Goal: Information Seeking & Learning: Find specific fact

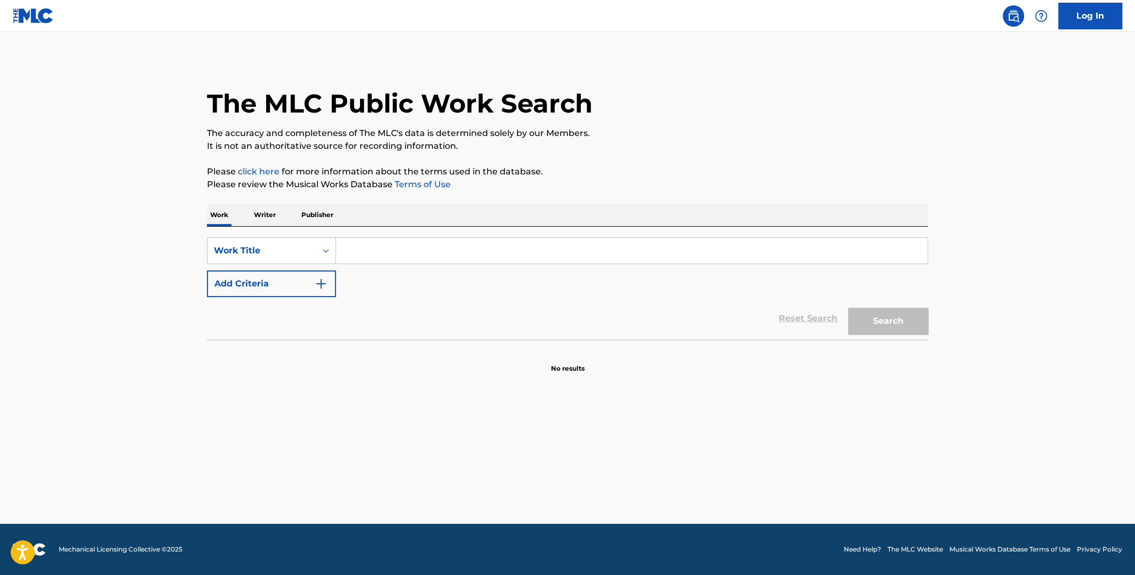
click at [331, 285] on button "Add Criteria" at bounding box center [271, 283] width 129 height 27
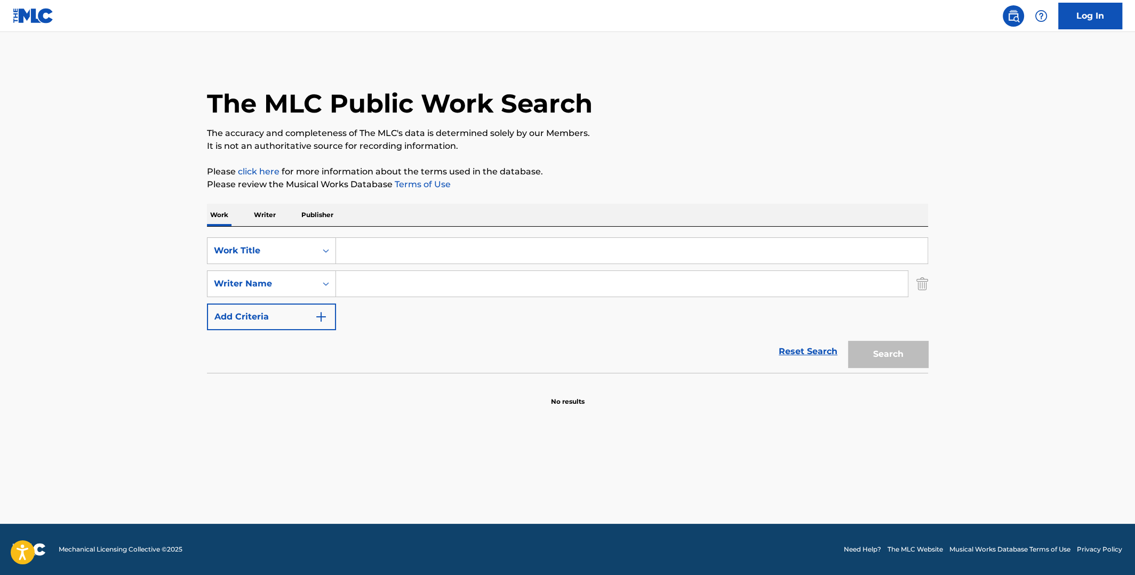
click at [377, 290] on input "Search Form" at bounding box center [622, 284] width 572 height 26
type input "[PERSON_NAME]"
click at [413, 246] on input "Search Form" at bounding box center [632, 251] width 592 height 26
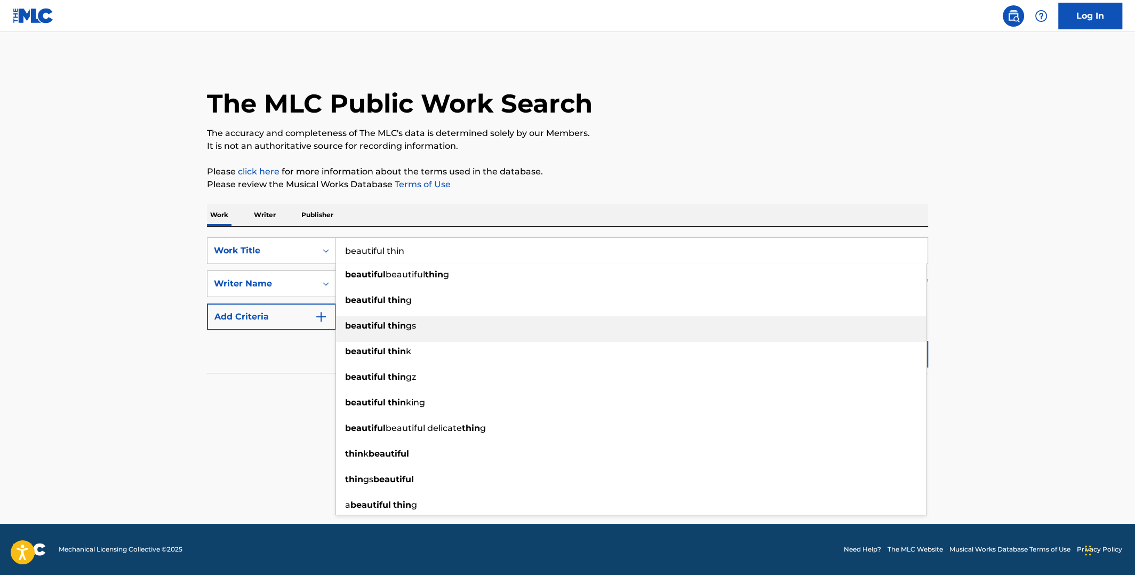
type input "beautiful thin"
click at [419, 318] on div "beautiful thin gs" at bounding box center [631, 325] width 590 height 19
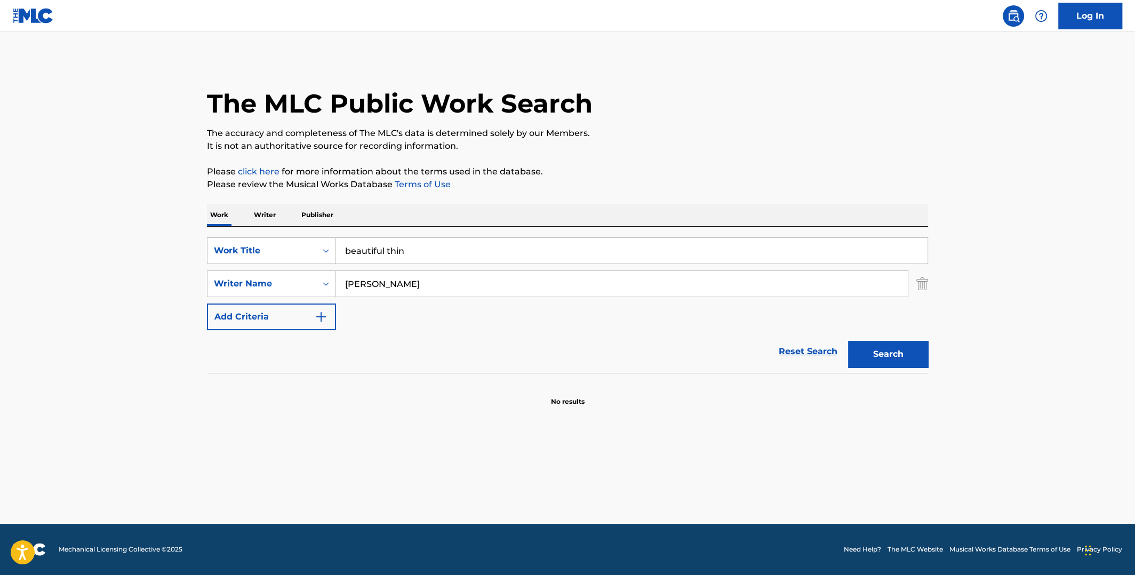
click at [865, 351] on button "Search" at bounding box center [888, 354] width 80 height 27
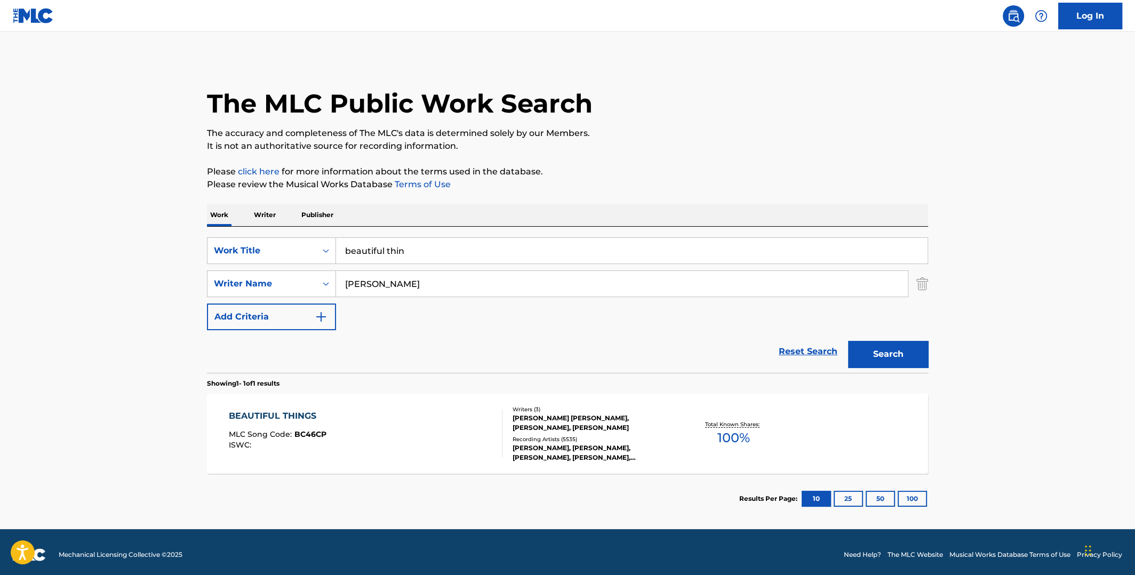
click at [724, 431] on span "100 %" at bounding box center [733, 437] width 33 height 19
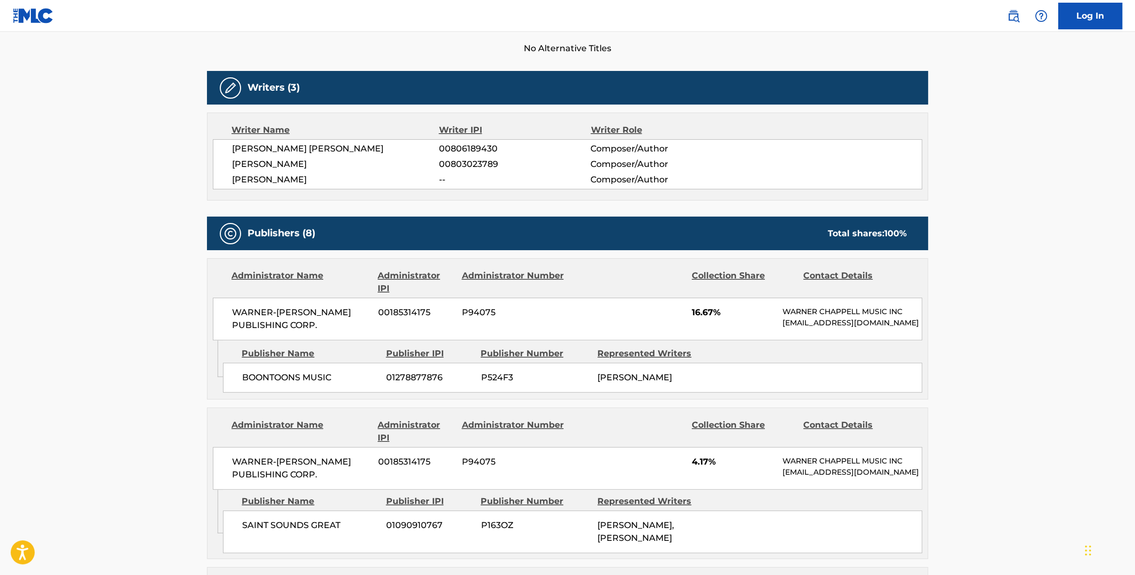
scroll to position [213, 0]
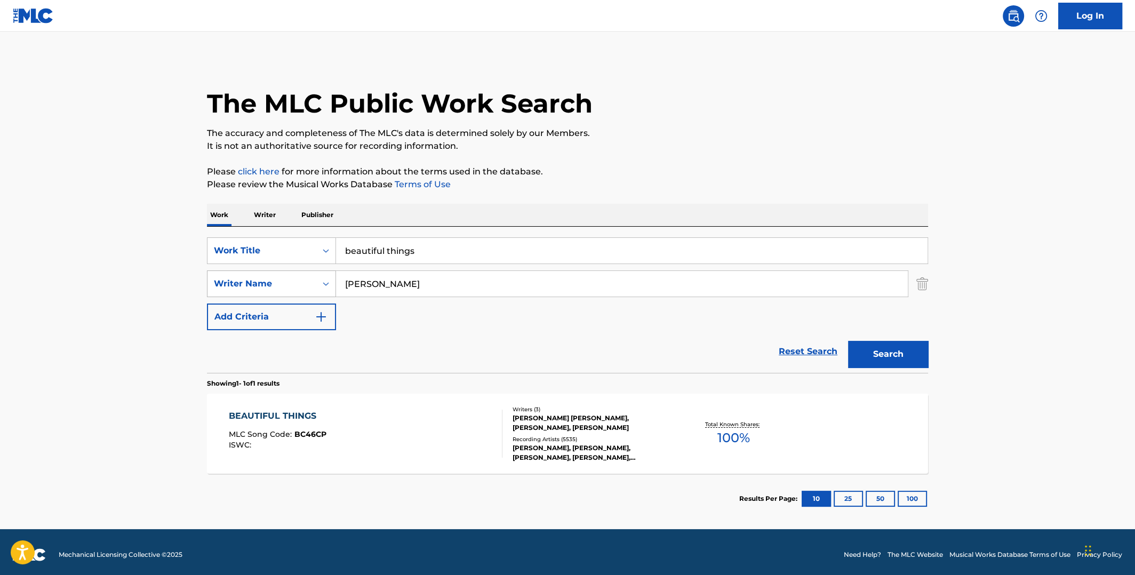
drag, startPoint x: 459, startPoint y: 283, endPoint x: 274, endPoint y: 292, distance: 185.9
click at [277, 291] on div "SearchWithCriteriab30e8798-b22d-4b80-928b-792214e56d0d Writer Name [PERSON_NAME]" at bounding box center [567, 283] width 721 height 27
drag, startPoint x: 428, startPoint y: 252, endPoint x: 258, endPoint y: 253, distance: 170.2
click at [259, 253] on div "SearchWithCriteria6933c091-4308-4bf8-b7c5-baf83383999d Work Title beautiful thi…" at bounding box center [567, 250] width 721 height 27
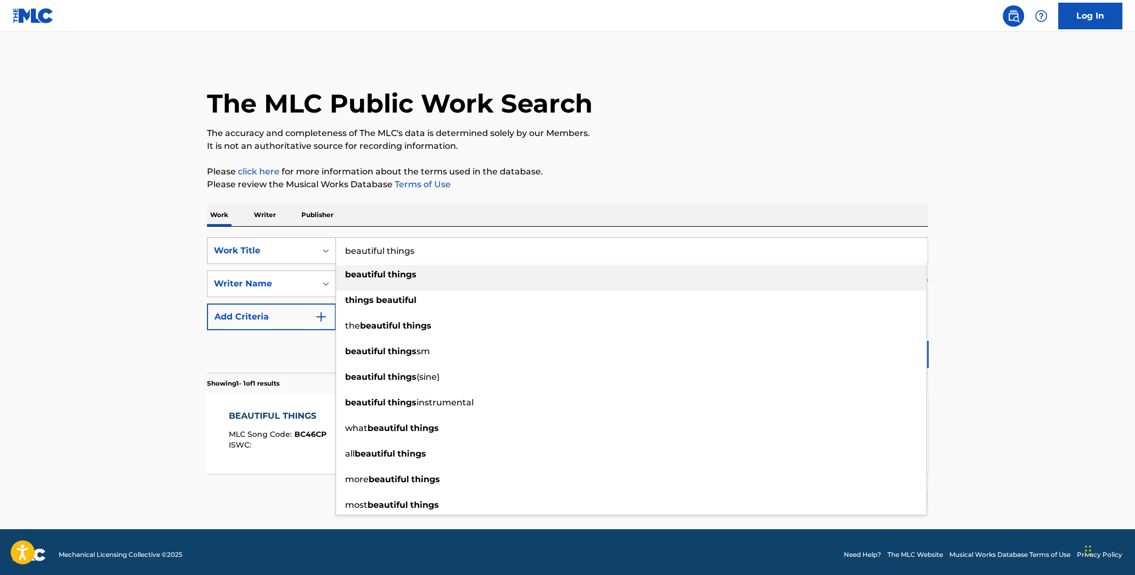
paste input "Abracadabra"
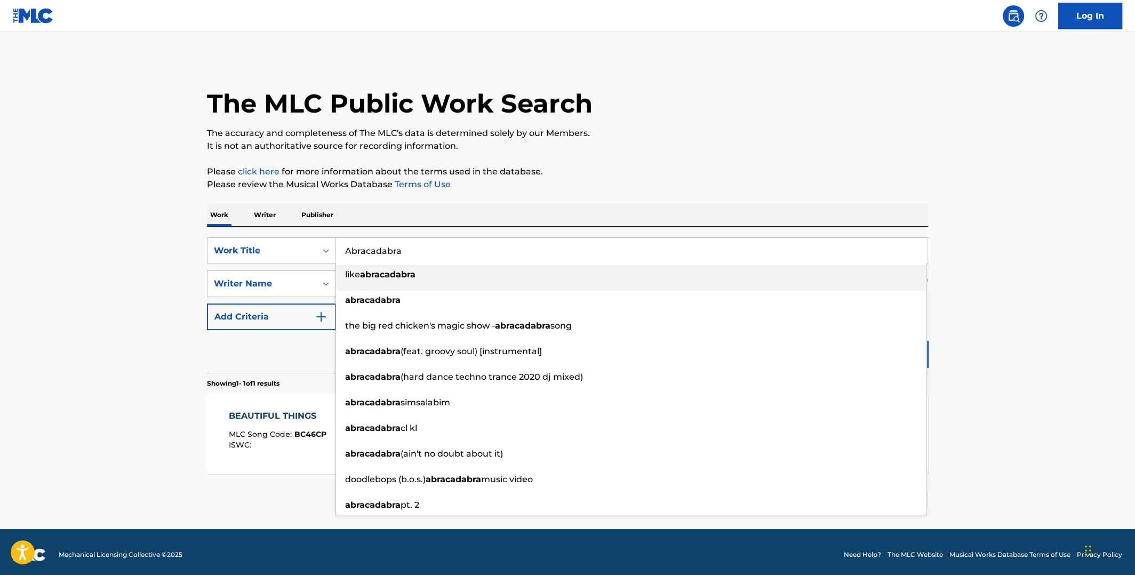
type input "Abracadabra"
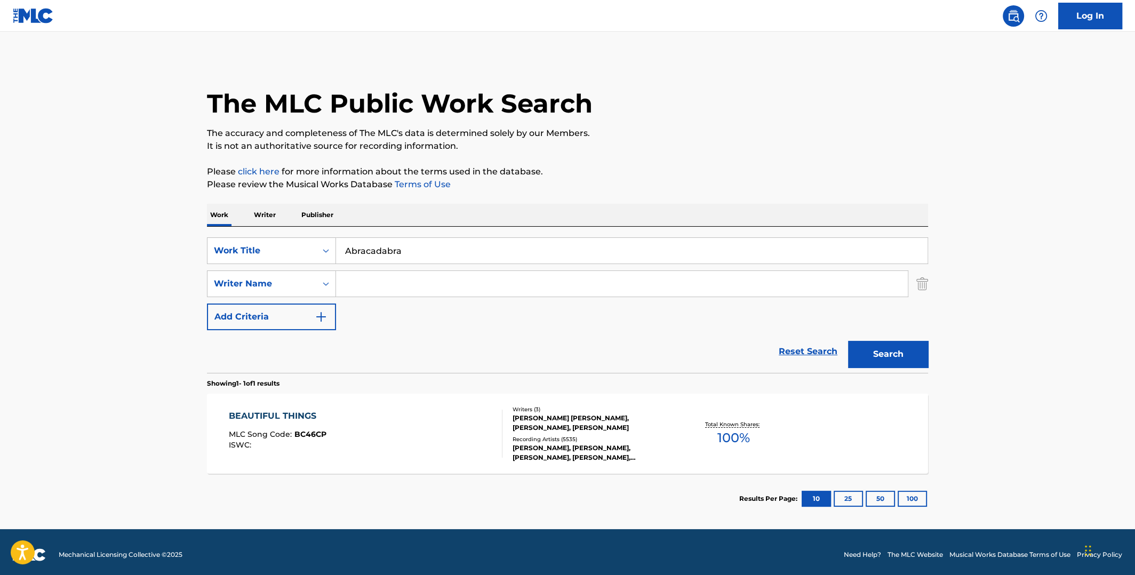
click at [677, 188] on p "Please review the Musical Works Database Terms of Use" at bounding box center [567, 184] width 721 height 13
click at [885, 355] on button "Search" at bounding box center [888, 354] width 80 height 27
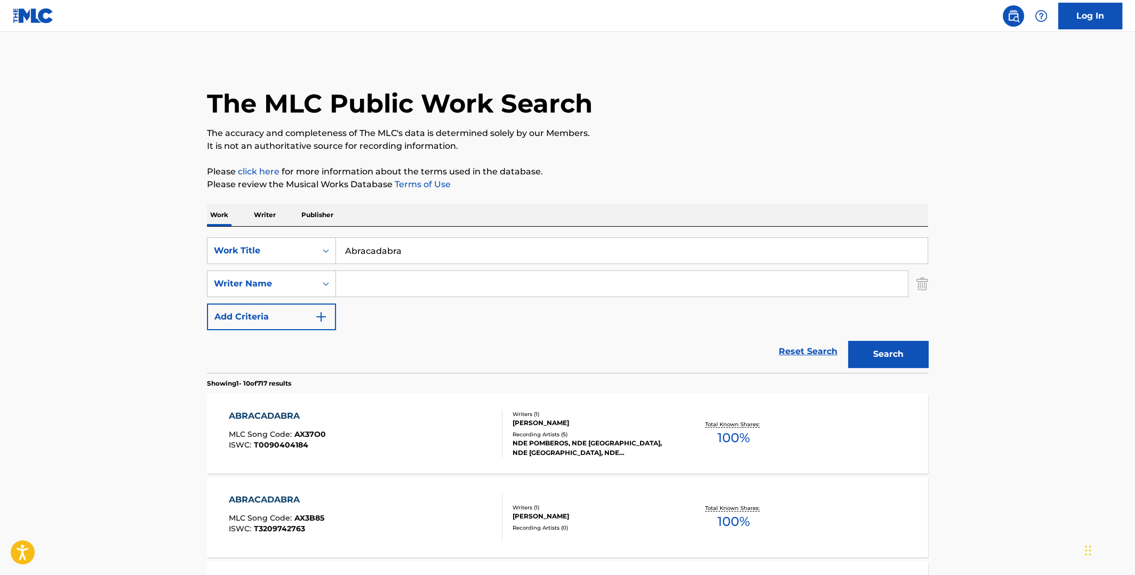
click at [500, 278] on input "Search Form" at bounding box center [622, 284] width 572 height 26
click at [848, 341] on button "Search" at bounding box center [888, 354] width 80 height 27
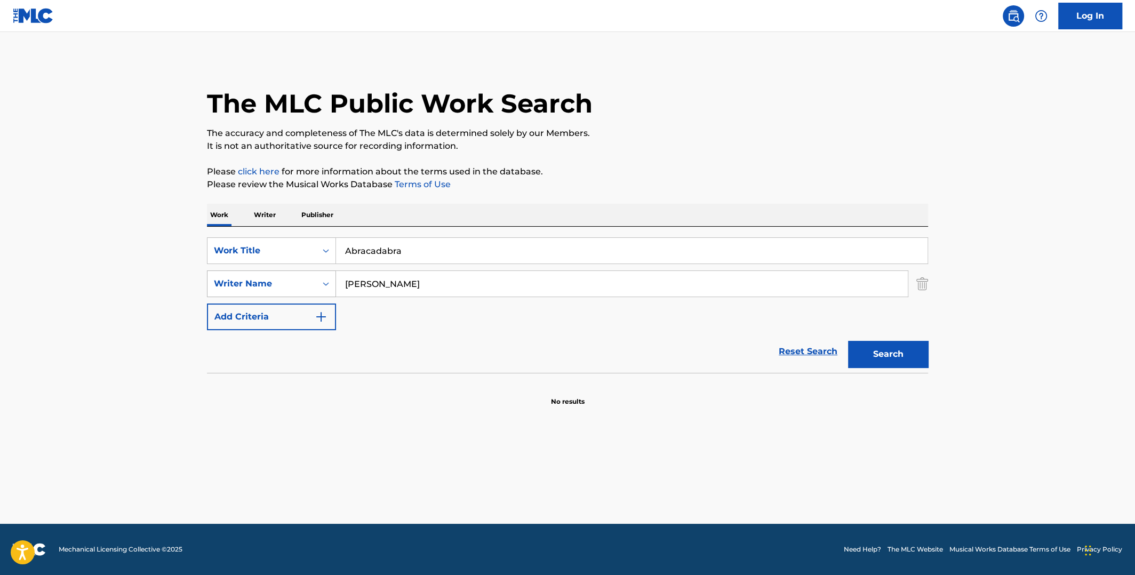
drag, startPoint x: 405, startPoint y: 281, endPoint x: 329, endPoint y: 283, distance: 75.8
click at [329, 286] on div "SearchWithCriteriab30e8798-b22d-4b80-928b-792214e56d0d Writer Name [PERSON_NAME]" at bounding box center [567, 283] width 721 height 27
click at [848, 341] on button "Search" at bounding box center [888, 354] width 80 height 27
drag, startPoint x: 390, startPoint y: 286, endPoint x: 319, endPoint y: 290, distance: 71.0
click at [319, 290] on div "SearchWithCriteriab30e8798-b22d-4b80-928b-792214e56d0d Writer Name [PERSON_NAME]" at bounding box center [567, 283] width 721 height 27
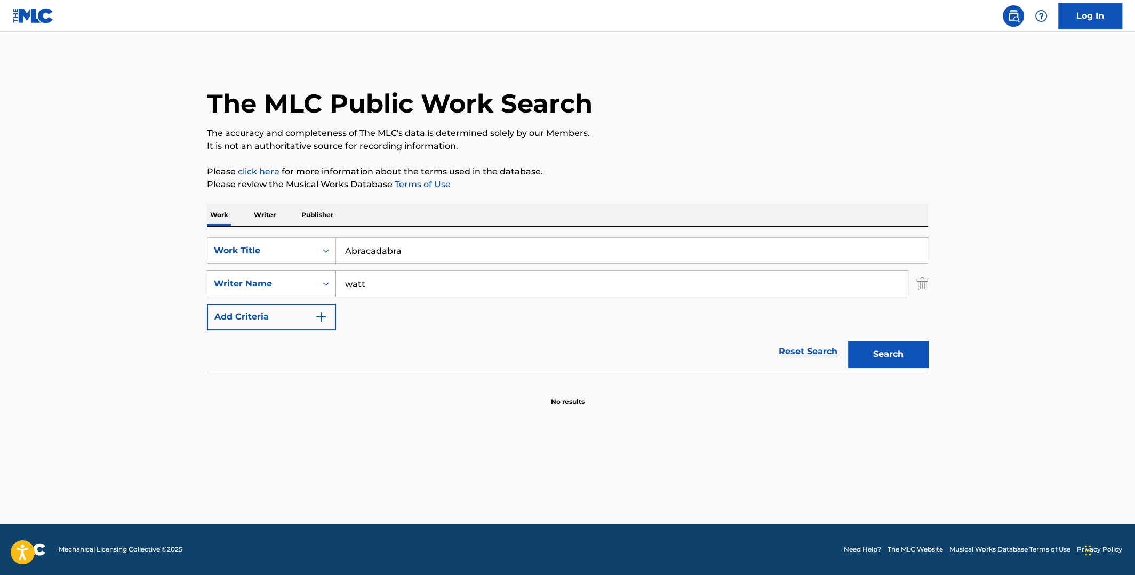
paste input "[PERSON_NAME]"
click at [877, 348] on button "Search" at bounding box center [888, 354] width 80 height 27
drag, startPoint x: 484, startPoint y: 290, endPoint x: 274, endPoint y: 284, distance: 209.7
click at [275, 288] on div "SearchWithCriteriab30e8798-b22d-4b80-928b-792214e56d0d Writer Name [PERSON_NAME]" at bounding box center [567, 283] width 721 height 27
paste input "[PERSON_NAME]"
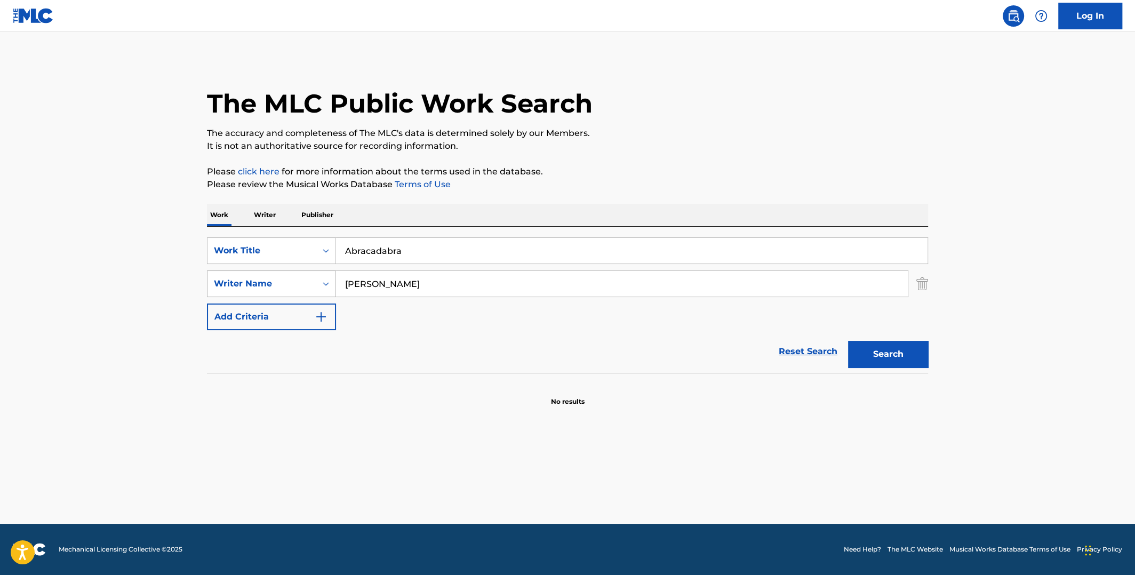
type input "[PERSON_NAME]"
click at [848, 341] on button "Search" at bounding box center [888, 354] width 80 height 27
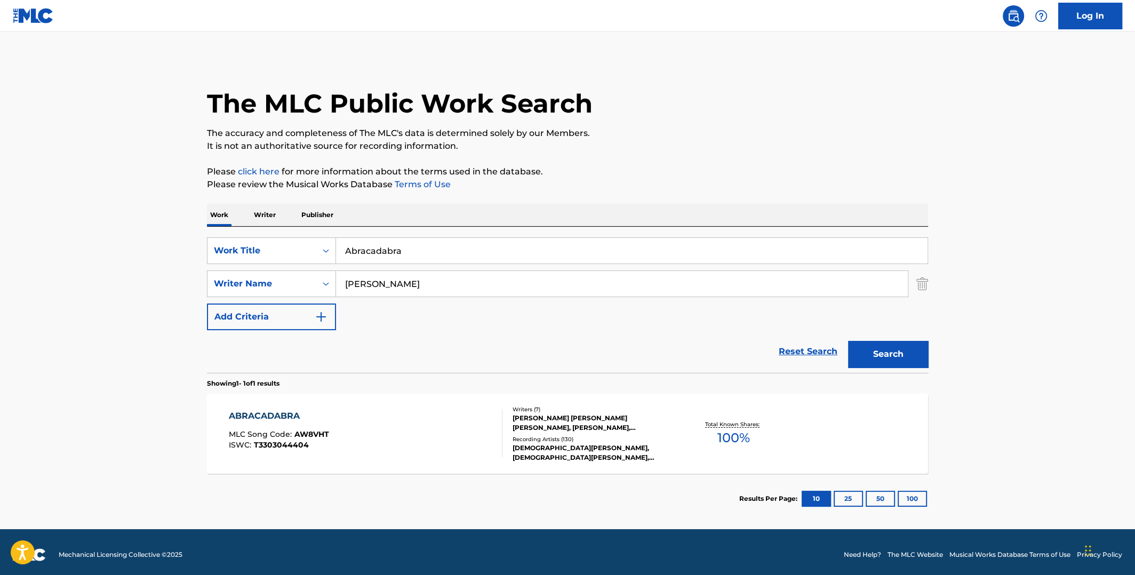
click at [719, 432] on span "100 %" at bounding box center [733, 437] width 33 height 19
drag, startPoint x: 418, startPoint y: 249, endPoint x: 309, endPoint y: 246, distance: 108.8
click at [309, 248] on div "SearchWithCriteria6933c091-4308-4bf8-b7c5-baf83383999d Work Title Abracadabra" at bounding box center [567, 250] width 721 height 27
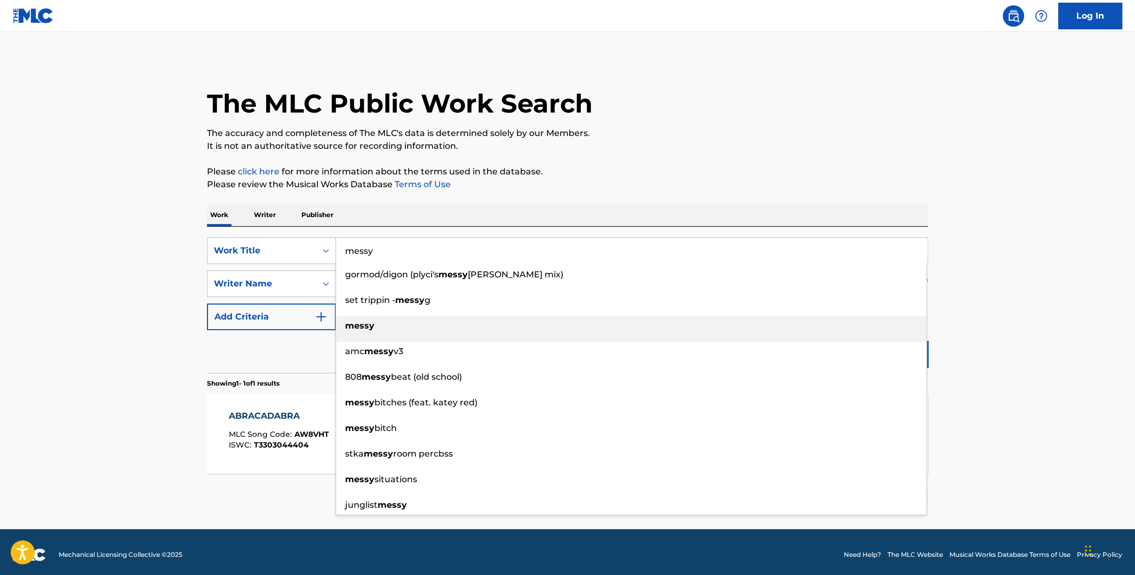
type input "messy"
click at [382, 316] on div "messy" at bounding box center [631, 325] width 590 height 19
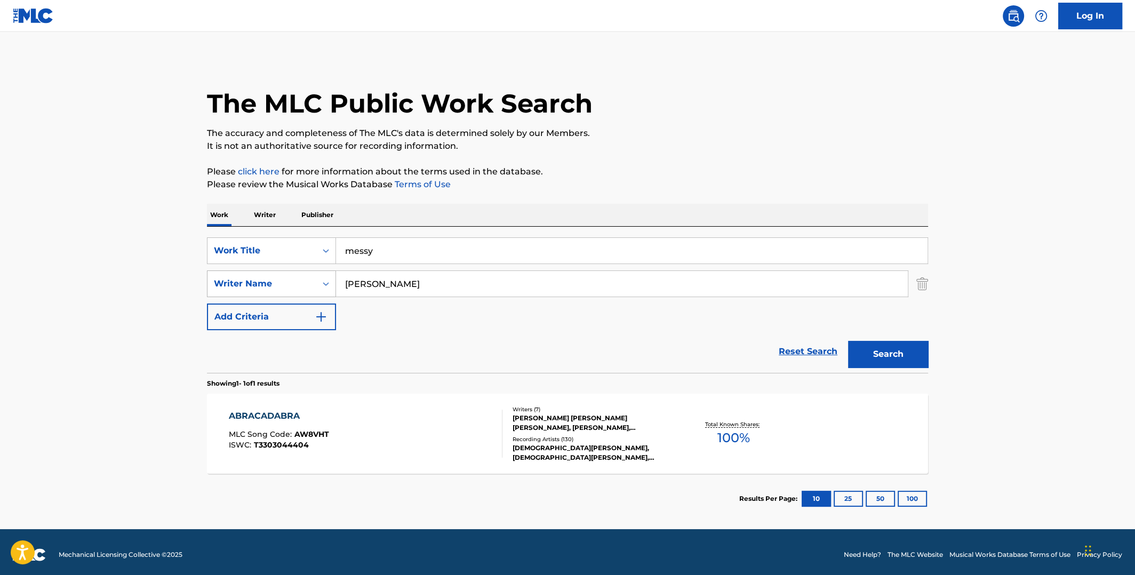
drag, startPoint x: 396, startPoint y: 291, endPoint x: 318, endPoint y: 286, distance: 78.0
click at [319, 286] on div "SearchWithCriteriab30e8798-b22d-4b80-928b-792214e56d0d Writer Name [PERSON_NAME]" at bounding box center [567, 283] width 721 height 27
type input "young"
click at [848, 341] on button "Search" at bounding box center [888, 354] width 80 height 27
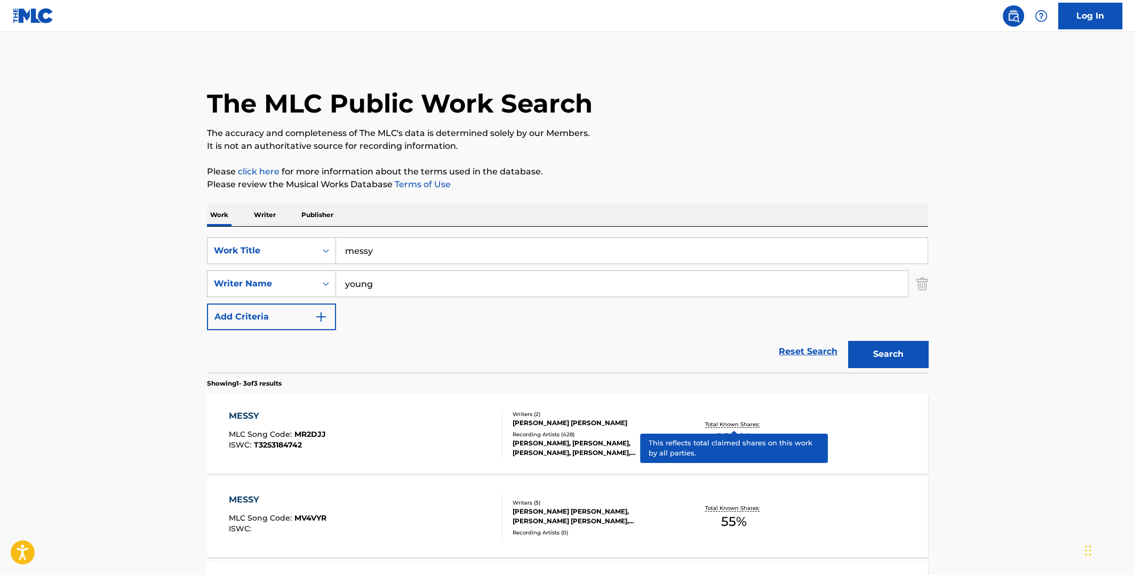
click at [728, 427] on p "Total Known Shares:" at bounding box center [733, 424] width 57 height 8
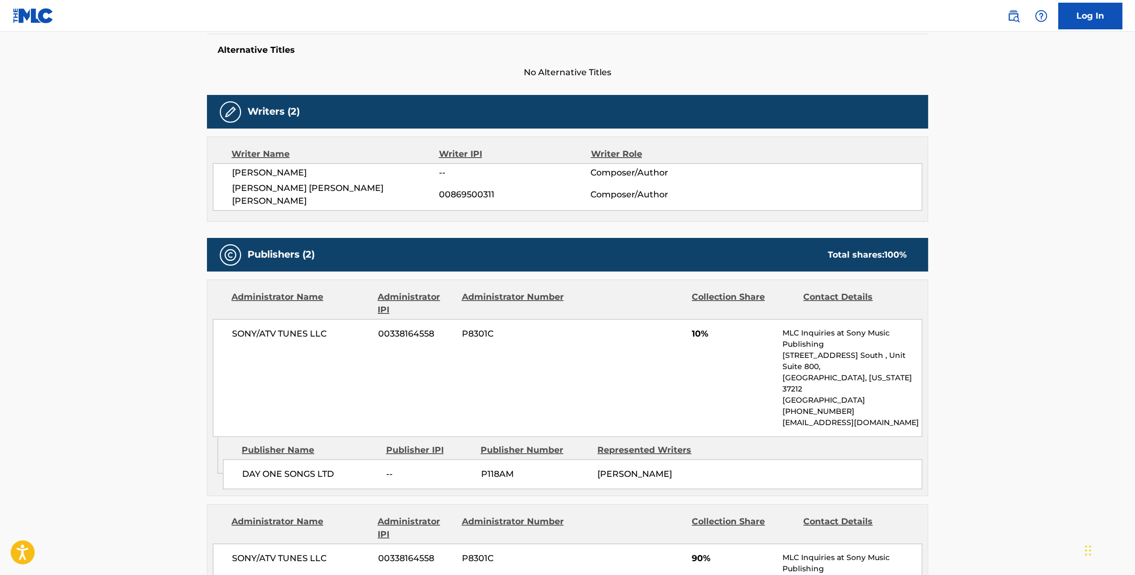
scroll to position [106, 0]
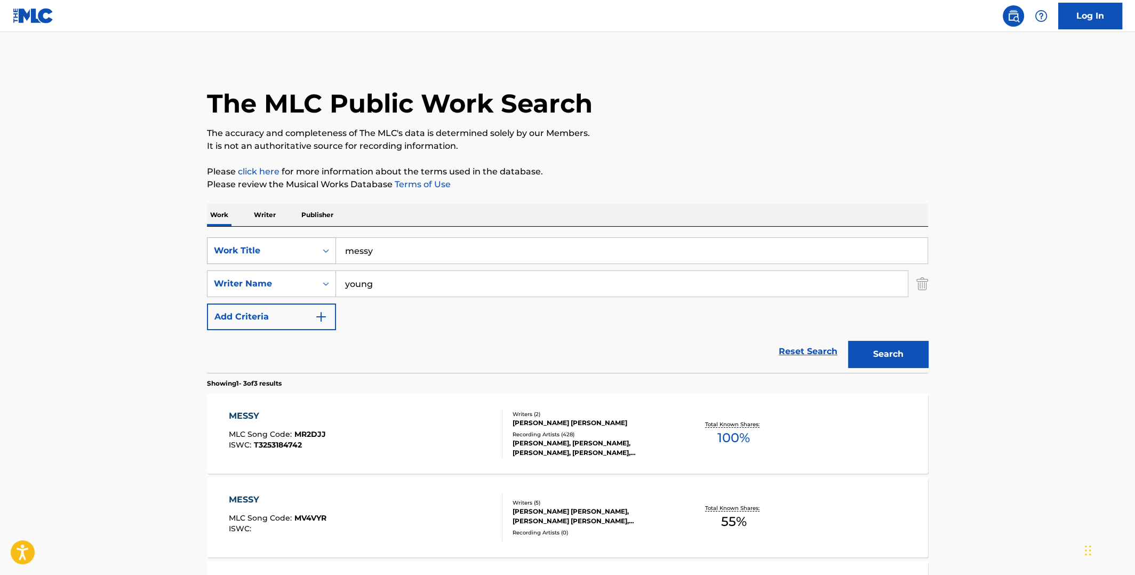
drag, startPoint x: 340, startPoint y: 252, endPoint x: 292, endPoint y: 250, distance: 48.1
click at [292, 251] on div "SearchWithCriteria6933c091-4308-4bf8-b7c5-baf83383999d Work Title messy" at bounding box center [567, 250] width 721 height 27
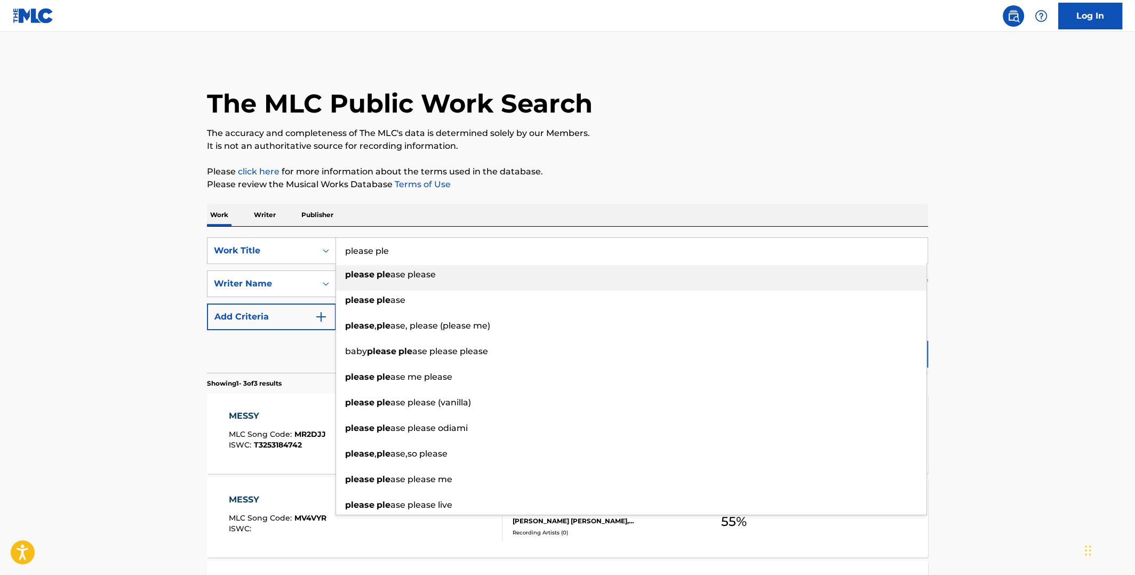
click at [374, 273] on span "Search Form" at bounding box center [375, 274] width 2 height 10
type input "please please please"
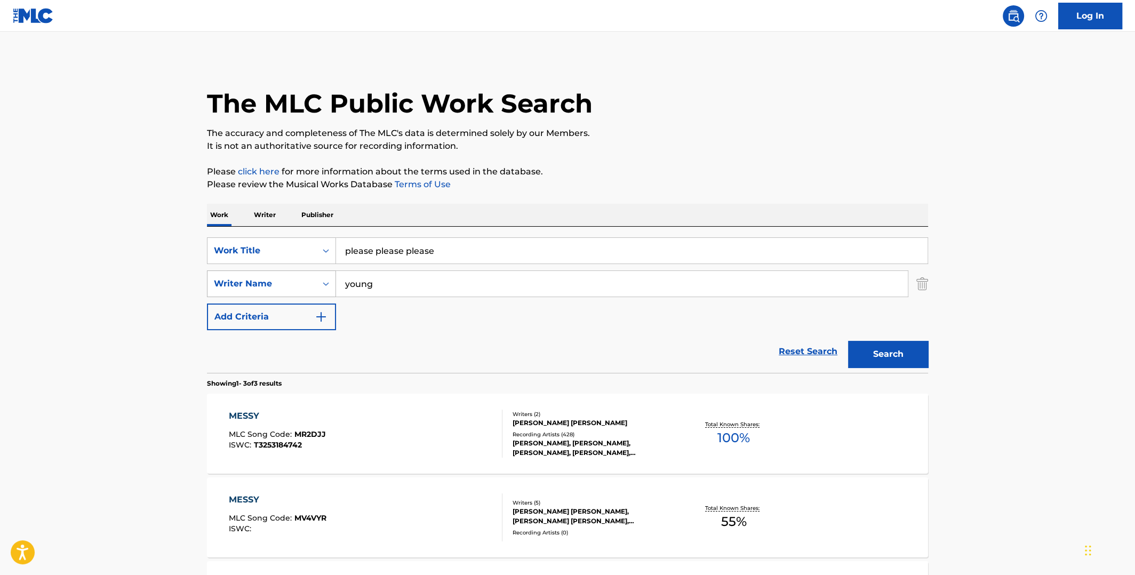
drag, startPoint x: 383, startPoint y: 283, endPoint x: 328, endPoint y: 282, distance: 55.0
click at [330, 282] on div "SearchWithCriteriab30e8798-b22d-4b80-928b-792214e56d0d Writer Name young" at bounding box center [567, 283] width 721 height 27
type input "[PERSON_NAME]"
click at [848, 341] on button "Search" at bounding box center [888, 354] width 80 height 27
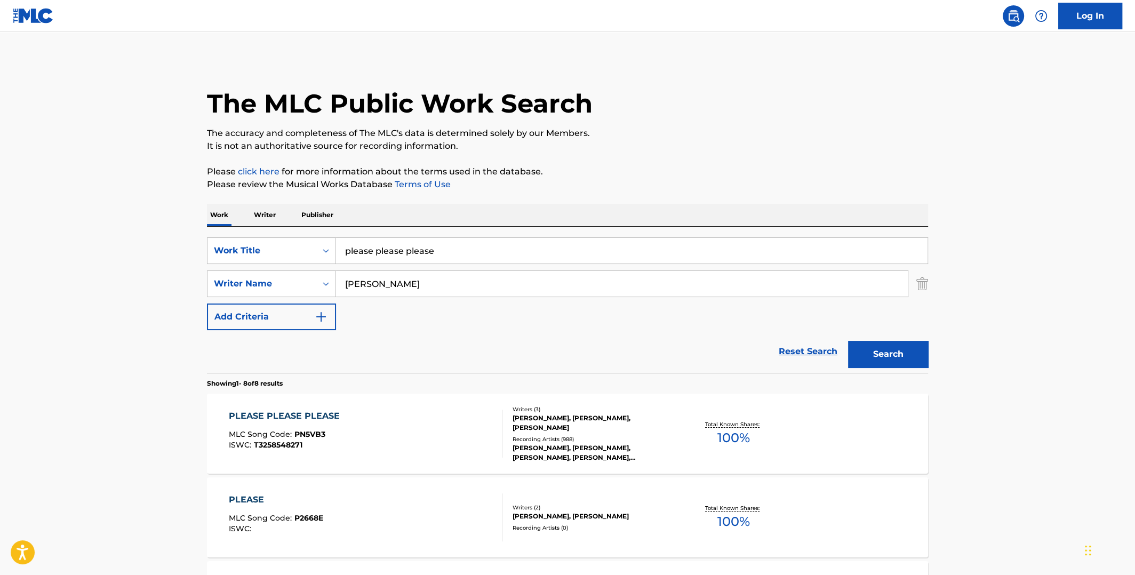
click at [736, 433] on span "100 %" at bounding box center [733, 437] width 33 height 19
drag, startPoint x: 359, startPoint y: 289, endPoint x: 324, endPoint y: 282, distance: 35.4
click at [326, 287] on div "SearchWithCriteriab30e8798-b22d-4b80-928b-792214e56d0d Writer Name [PERSON_NAME]" at bounding box center [567, 283] width 721 height 27
type input "[PERSON_NAME]"
drag, startPoint x: 442, startPoint y: 251, endPoint x: 336, endPoint y: 255, distance: 106.8
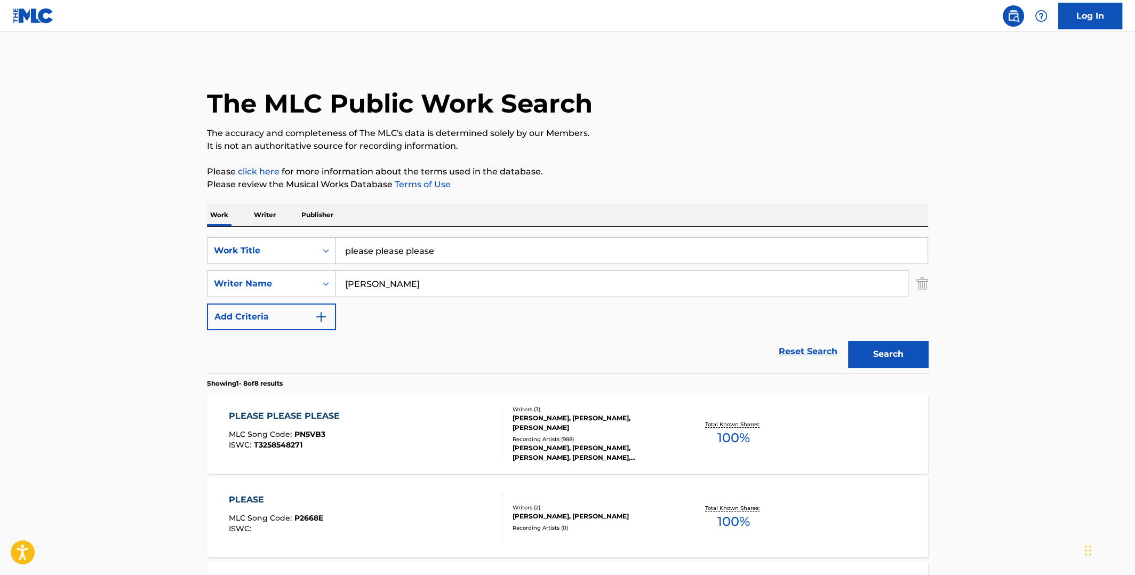
click at [338, 255] on input "please please please" at bounding box center [632, 251] width 592 height 26
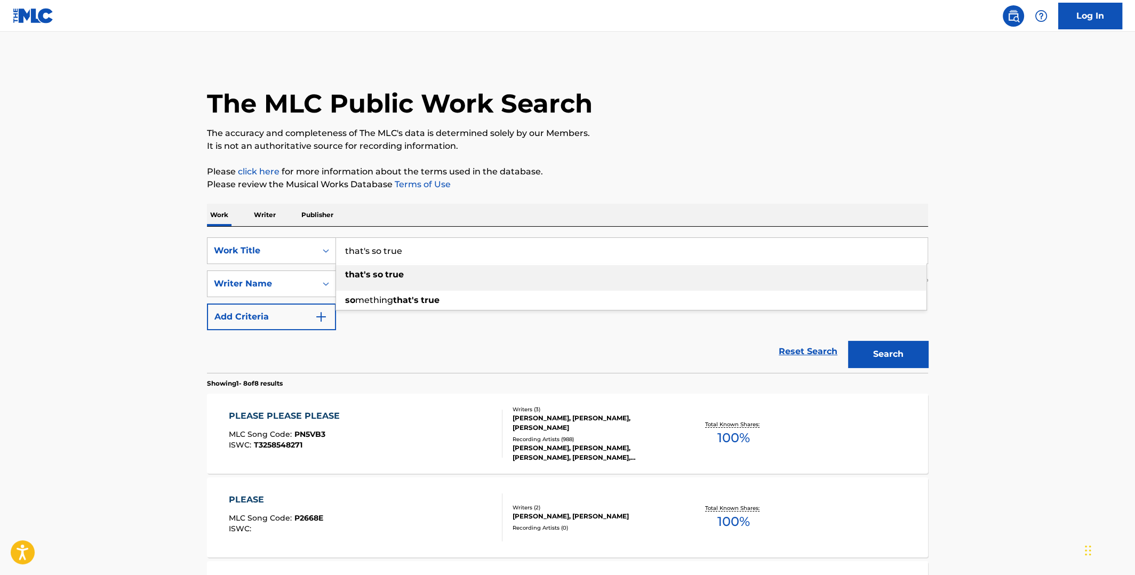
type input "that's so true"
click at [385, 281] on div "that's so true" at bounding box center [631, 274] width 590 height 19
click at [880, 353] on button "Search" at bounding box center [888, 354] width 80 height 27
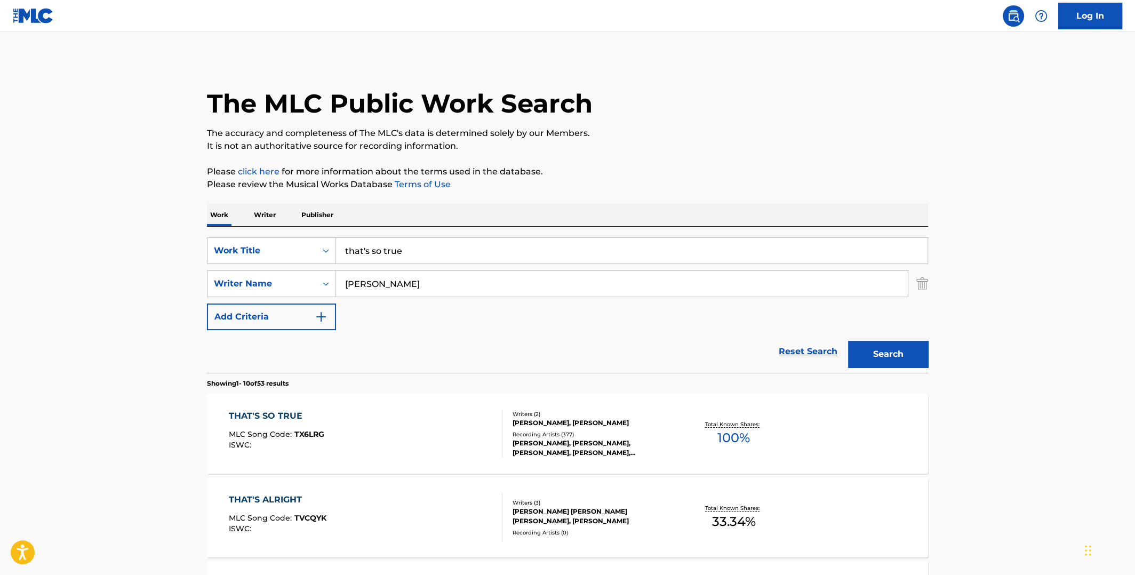
click at [740, 428] on span "100 %" at bounding box center [733, 437] width 33 height 19
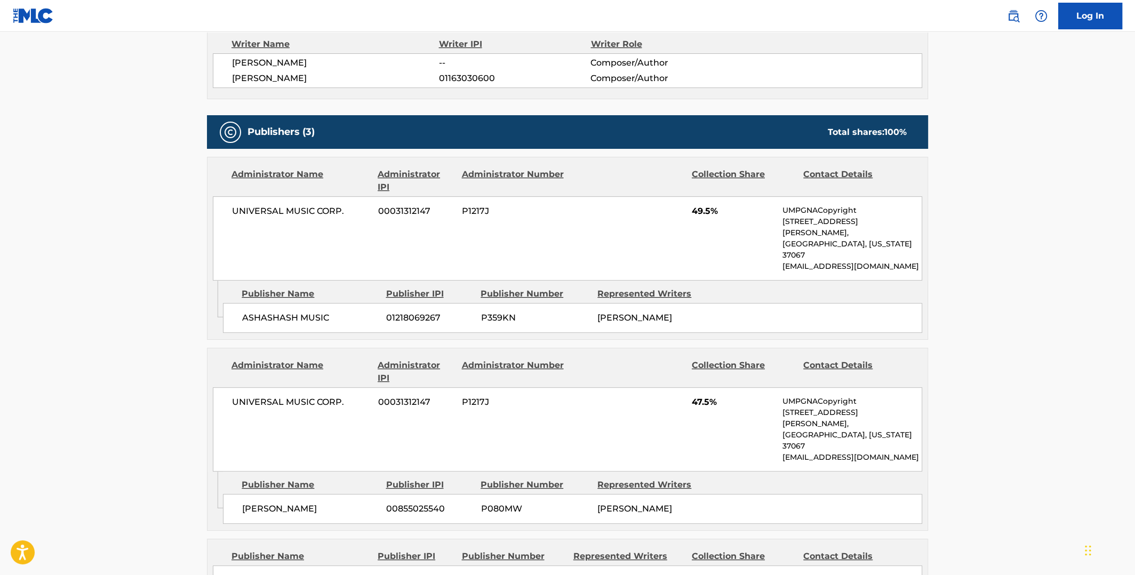
scroll to position [213, 0]
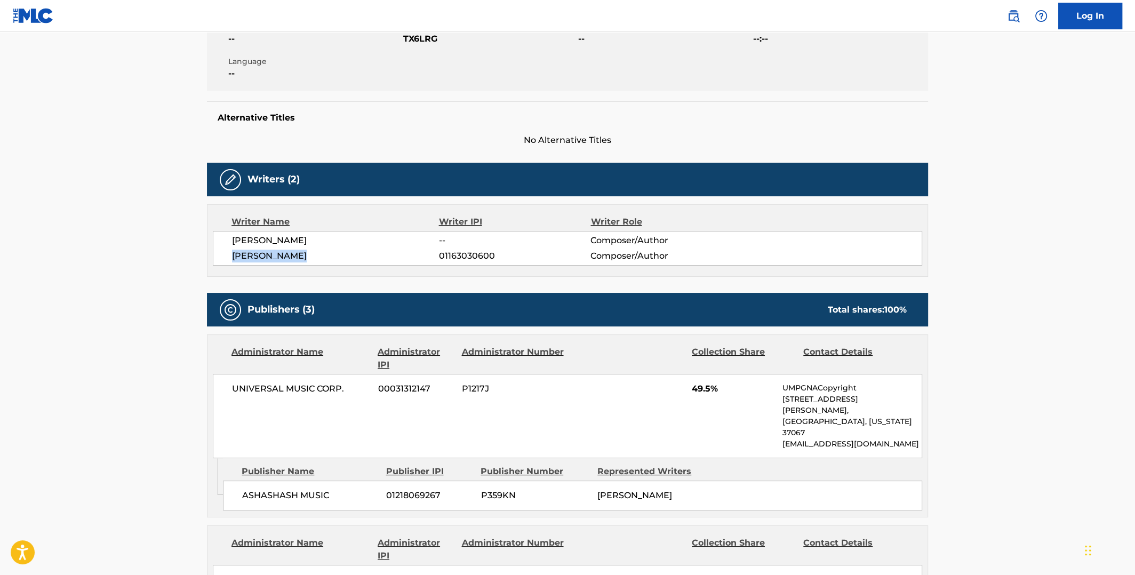
drag, startPoint x: 314, startPoint y: 252, endPoint x: 232, endPoint y: 251, distance: 81.6
click at [232, 251] on span "[PERSON_NAME]" at bounding box center [335, 256] width 207 height 13
copy span "[PERSON_NAME]"
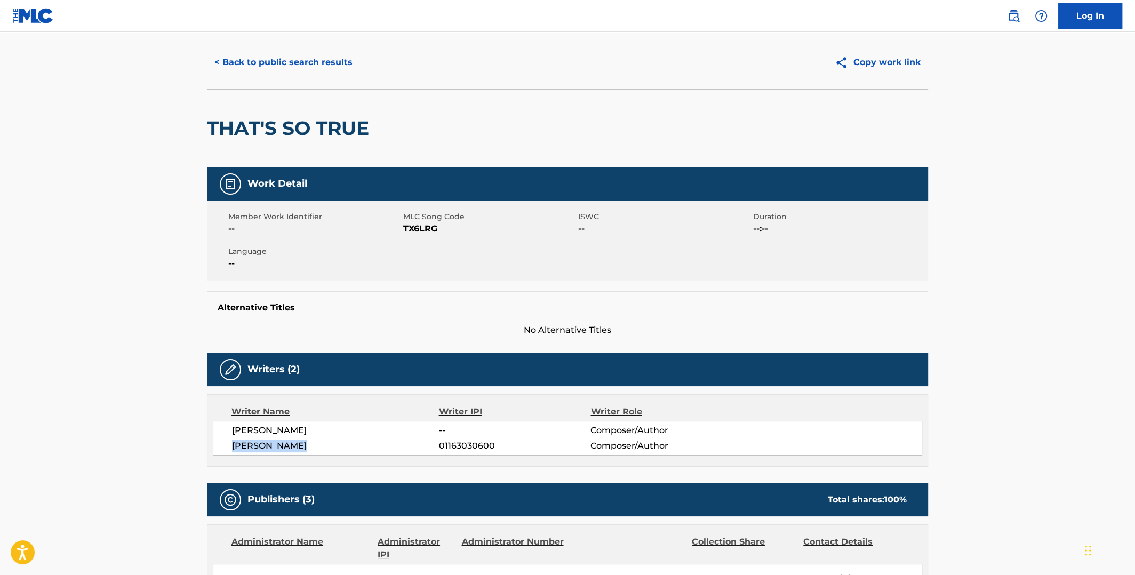
scroll to position [0, 0]
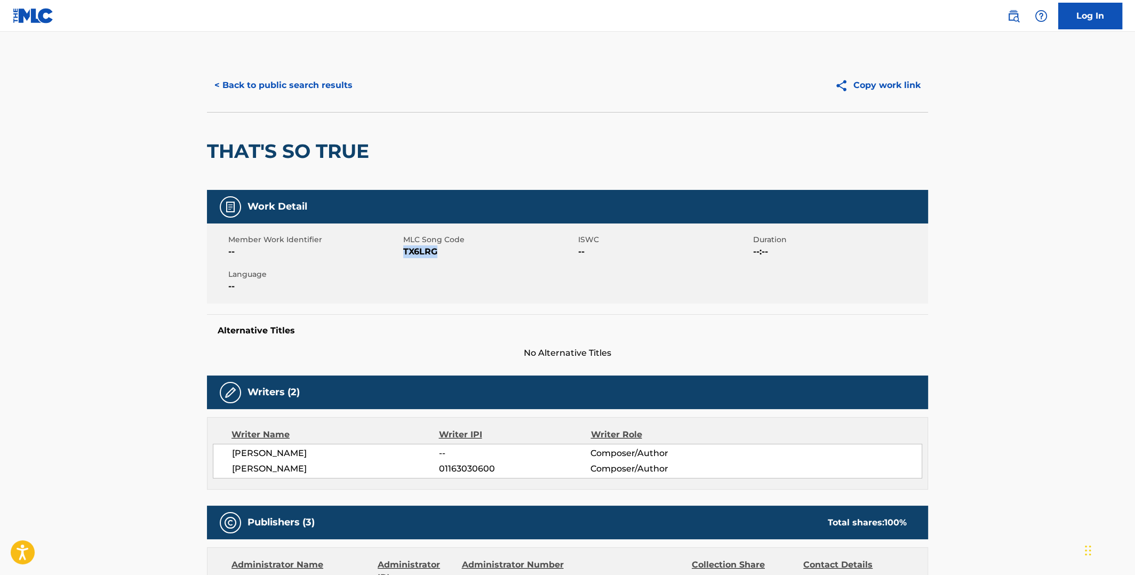
drag, startPoint x: 436, startPoint y: 251, endPoint x: 404, endPoint y: 250, distance: 31.5
click at [404, 250] on span "TX6LRG" at bounding box center [489, 251] width 172 height 13
copy span "TX6LRG"
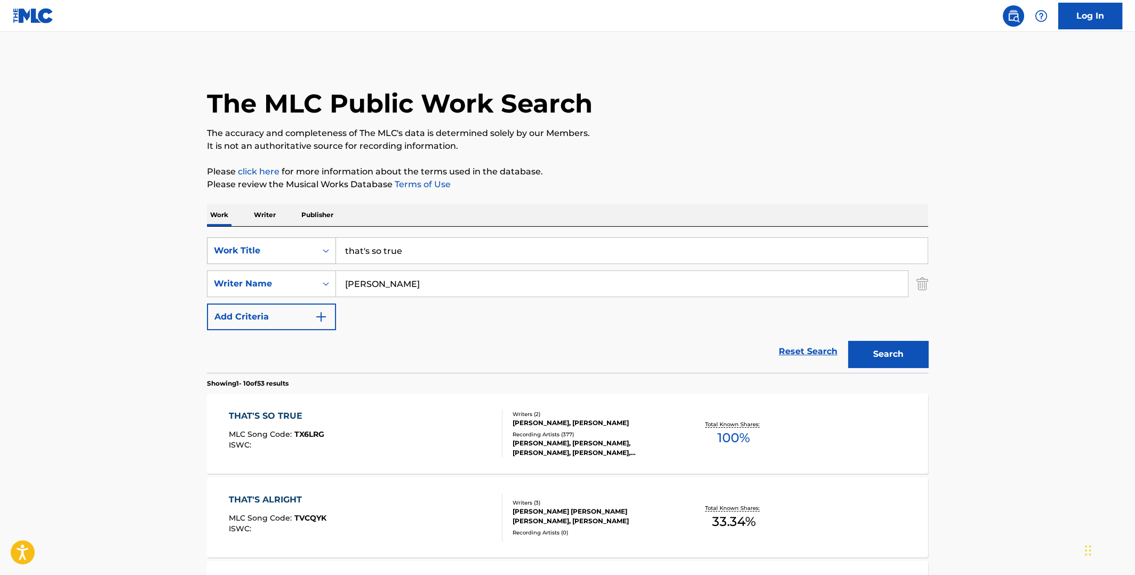
drag, startPoint x: 414, startPoint y: 252, endPoint x: 301, endPoint y: 249, distance: 113.1
click at [301, 251] on div "SearchWithCriteria6933c091-4308-4bf8-b7c5-baf83383999d Work Title that's so true" at bounding box center [567, 250] width 721 height 27
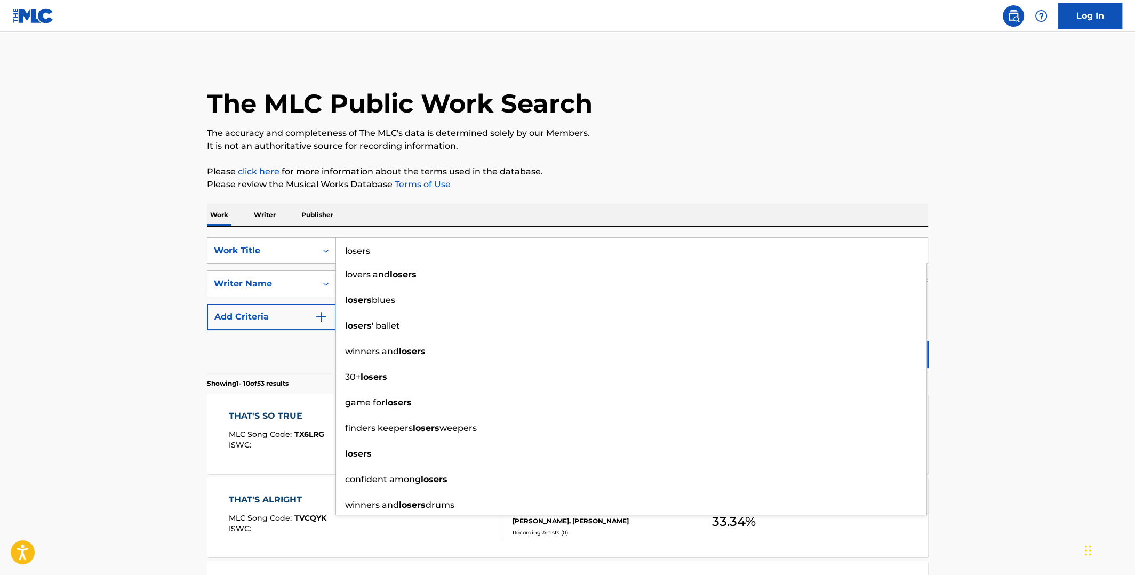
type input "losers"
click at [666, 213] on div "Work Writer Publisher" at bounding box center [567, 215] width 721 height 22
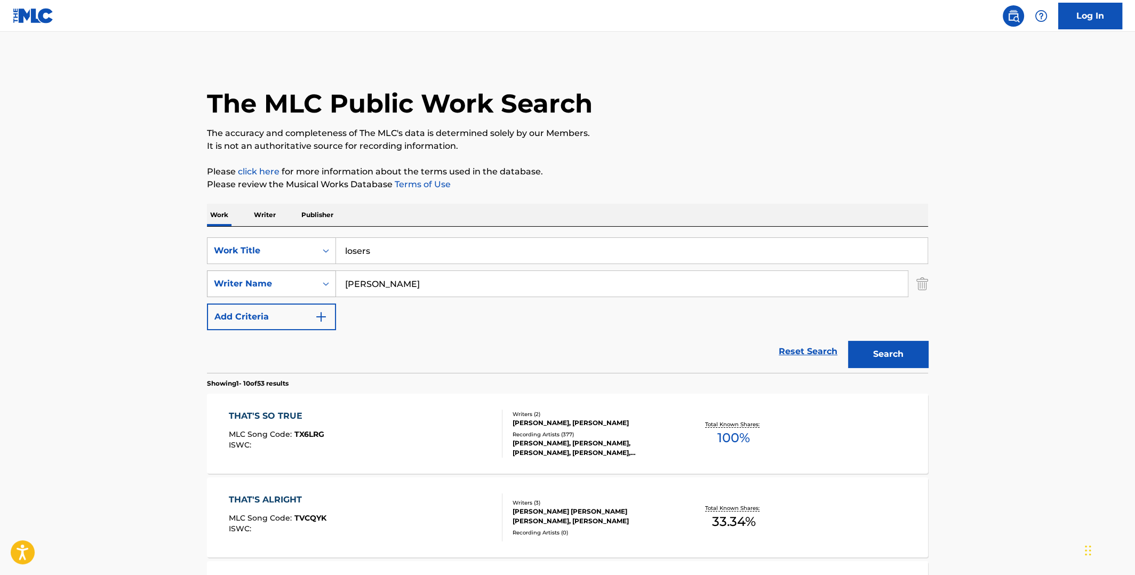
drag, startPoint x: 400, startPoint y: 283, endPoint x: 322, endPoint y: 281, distance: 77.9
click at [319, 284] on div "SearchWithCriteriab30e8798-b22d-4b80-928b-792214e56d0d Writer Name [PERSON_NAME]" at bounding box center [567, 283] width 721 height 27
type input "[PERSON_NAME]"
click at [848, 341] on button "Search" at bounding box center [888, 354] width 80 height 27
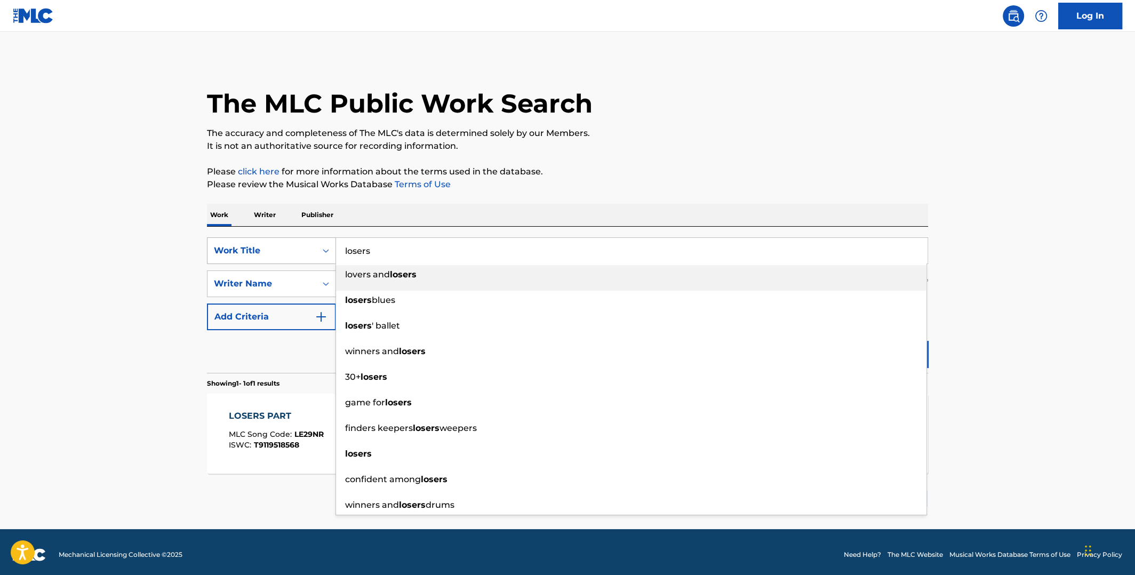
drag, startPoint x: 408, startPoint y: 251, endPoint x: 326, endPoint y: 256, distance: 81.2
click at [328, 255] on div "SearchWithCriteria6933c091-4308-4bf8-b7c5-baf83383999d Work Title losers lovers…" at bounding box center [567, 250] width 721 height 27
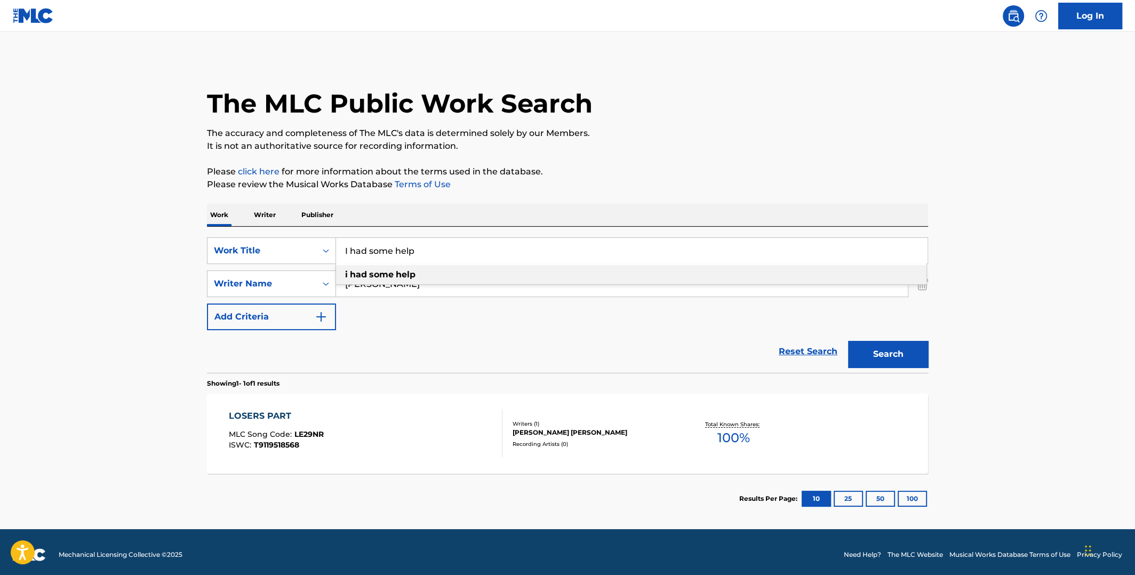
type input "I had some help"
click at [621, 204] on div "Work Writer Publisher" at bounding box center [567, 215] width 721 height 22
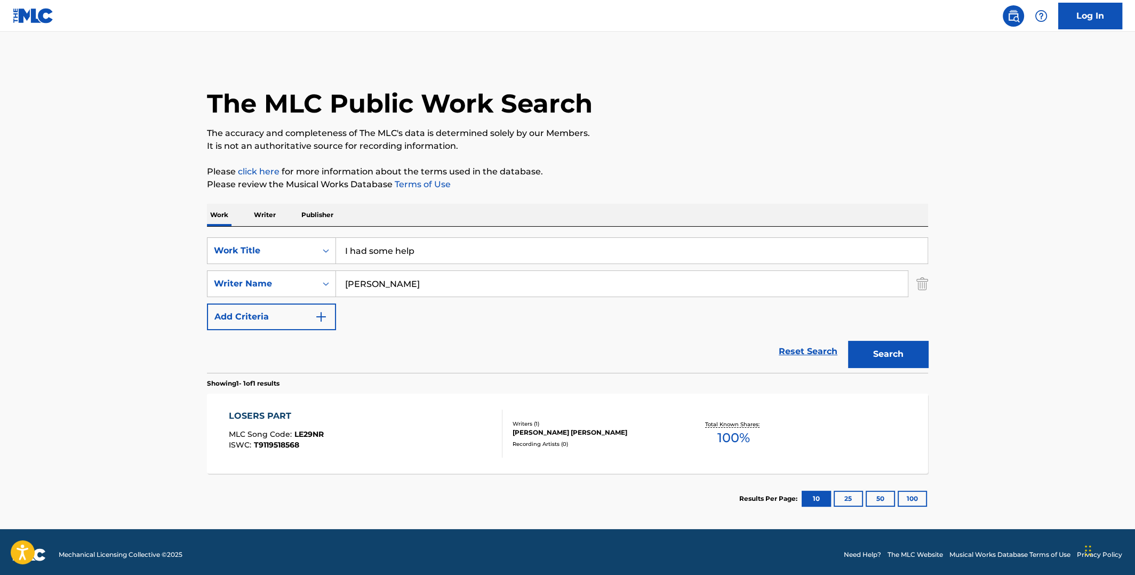
click at [880, 350] on button "Search" at bounding box center [888, 354] width 80 height 27
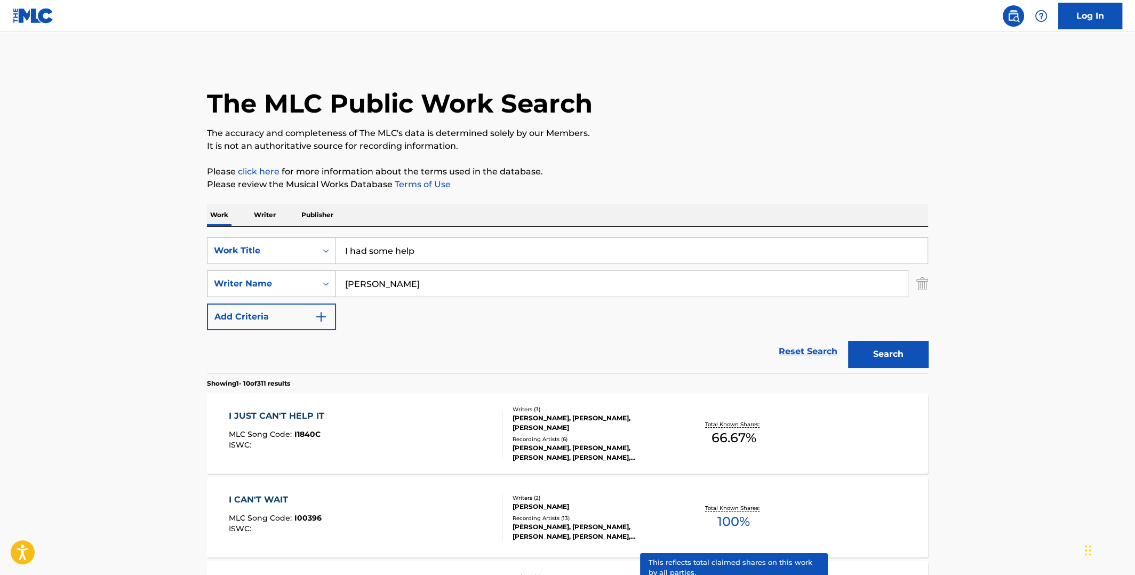
drag, startPoint x: 391, startPoint y: 286, endPoint x: 310, endPoint y: 283, distance: 81.1
click at [310, 283] on div "SearchWithCriteriab30e8798-b22d-4b80-928b-792214e56d0d Writer Name [PERSON_NAME]" at bounding box center [567, 283] width 721 height 27
click at [848, 341] on button "Search" at bounding box center [888, 354] width 80 height 27
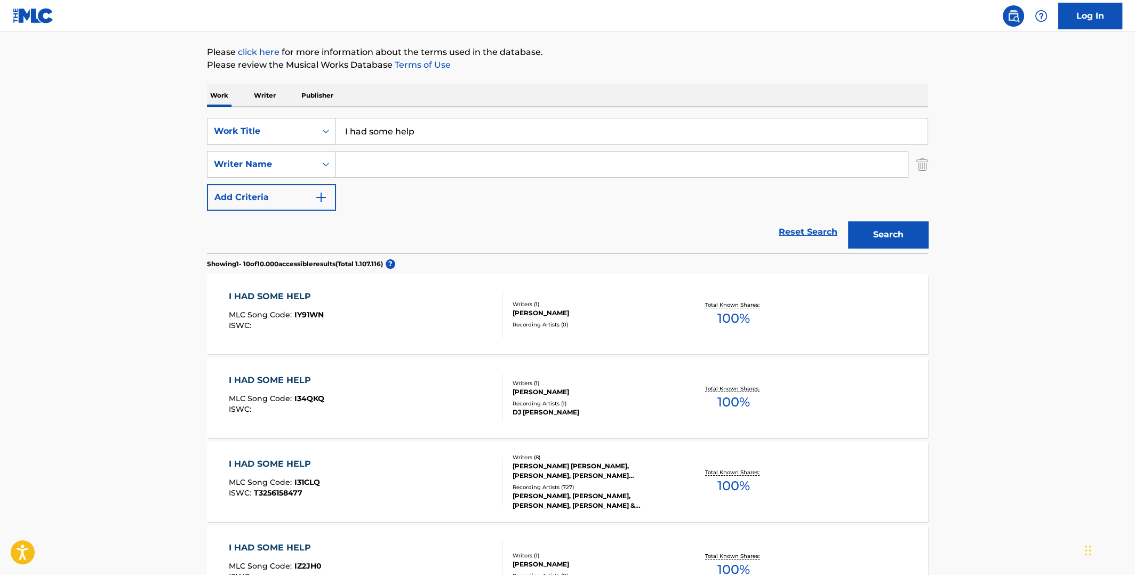
scroll to position [160, 0]
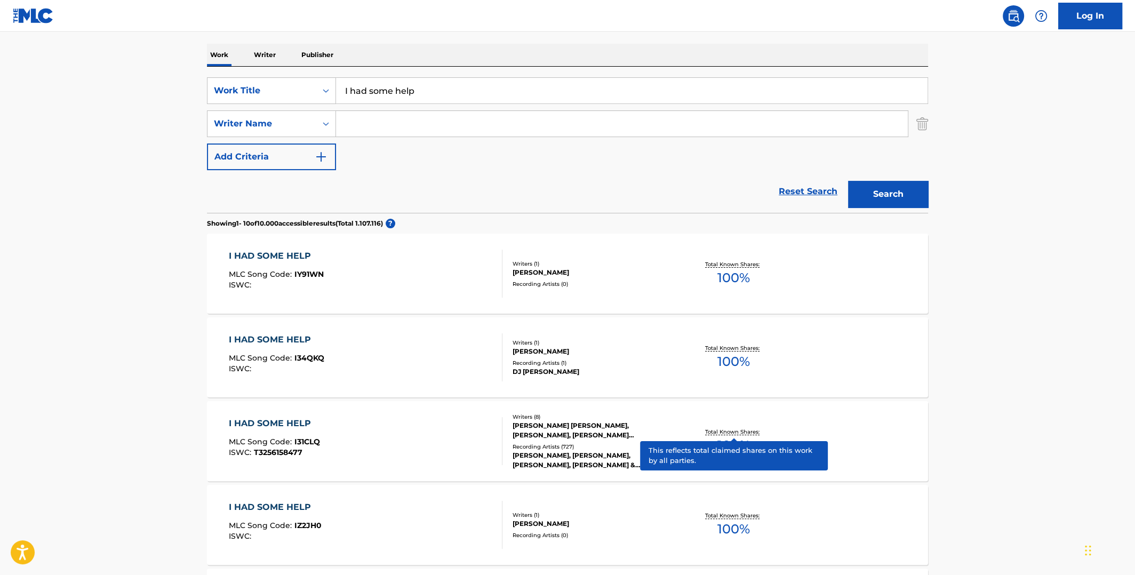
click at [727, 428] on p "Total Known Shares:" at bounding box center [733, 432] width 57 height 8
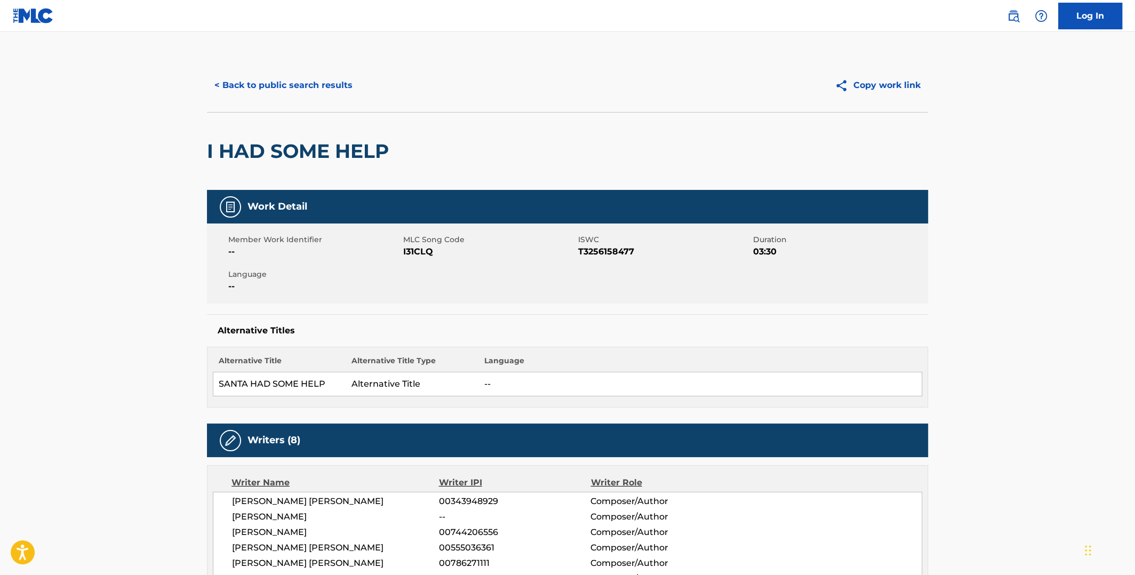
scroll to position [160, 0]
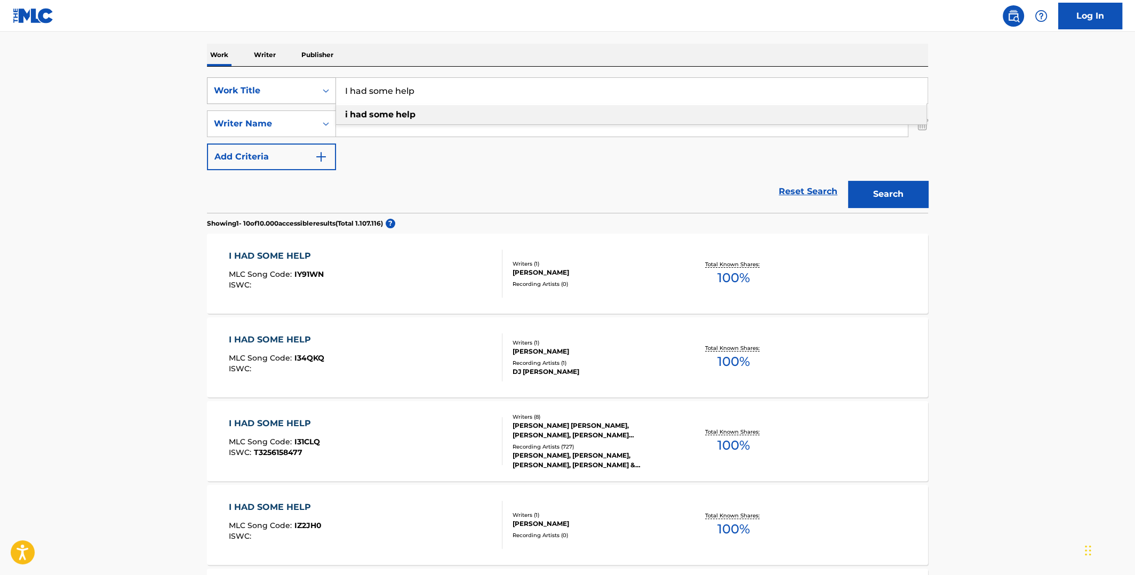
drag, startPoint x: 422, startPoint y: 92, endPoint x: 313, endPoint y: 90, distance: 109.9
click at [313, 90] on div "SearchWithCriteria6933c091-4308-4bf8-b7c5-baf83383999d Work Title I had some he…" at bounding box center [567, 90] width 721 height 27
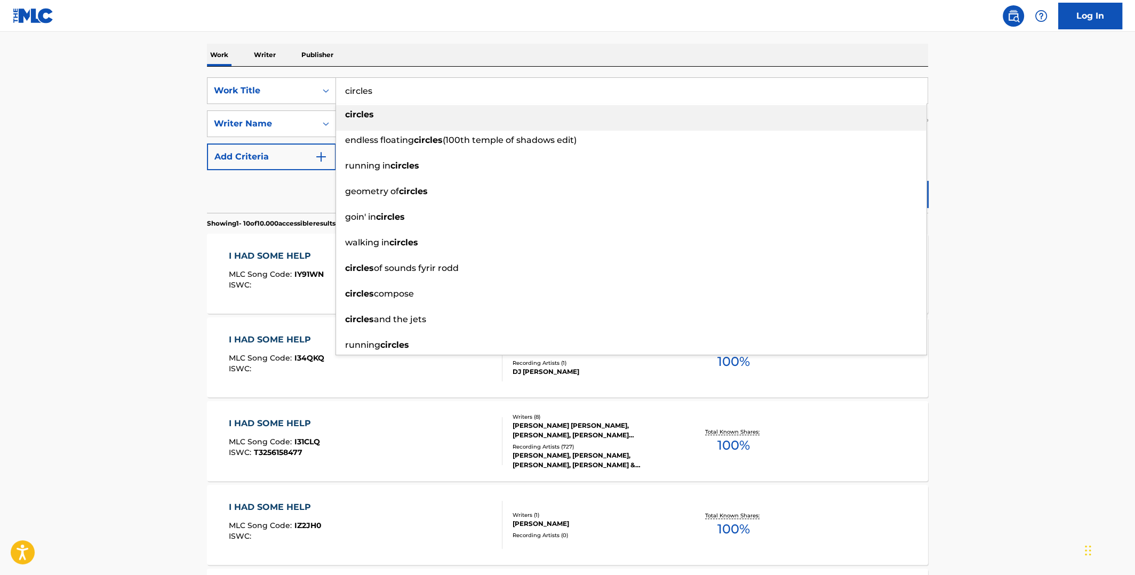
type input "circles"
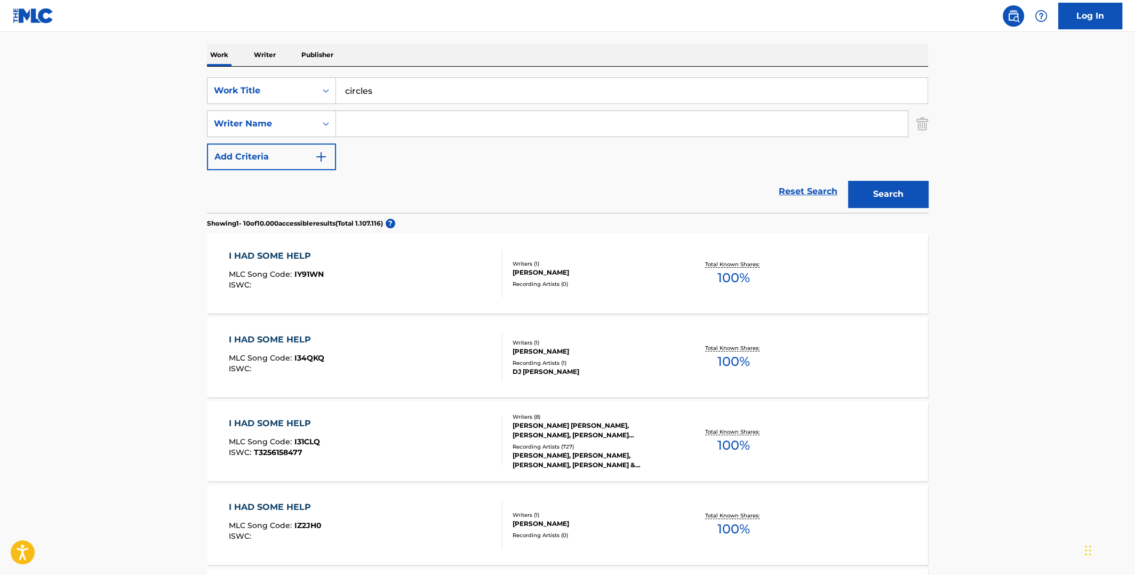
click at [71, 188] on main "The MLC Public Work Search The accuracy and completeness of The MLC's data is d…" at bounding box center [567, 500] width 1135 height 1256
click at [381, 131] on input "Search Form" at bounding box center [622, 124] width 572 height 26
type input "[PERSON_NAME]"
click at [901, 193] on button "Search" at bounding box center [888, 194] width 80 height 27
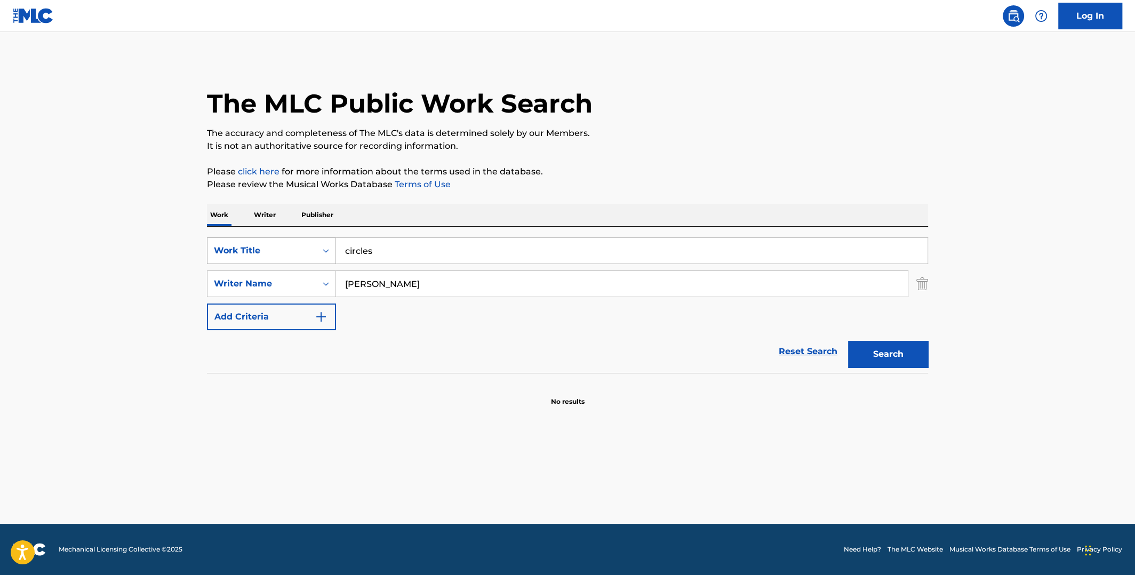
drag, startPoint x: 385, startPoint y: 253, endPoint x: 328, endPoint y: 251, distance: 56.6
click at [328, 251] on div "SearchWithCriteria6933c091-4308-4bf8-b7c5-baf83383999d Work Title circles" at bounding box center [567, 250] width 721 height 27
type input "cellphane"
drag, startPoint x: 390, startPoint y: 278, endPoint x: 308, endPoint y: 282, distance: 82.2
click at [308, 283] on div "SearchWithCriteriab30e8798-b22d-4b80-928b-792214e56d0d Writer Name [PERSON_NAME]" at bounding box center [567, 283] width 721 height 27
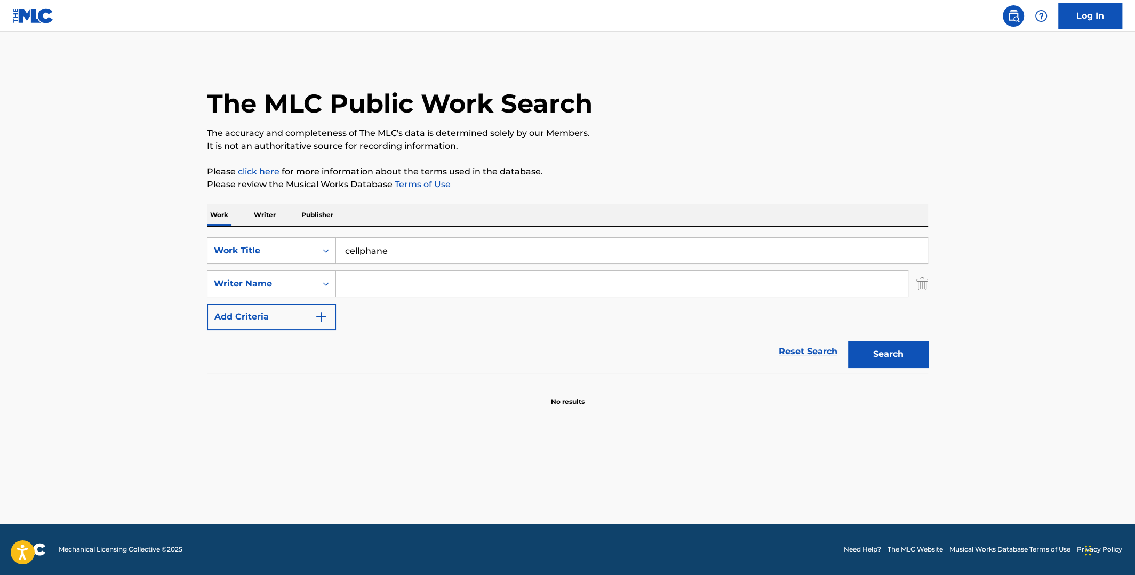
click at [359, 251] on input "cellphane" at bounding box center [632, 251] width 592 height 26
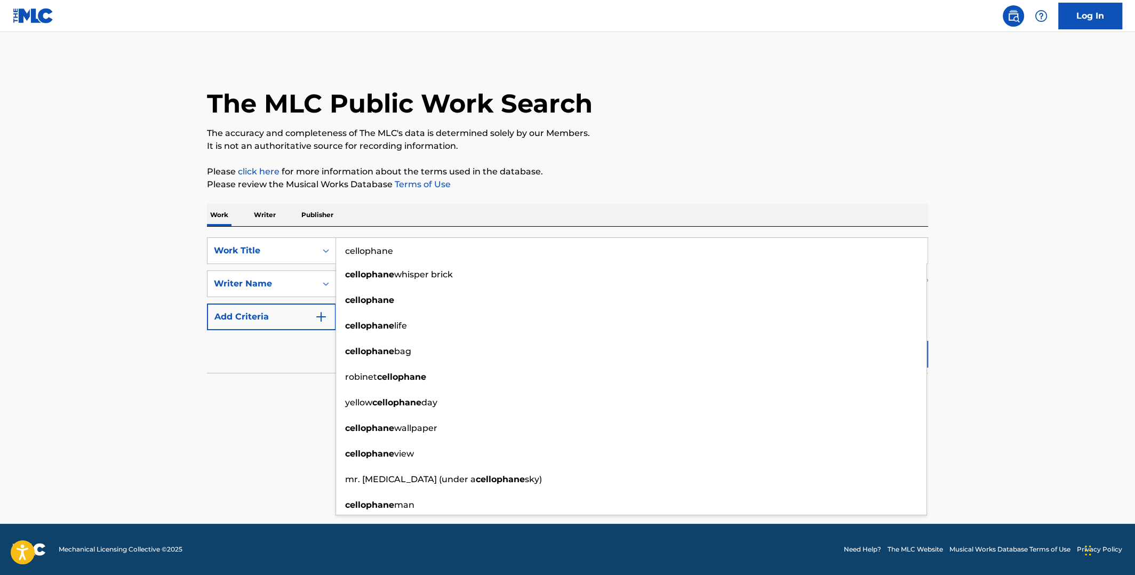
type input "cellophane"
click at [647, 188] on p "Please review the Musical Works Database Terms of Use" at bounding box center [567, 184] width 721 height 13
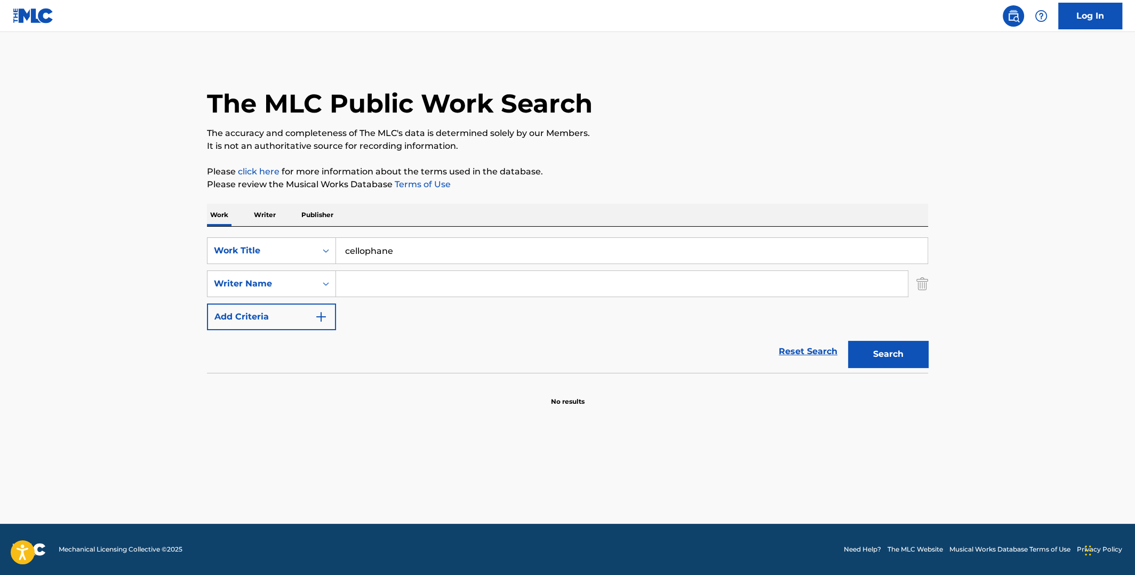
click at [879, 354] on button "Search" at bounding box center [888, 354] width 80 height 27
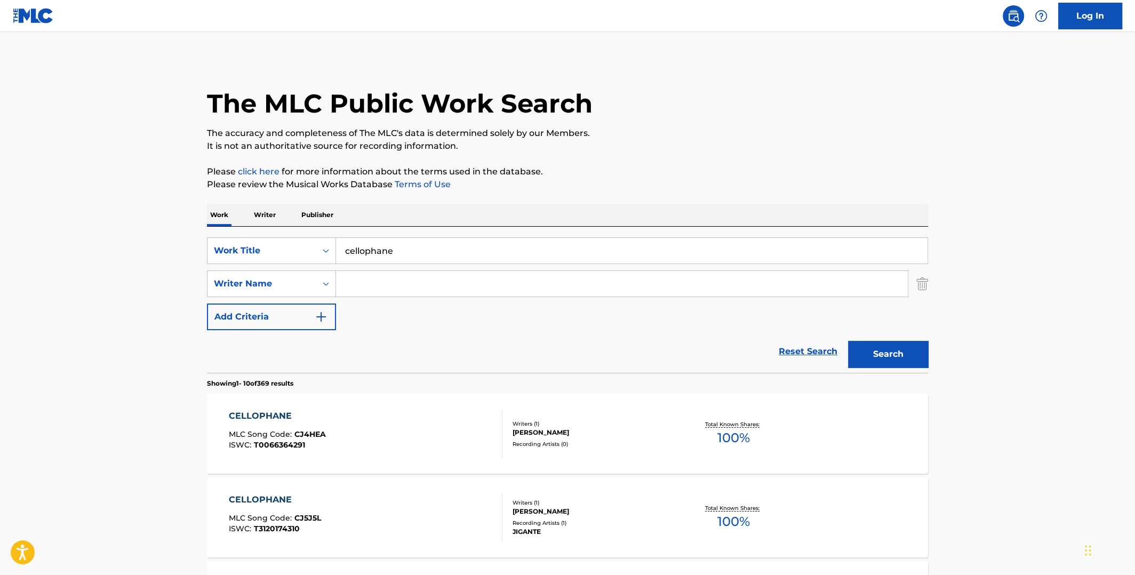
click at [414, 282] on input "Search Form" at bounding box center [622, 284] width 572 height 26
click at [848, 341] on button "Search" at bounding box center [888, 354] width 80 height 27
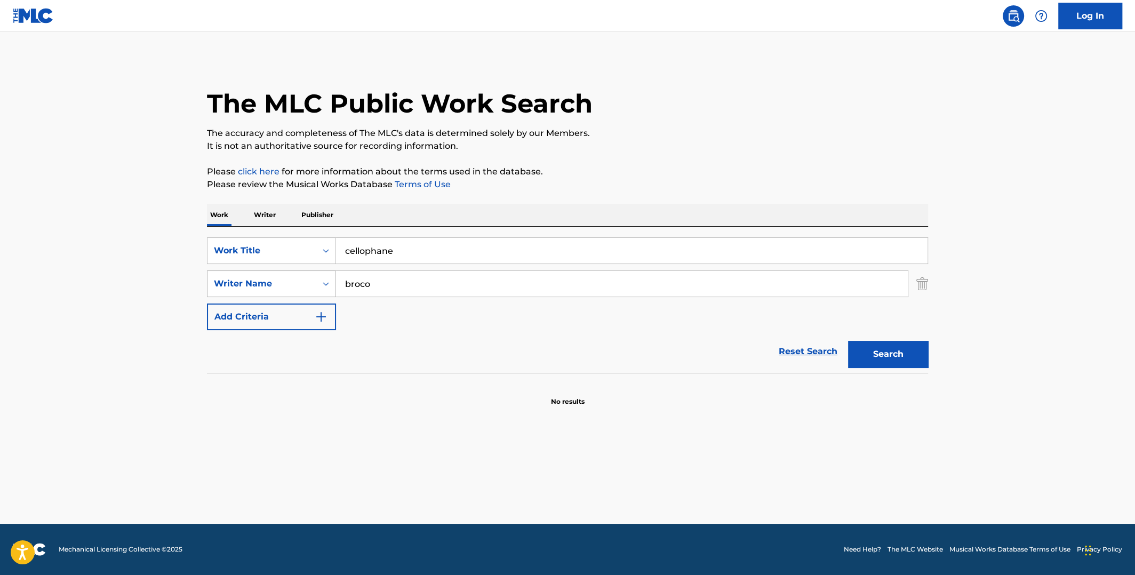
drag, startPoint x: 376, startPoint y: 283, endPoint x: 312, endPoint y: 282, distance: 63.5
click at [312, 284] on div "SearchWithCriteriab30e8798-b22d-4b80-928b-792214e56d0d Writer Name [PERSON_NAME]" at bounding box center [567, 283] width 721 height 27
type input "lancaster"
click at [848, 341] on button "Search" at bounding box center [888, 354] width 80 height 27
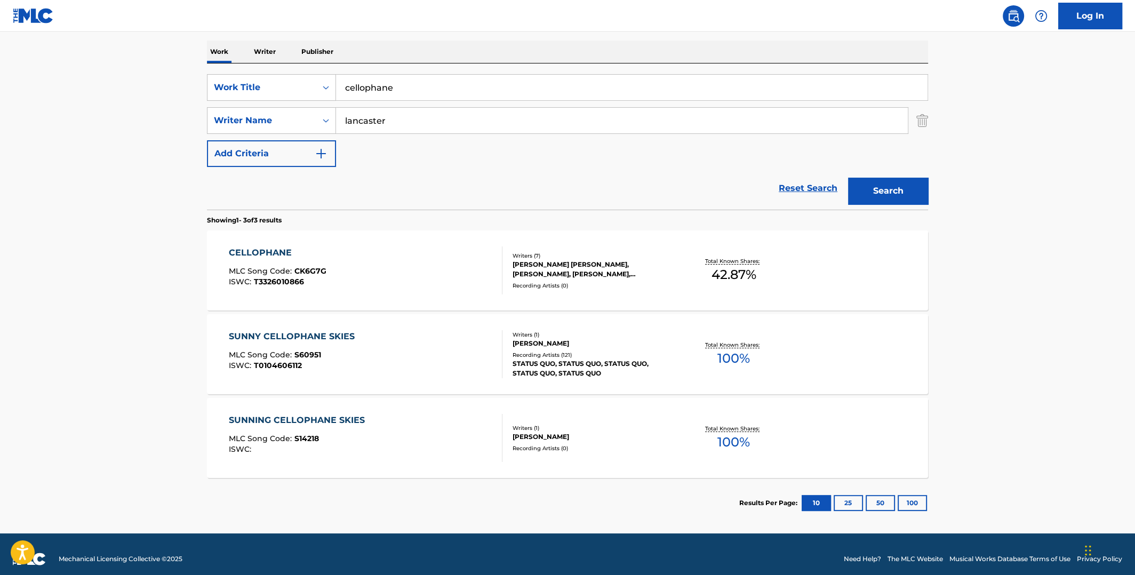
scroll to position [172, 0]
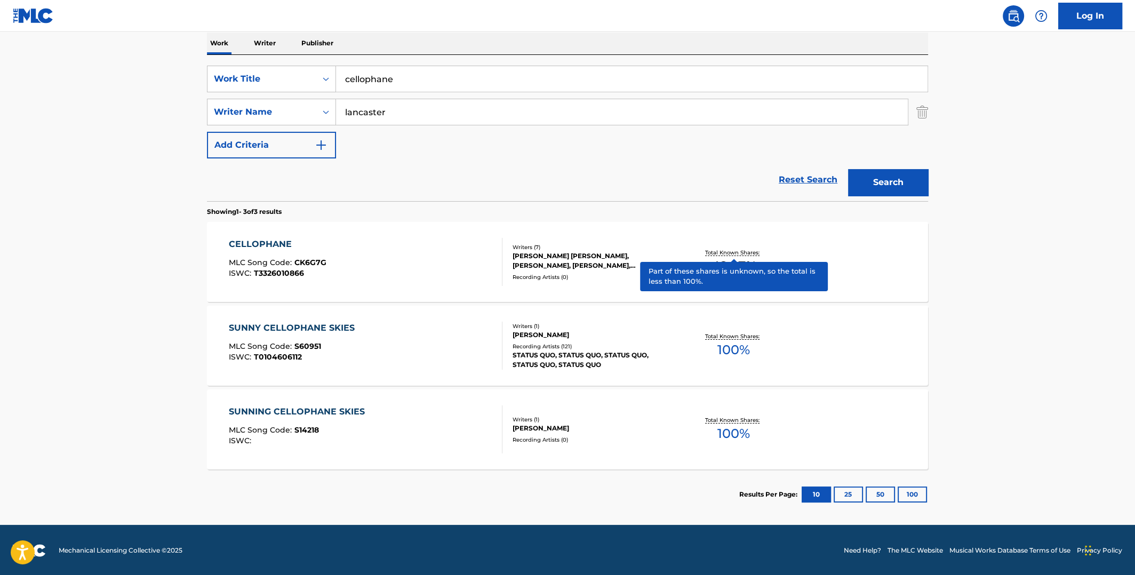
click at [737, 253] on p "Total Known Shares:" at bounding box center [733, 253] width 57 height 8
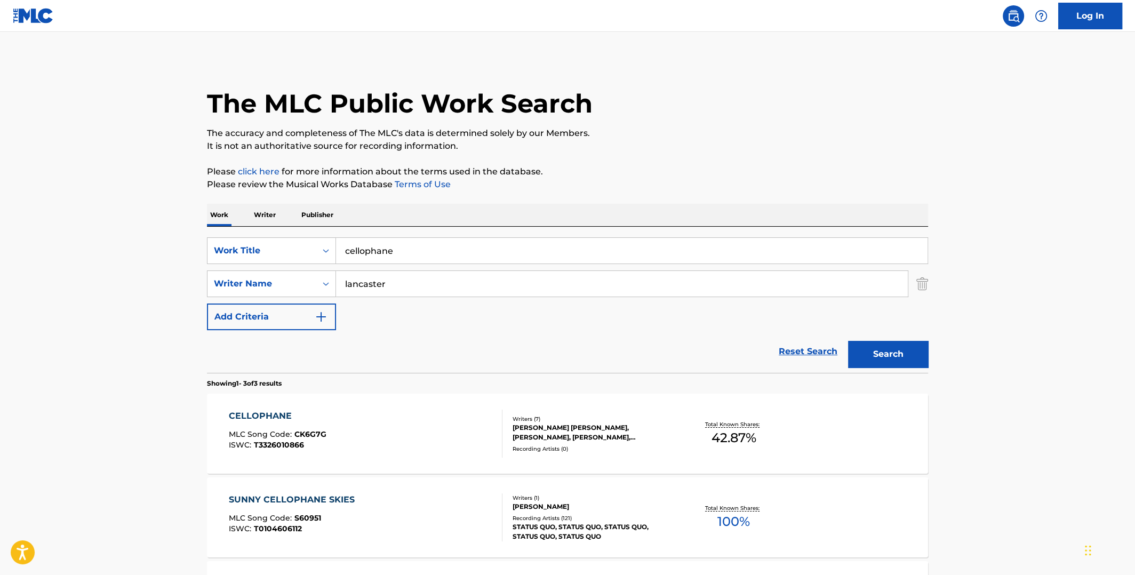
scroll to position [111, 0]
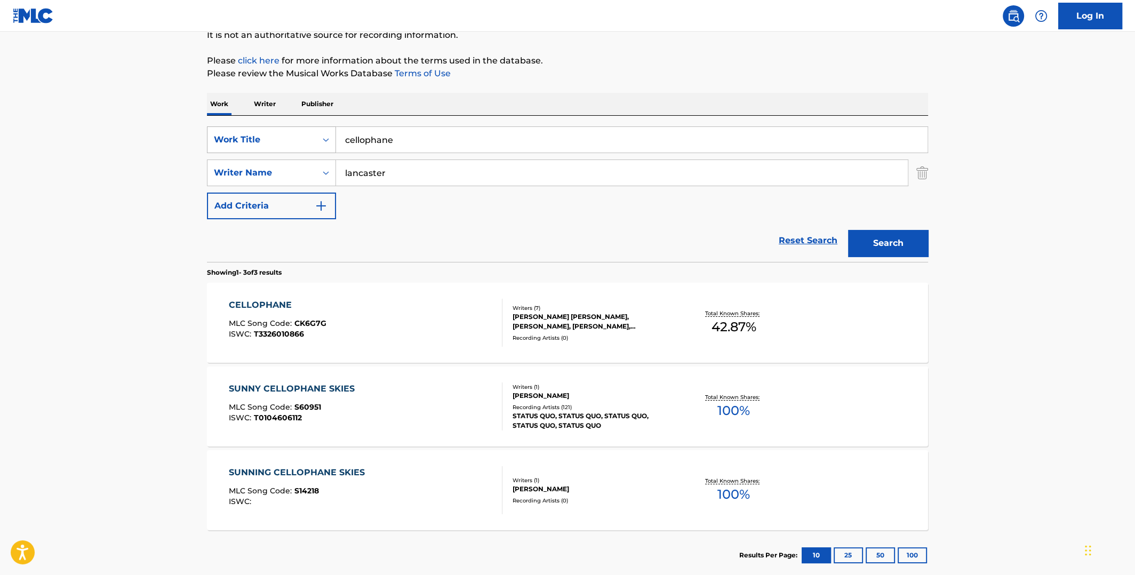
drag, startPoint x: 401, startPoint y: 140, endPoint x: 314, endPoint y: 131, distance: 87.4
click at [315, 136] on div "SearchWithCriteria6933c091-4308-4bf8-b7c5-baf83383999d Work Title cellophane" at bounding box center [567, 139] width 721 height 27
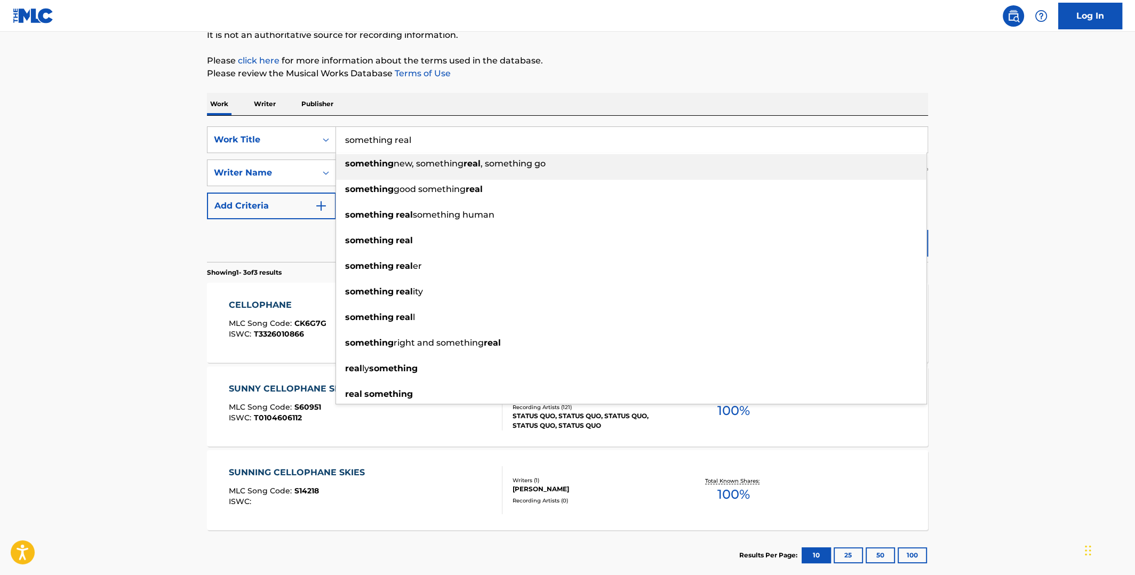
type input "something real"
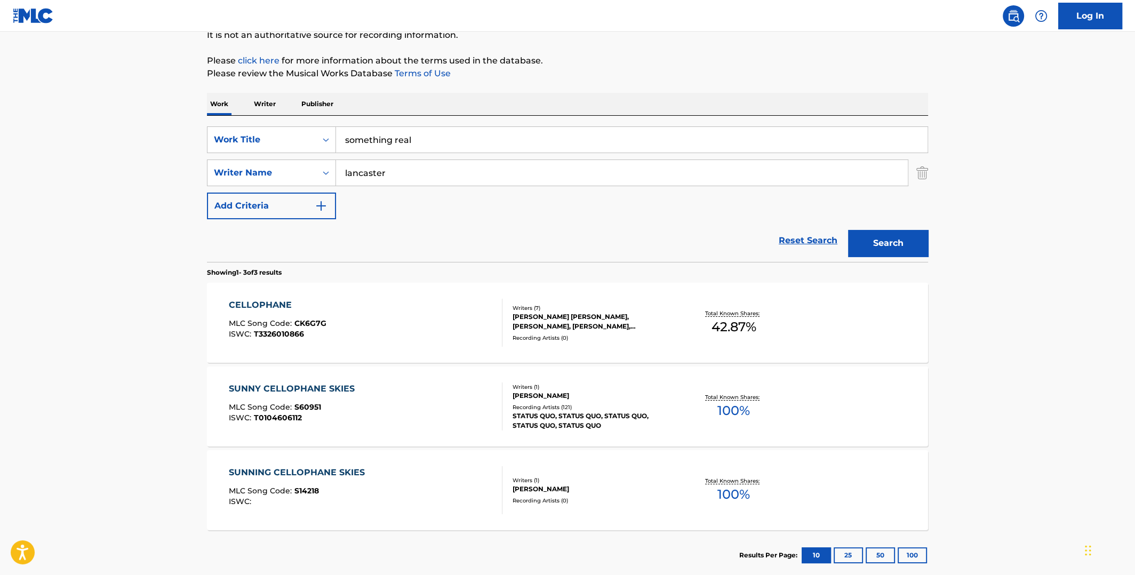
click at [620, 117] on div "SearchWithCriteria6933c091-4308-4bf8-b7c5-baf83383999d Work Title something rea…" at bounding box center [567, 189] width 721 height 146
drag, startPoint x: 384, startPoint y: 176, endPoint x: 322, endPoint y: 172, distance: 61.5
click at [322, 172] on div "SearchWithCriteriab30e8798-b22d-4b80-928b-792214e56d0d Writer Name [PERSON_NAME]" at bounding box center [567, 172] width 721 height 27
click at [848, 230] on button "Search" at bounding box center [888, 243] width 80 height 27
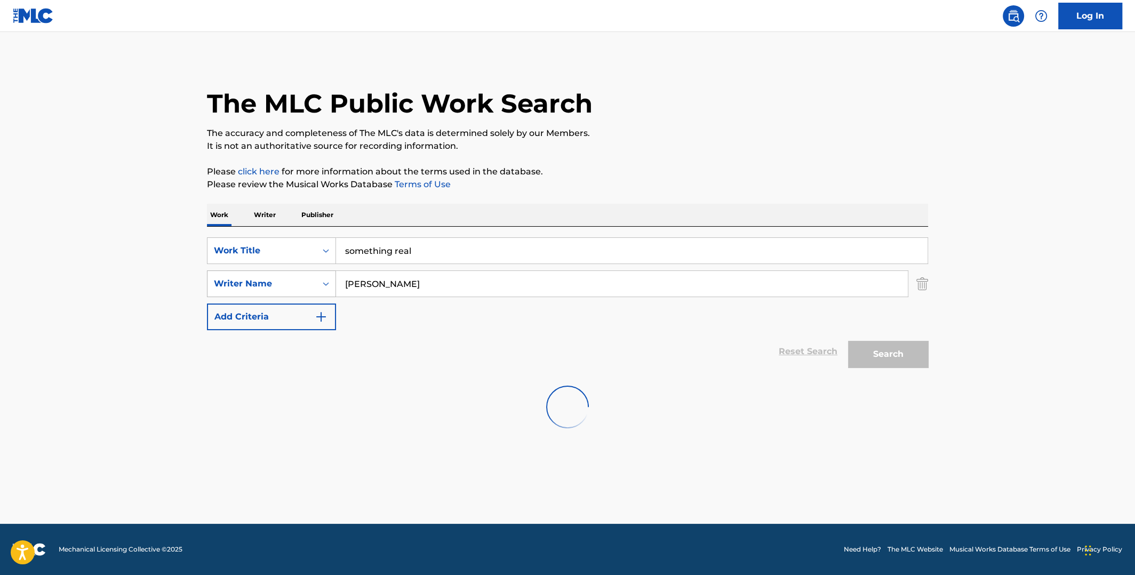
scroll to position [0, 0]
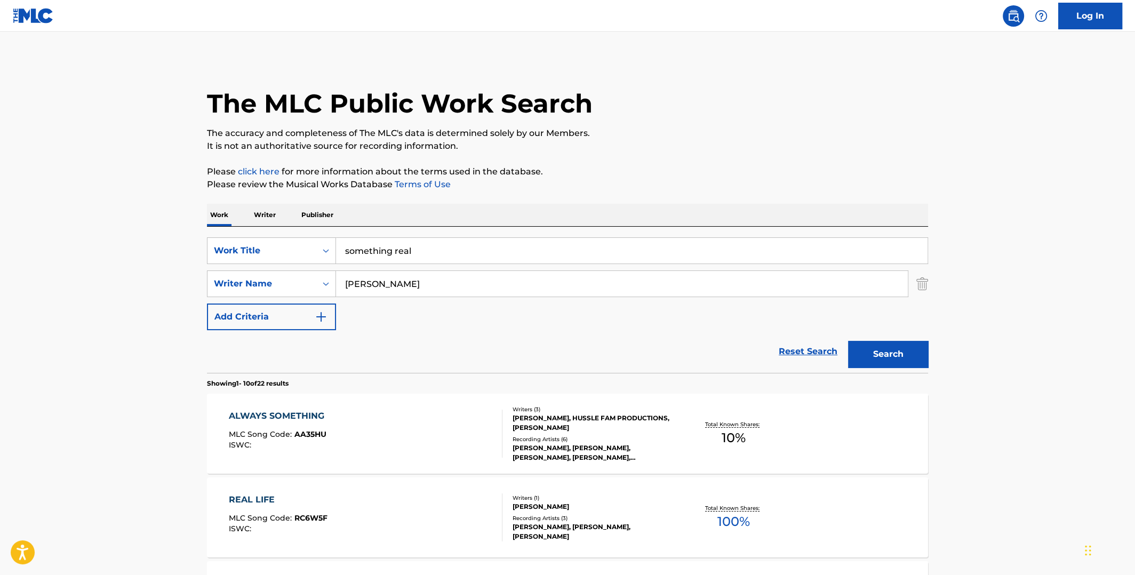
click at [343, 279] on input "[PERSON_NAME]" at bounding box center [622, 284] width 572 height 26
click at [848, 341] on button "Search" at bounding box center [888, 354] width 80 height 27
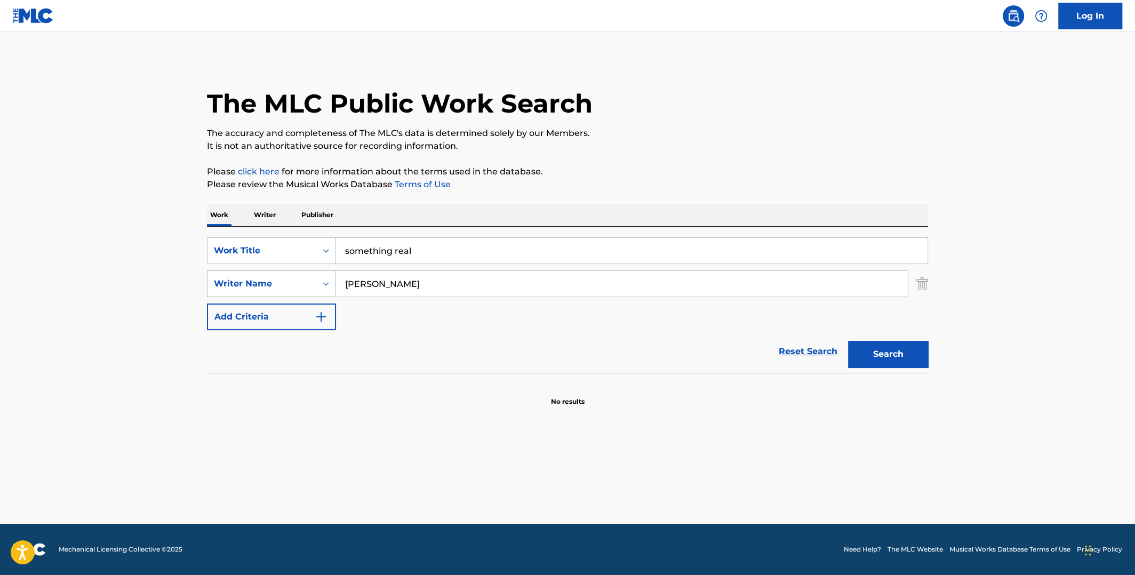
drag, startPoint x: 434, startPoint y: 286, endPoint x: 325, endPoint y: 287, distance: 108.8
click at [323, 288] on div "SearchWithCriteriab30e8798-b22d-4b80-928b-792214e56d0d Writer Name [PERSON_NAME]" at bounding box center [567, 283] width 721 height 27
type input "[PERSON_NAME]"
click at [848, 341] on button "Search" at bounding box center [888, 354] width 80 height 27
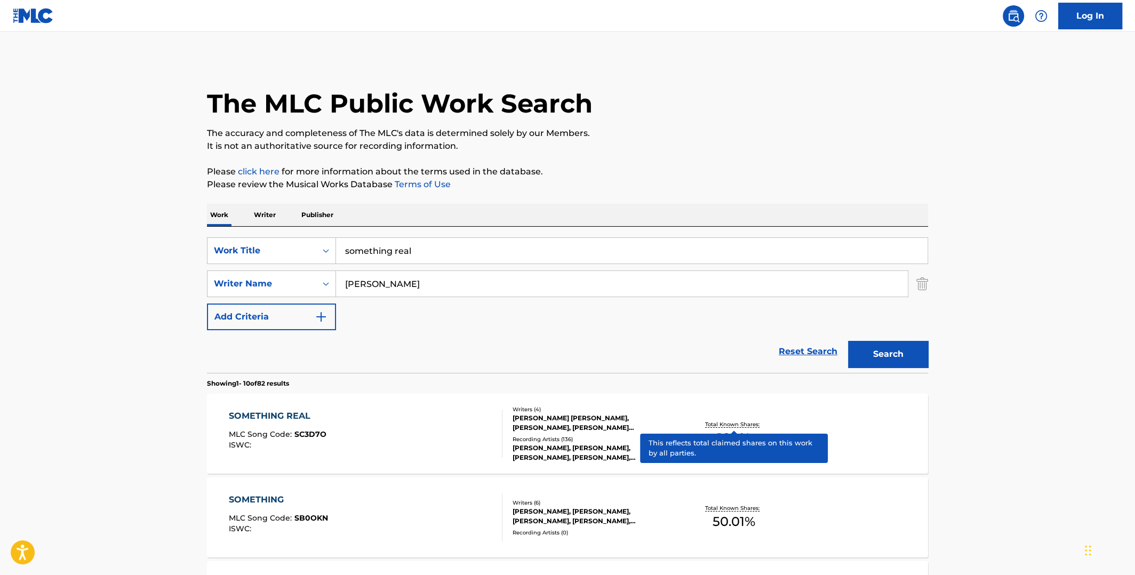
click at [732, 422] on p "Total Known Shares:" at bounding box center [733, 424] width 57 height 8
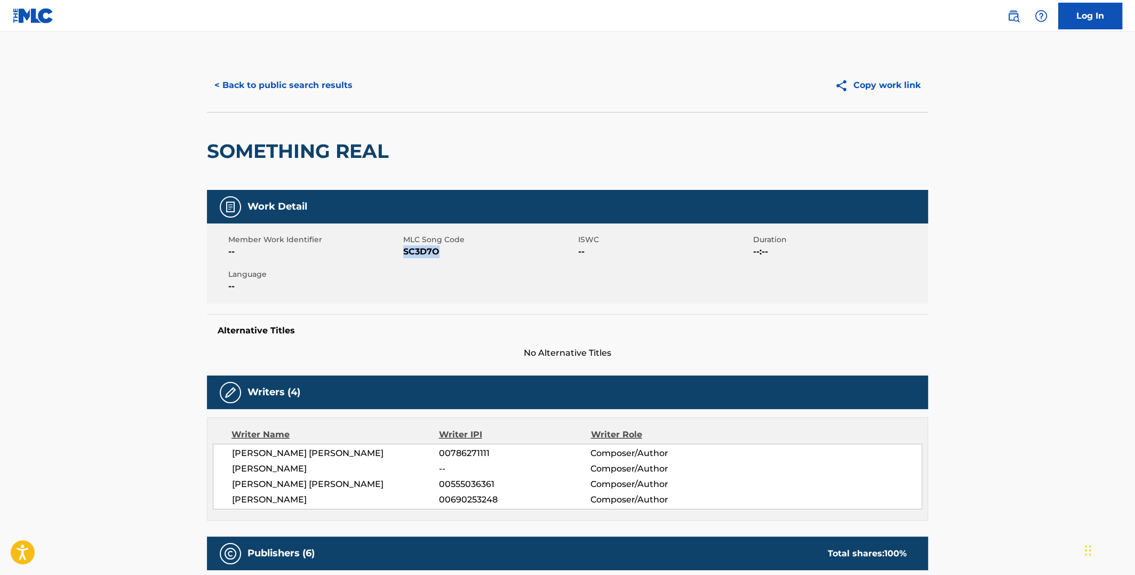
drag, startPoint x: 424, startPoint y: 250, endPoint x: 403, endPoint y: 251, distance: 20.3
click at [403, 251] on span "SC3D7O" at bounding box center [489, 251] width 172 height 13
copy span "SC3D7O"
drag, startPoint x: 332, startPoint y: 451, endPoint x: 233, endPoint y: 454, distance: 99.3
click at [233, 454] on span "[PERSON_NAME] [PERSON_NAME]" at bounding box center [335, 453] width 207 height 13
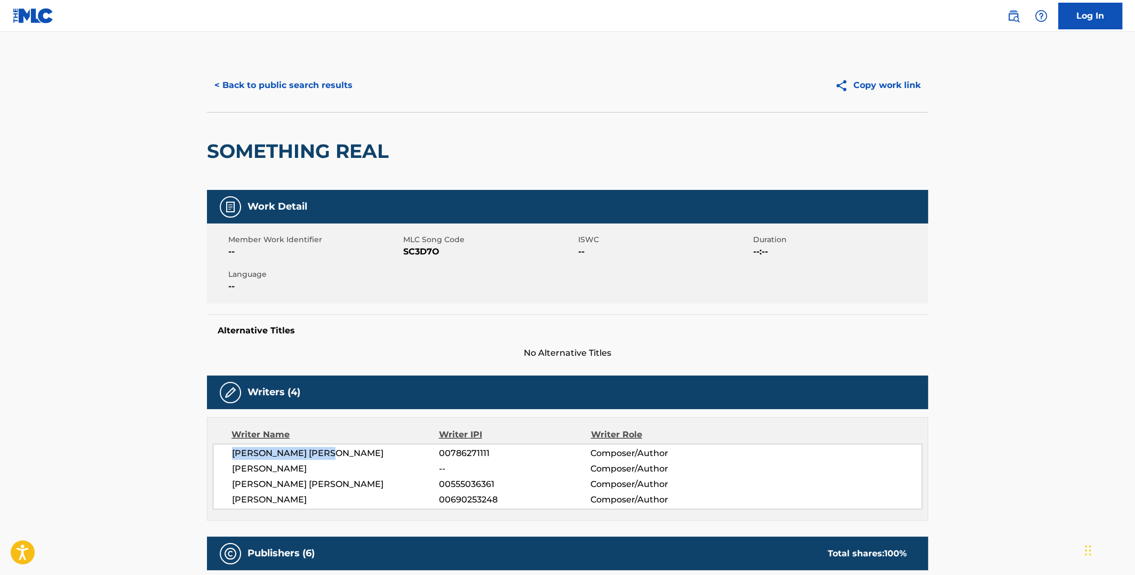
copy span "[PERSON_NAME] [PERSON_NAME]"
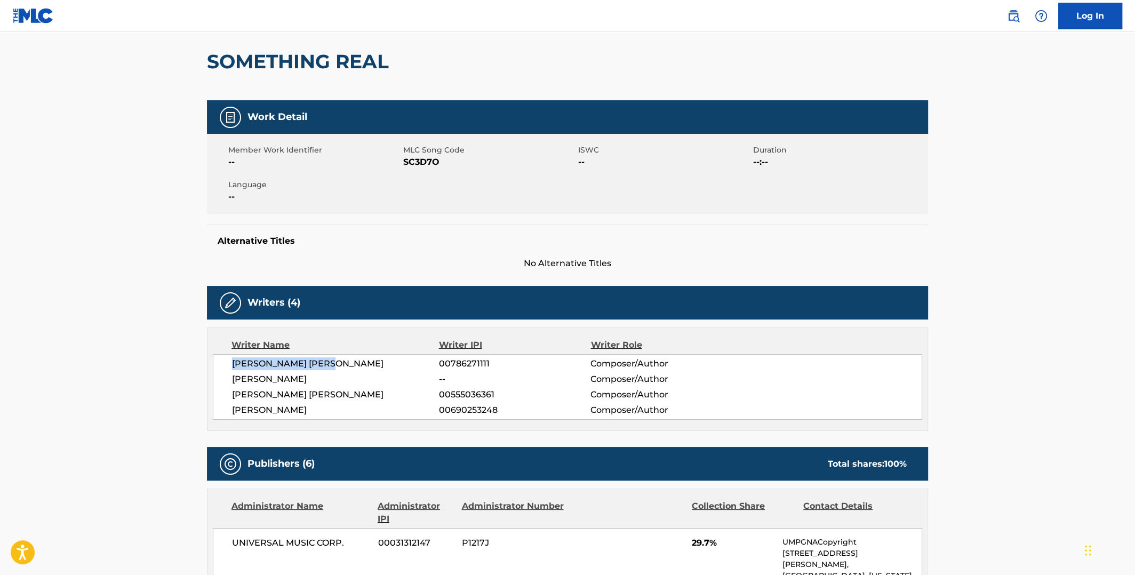
scroll to position [106, 0]
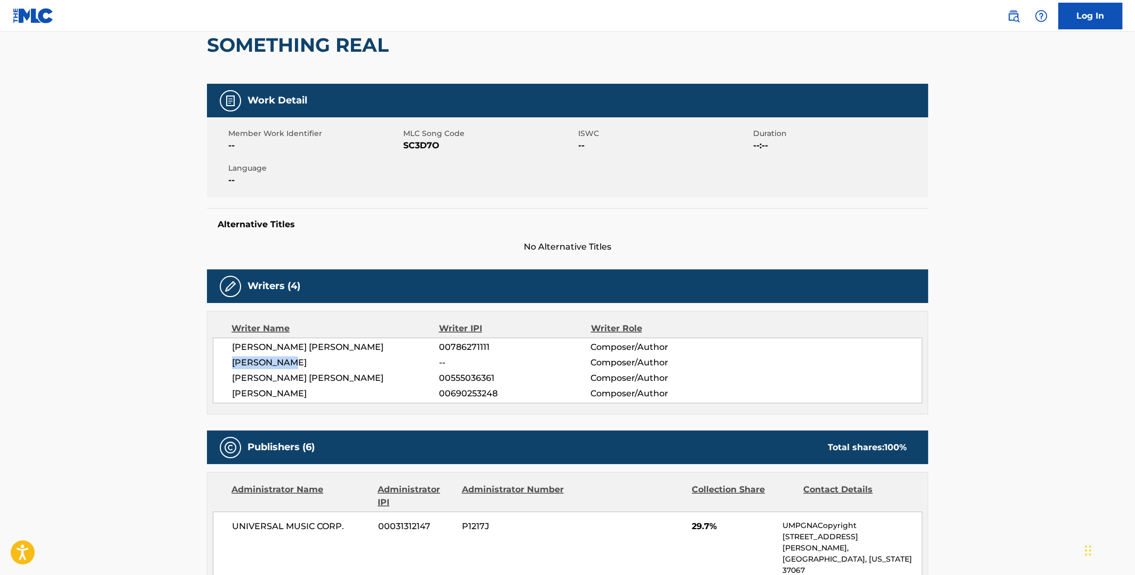
drag, startPoint x: 299, startPoint y: 358, endPoint x: 233, endPoint y: 363, distance: 65.8
click at [233, 363] on span "[PERSON_NAME]" at bounding box center [335, 362] width 207 height 13
copy span "[PERSON_NAME]"
drag, startPoint x: 323, startPoint y: 373, endPoint x: 231, endPoint y: 375, distance: 92.3
click at [232, 375] on span "[PERSON_NAME] [PERSON_NAME]" at bounding box center [335, 378] width 207 height 13
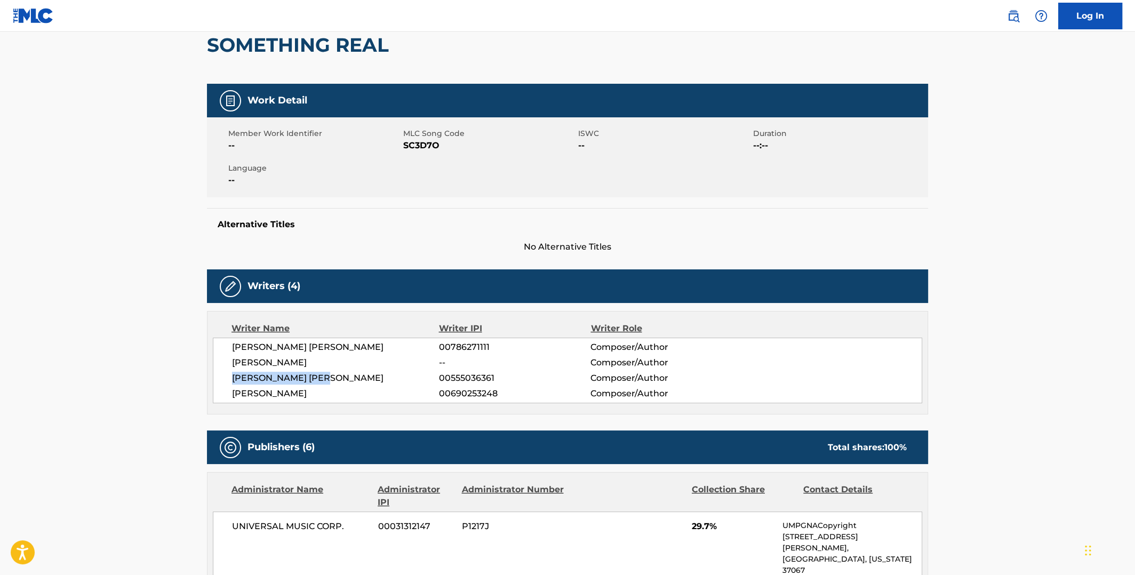
copy span "[PERSON_NAME] [PERSON_NAME]"
drag, startPoint x: 317, startPoint y: 392, endPoint x: 233, endPoint y: 395, distance: 83.8
click at [233, 395] on span "[PERSON_NAME]" at bounding box center [335, 393] width 207 height 13
copy span "[PERSON_NAME]"
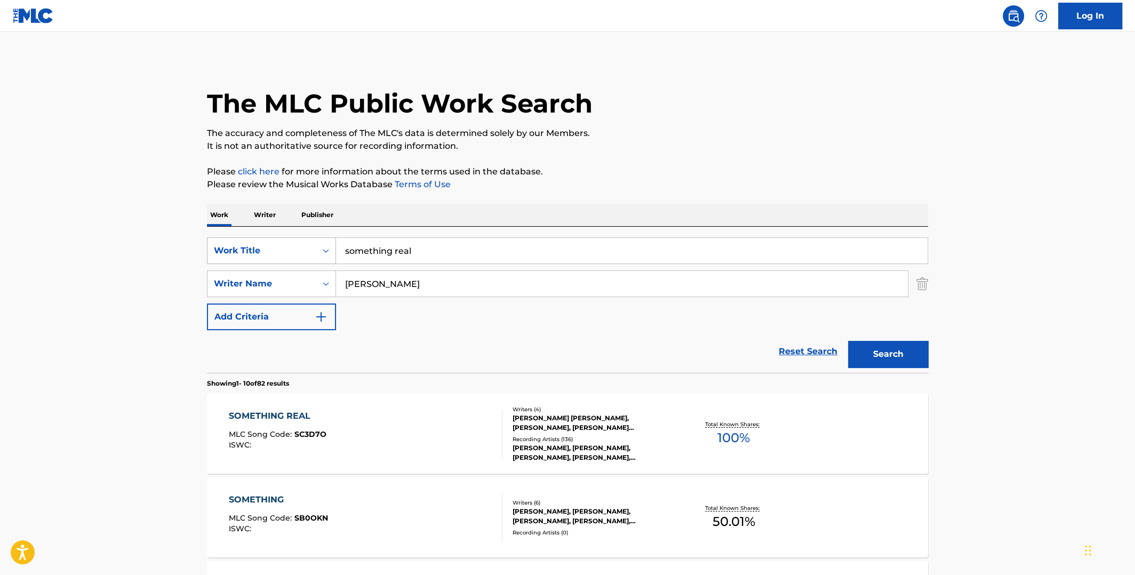
drag, startPoint x: 493, startPoint y: 240, endPoint x: 213, endPoint y: 258, distance: 280.1
click at [209, 268] on div "SearchWithCriteria6933c091-4308-4bf8-b7c5-baf83383999d Work Title something rea…" at bounding box center [567, 283] width 721 height 93
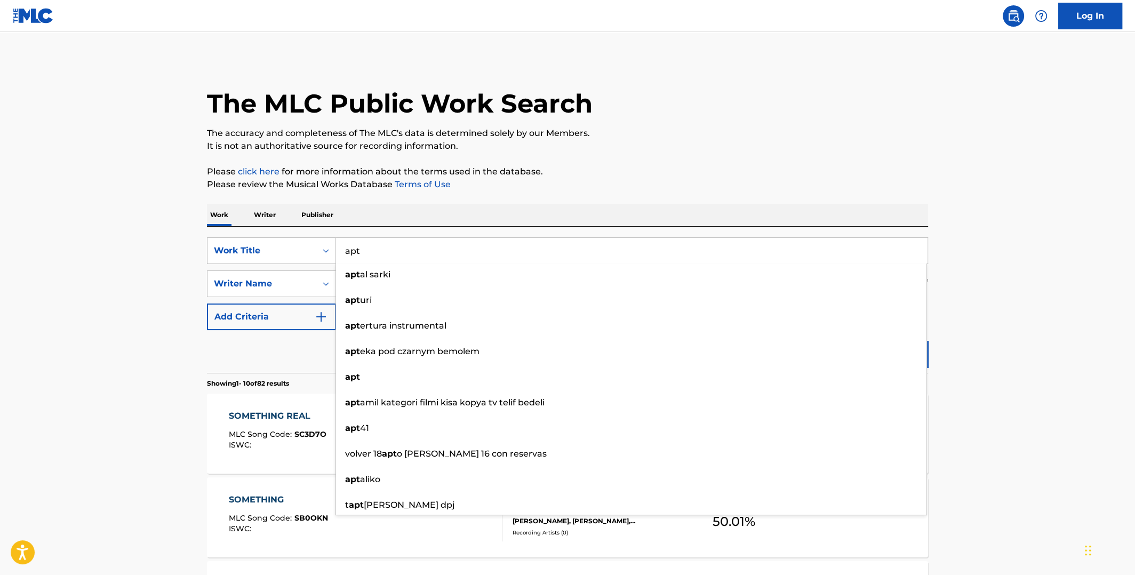
type input "apt"
click at [657, 179] on p "Please review the Musical Works Database Terms of Use" at bounding box center [567, 184] width 721 height 13
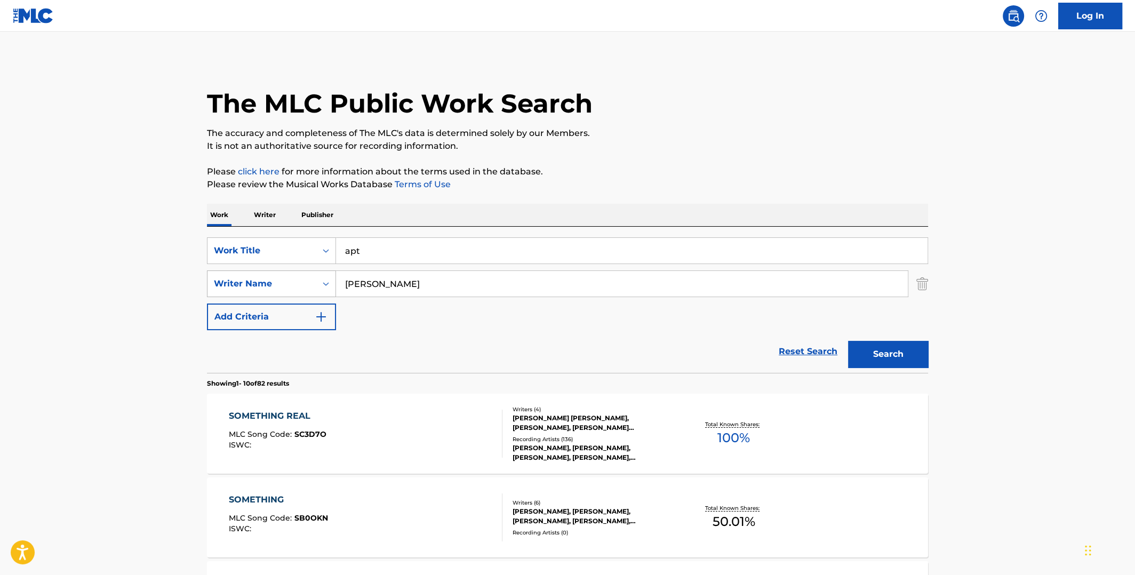
drag, startPoint x: 406, startPoint y: 277, endPoint x: 335, endPoint y: 275, distance: 71.5
click at [321, 284] on div "SearchWithCriteriab30e8798-b22d-4b80-928b-792214e56d0d Writer Name [PERSON_NAME]" at bounding box center [567, 283] width 721 height 27
click at [848, 341] on button "Search" at bounding box center [888, 354] width 80 height 27
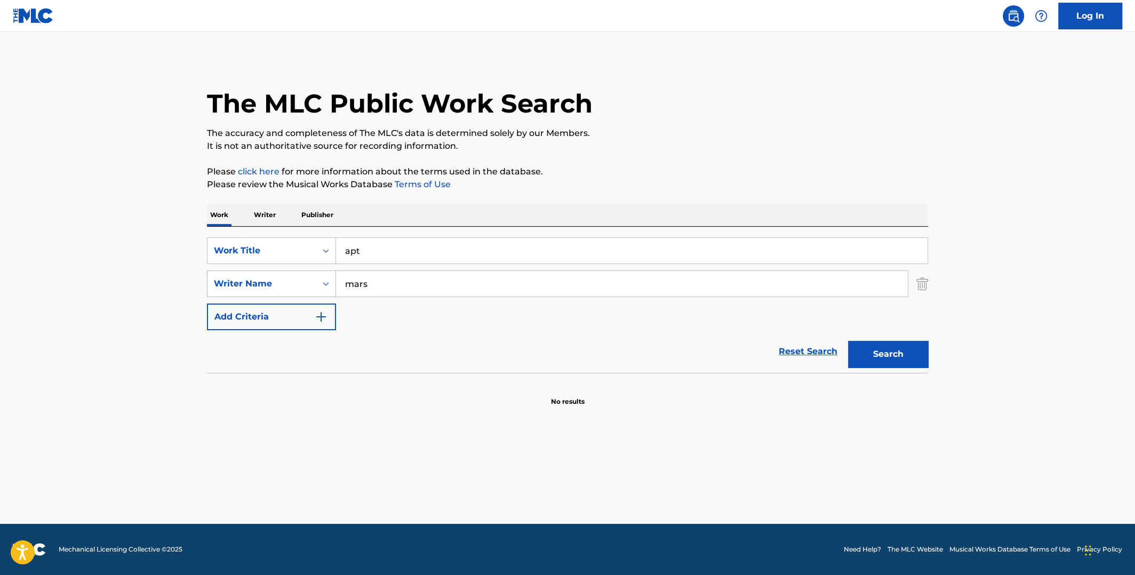
drag, startPoint x: 370, startPoint y: 287, endPoint x: 294, endPoint y: 278, distance: 76.3
click at [296, 282] on div "SearchWithCriteriab30e8798-b22d-4b80-928b-792214e56d0d Writer Name [PERSON_NAME]" at bounding box center [567, 283] width 721 height 27
type input "allen"
click at [848, 341] on button "Search" at bounding box center [888, 354] width 80 height 27
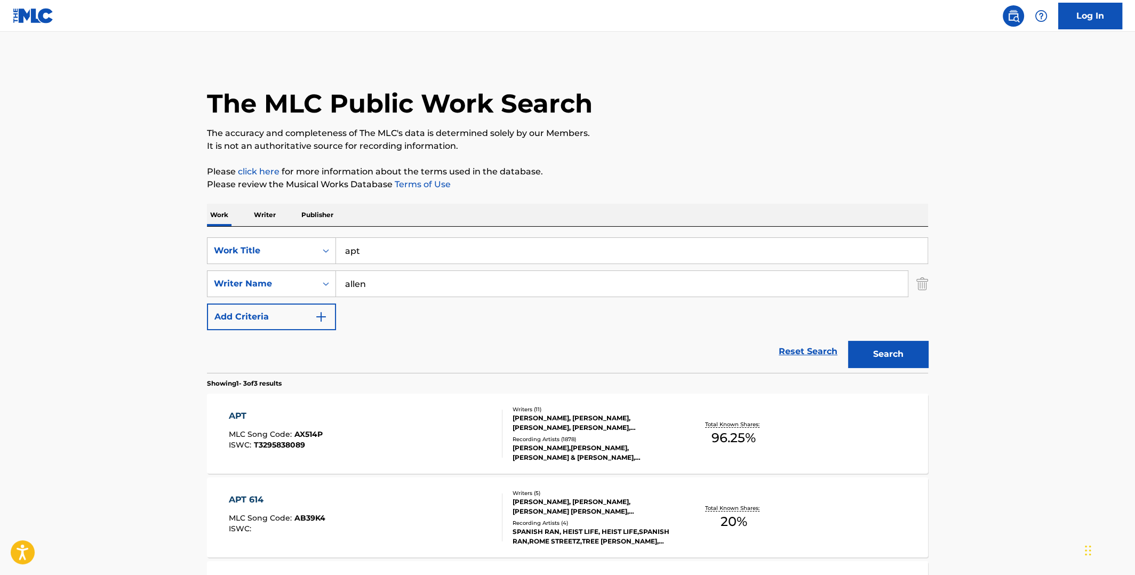
click at [730, 437] on span "96.25 %" at bounding box center [734, 437] width 44 height 19
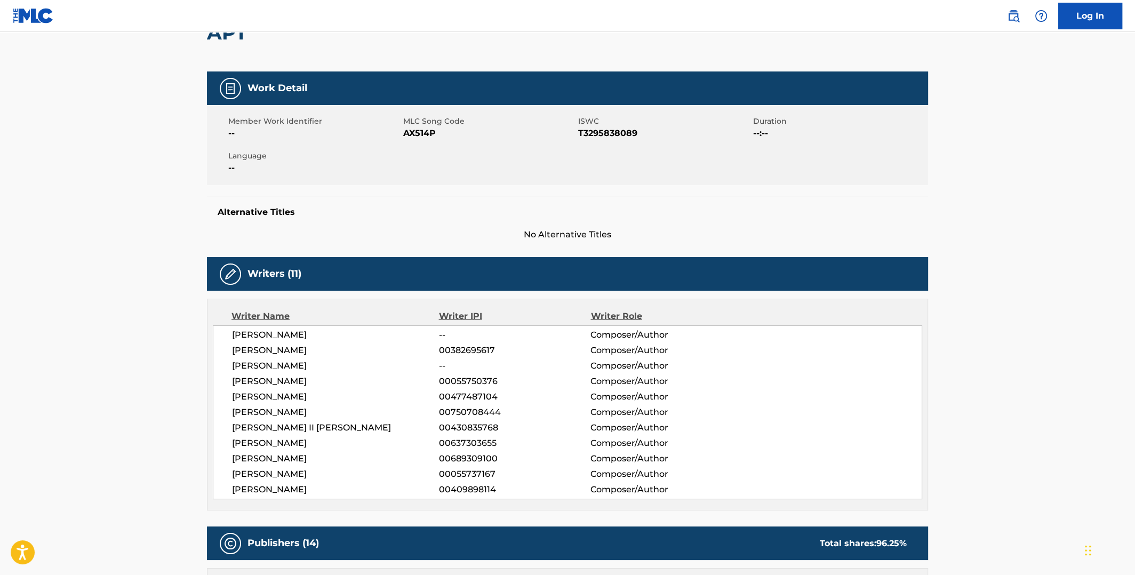
scroll to position [53, 0]
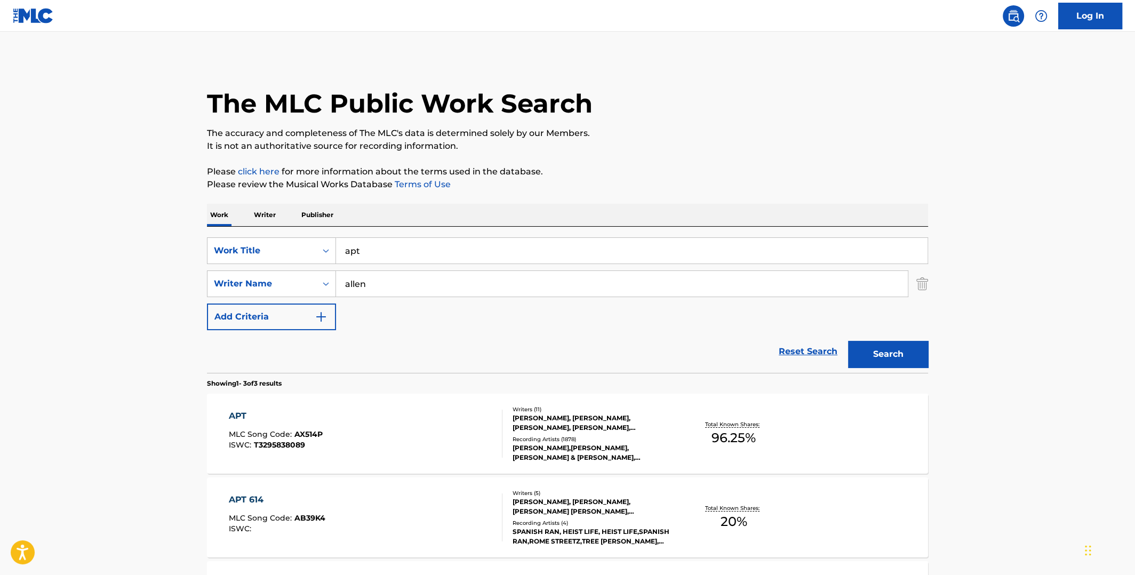
click at [338, 254] on input "apt" at bounding box center [632, 251] width 592 height 26
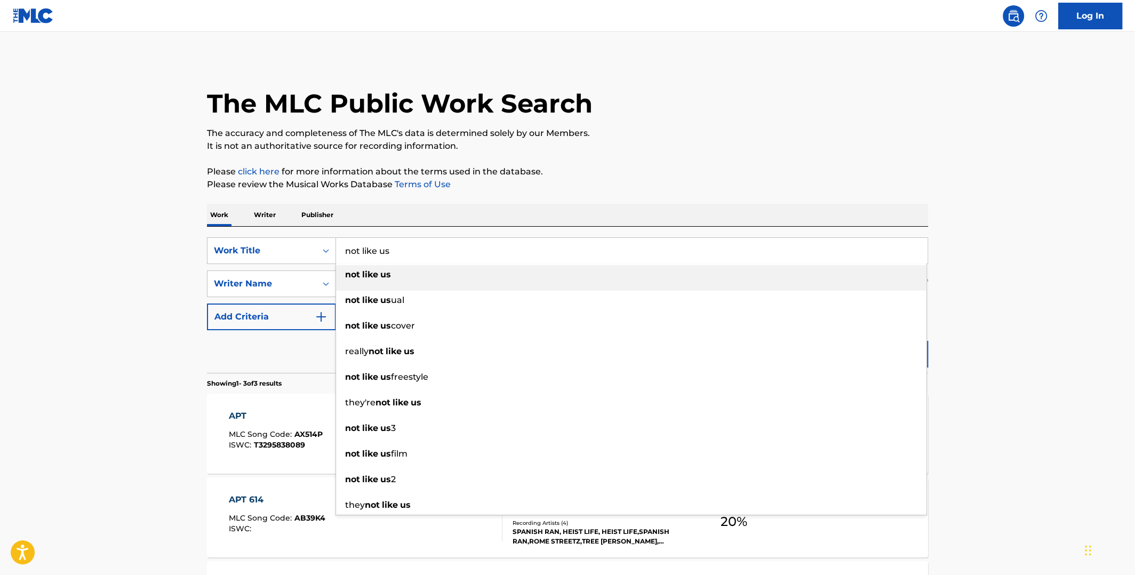
type input "not like us"
click at [583, 206] on div "Work Writer Publisher" at bounding box center [567, 215] width 721 height 22
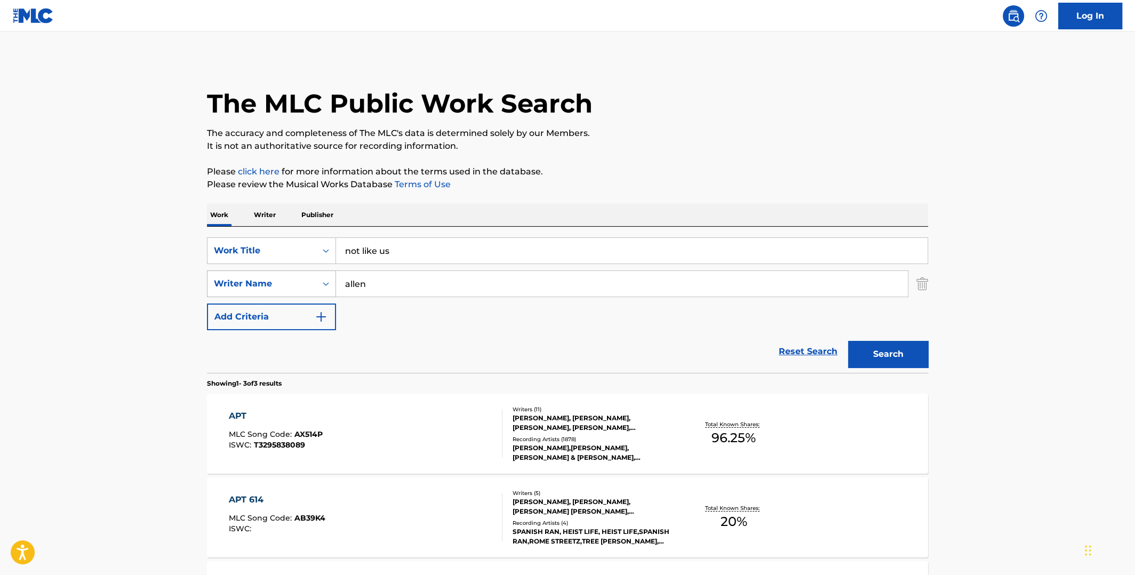
drag, startPoint x: 396, startPoint y: 284, endPoint x: 317, endPoint y: 291, distance: 79.2
click at [317, 291] on div "SearchWithCriteriab30e8798-b22d-4b80-928b-792214e56d0d Writer Name [PERSON_NAME]" at bounding box center [567, 283] width 721 height 27
type input "[PERSON_NAME]"
click at [848, 341] on button "Search" at bounding box center [888, 354] width 80 height 27
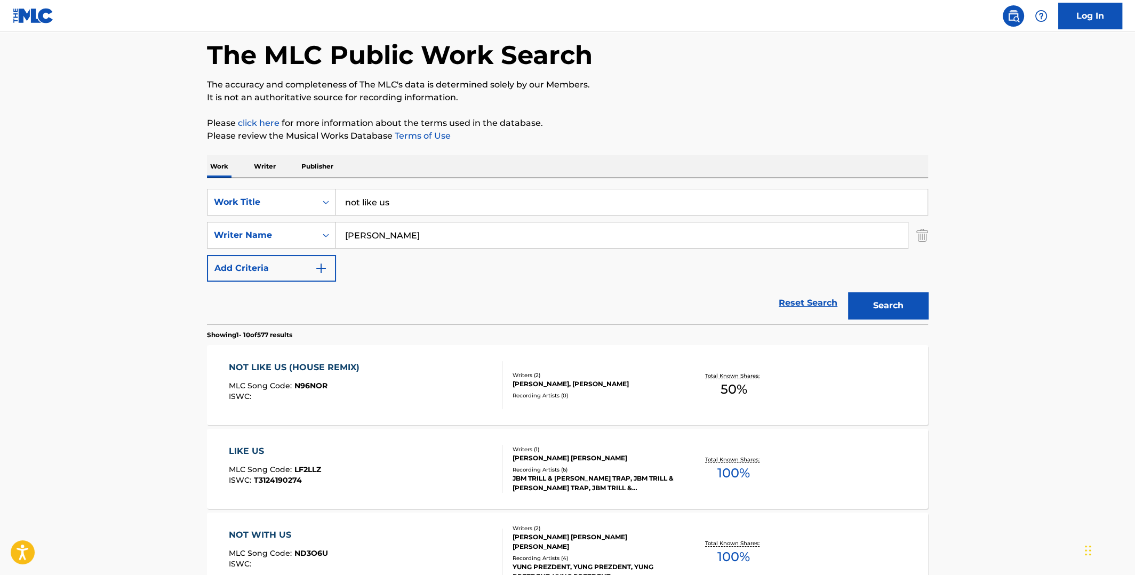
scroll to position [160, 0]
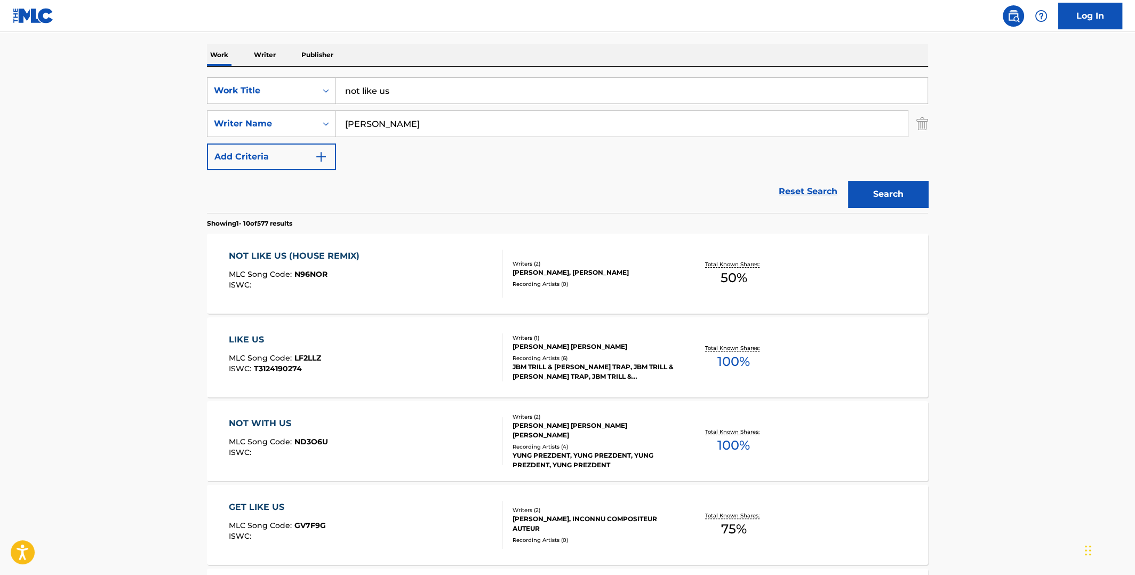
click at [725, 273] on span "50 %" at bounding box center [734, 277] width 27 height 19
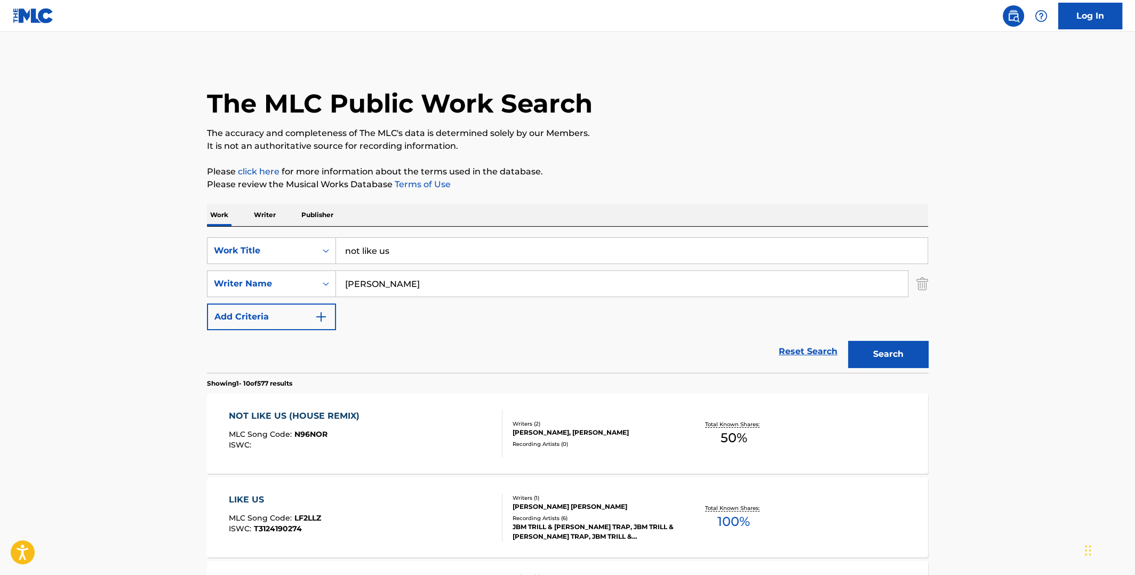
click at [345, 282] on input "[PERSON_NAME]" at bounding box center [622, 284] width 572 height 26
click at [848, 341] on button "Search" at bounding box center [888, 354] width 80 height 27
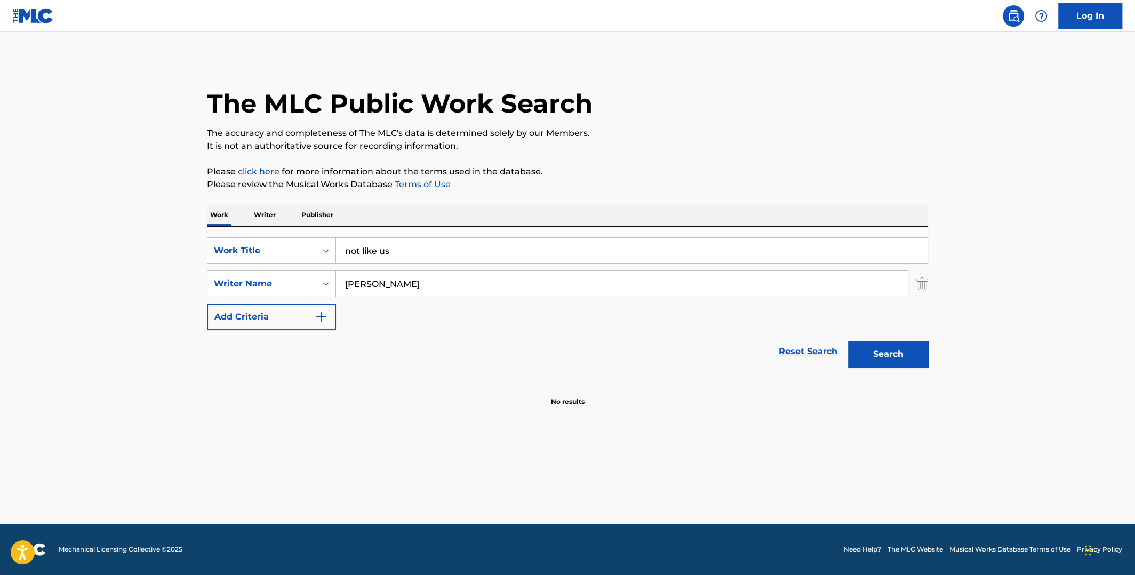
click at [378, 282] on input "[PERSON_NAME]" at bounding box center [622, 284] width 572 height 26
click at [848, 341] on button "Search" at bounding box center [888, 354] width 80 height 27
drag, startPoint x: 424, startPoint y: 281, endPoint x: 282, endPoint y: 269, distance: 142.3
click at [290, 280] on div "SearchWithCriteriab30e8798-b22d-4b80-928b-792214e56d0d Writer Name [PERSON_NAME]" at bounding box center [567, 283] width 721 height 27
type input "[PERSON_NAME]"
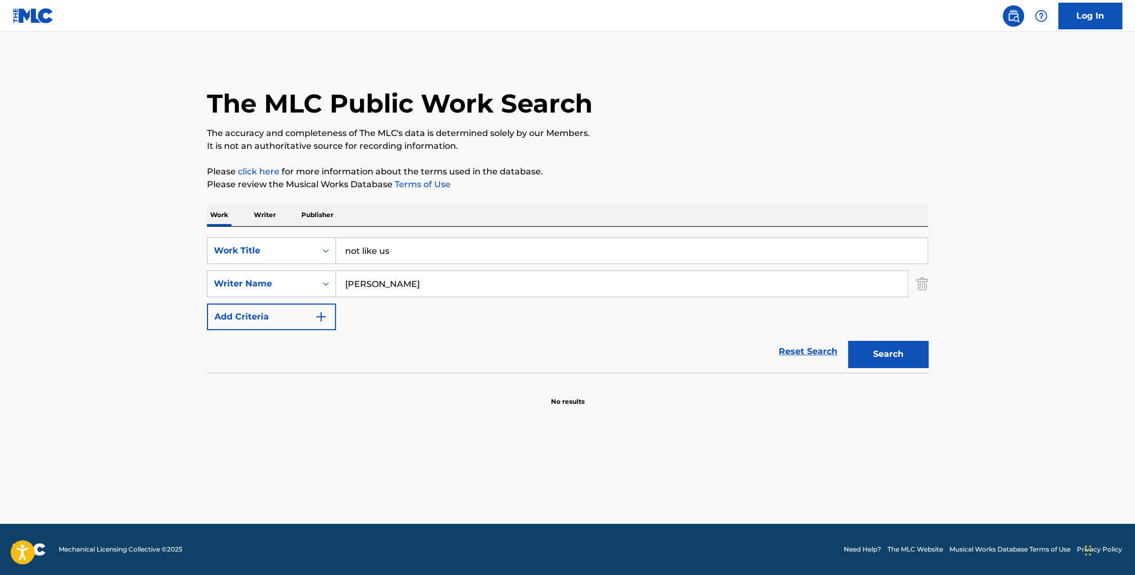
click at [848, 341] on button "Search" at bounding box center [888, 354] width 80 height 27
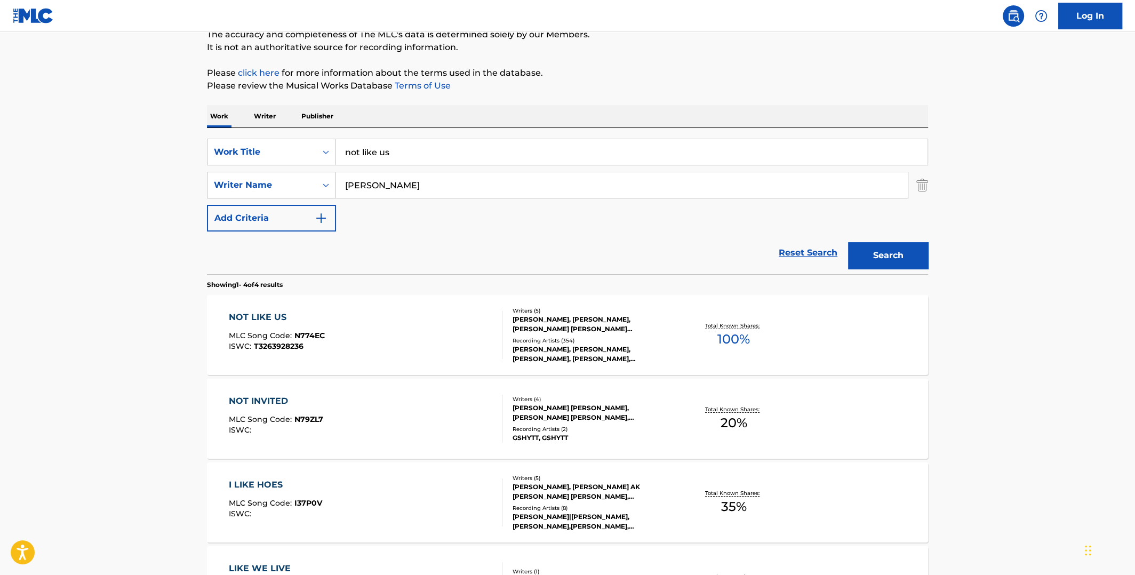
scroll to position [106, 0]
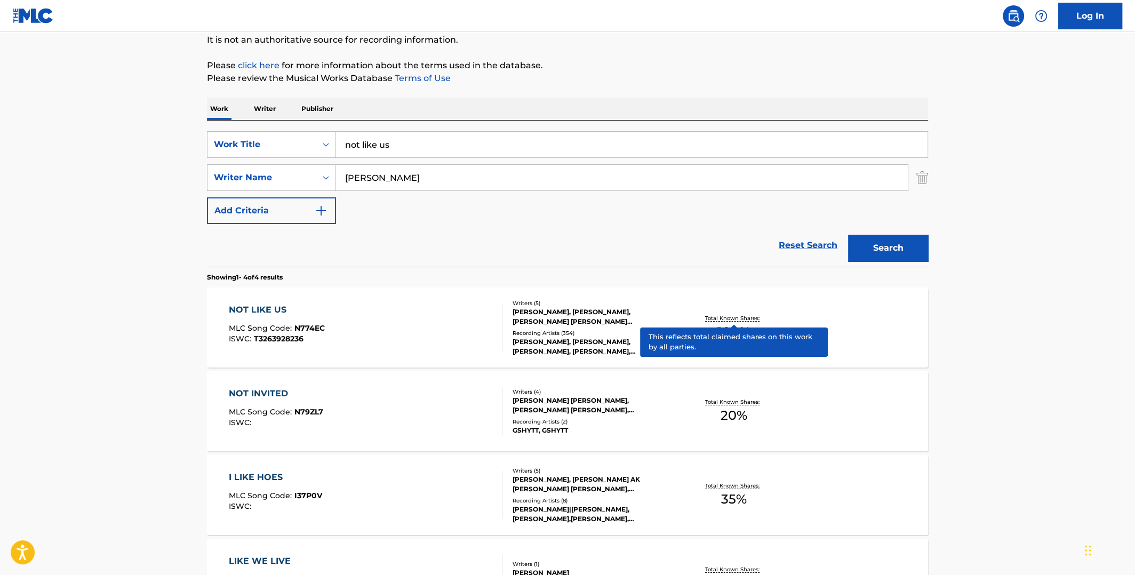
click at [731, 319] on p "Total Known Shares:" at bounding box center [733, 318] width 57 height 8
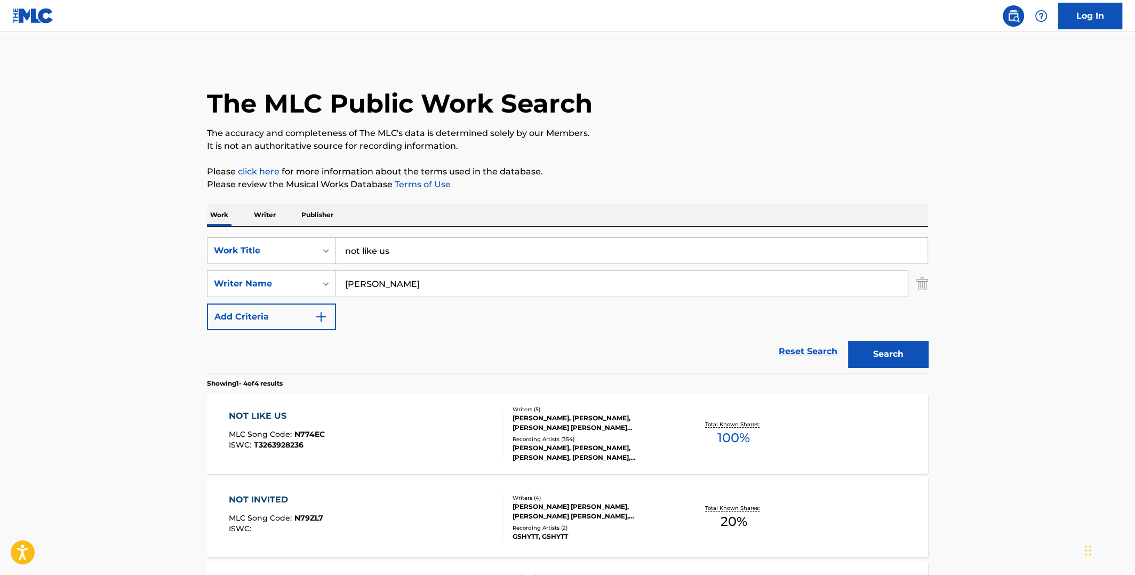
scroll to position [106, 0]
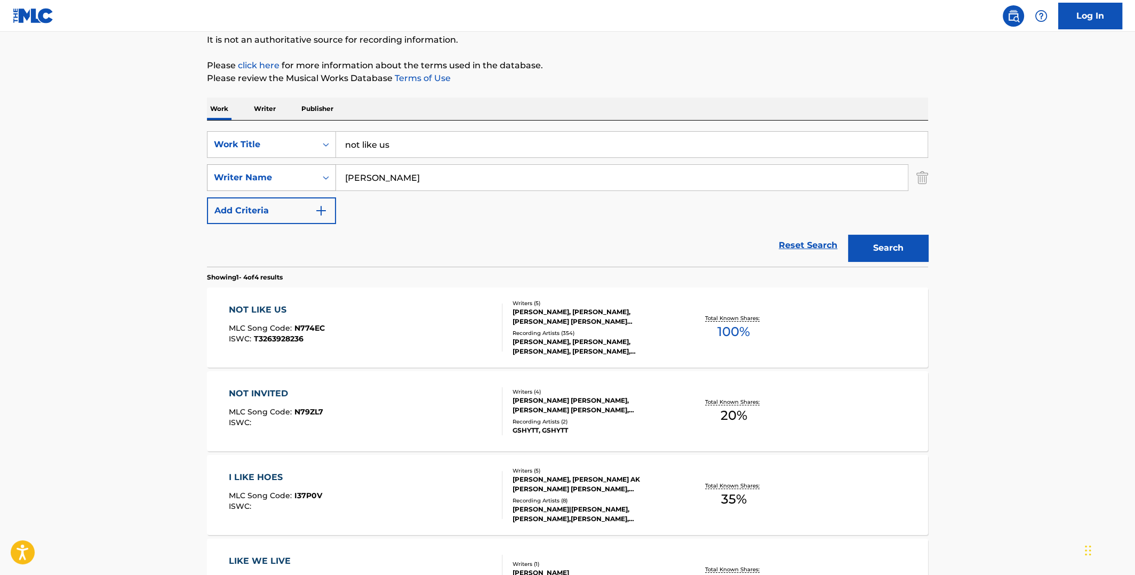
drag, startPoint x: 417, startPoint y: 179, endPoint x: 302, endPoint y: 177, distance: 114.7
click at [301, 179] on div "SearchWithCriteriab30e8798-b22d-4b80-928b-792214e56d0d Writer Name [PERSON_NAME]" at bounding box center [567, 177] width 721 height 27
type input "roan"
drag, startPoint x: 394, startPoint y: 143, endPoint x: 317, endPoint y: 144, distance: 76.8
click at [317, 144] on div "SearchWithCriteria6933c091-4308-4bf8-b7c5-baf83383999d Work Title not like us" at bounding box center [567, 144] width 721 height 27
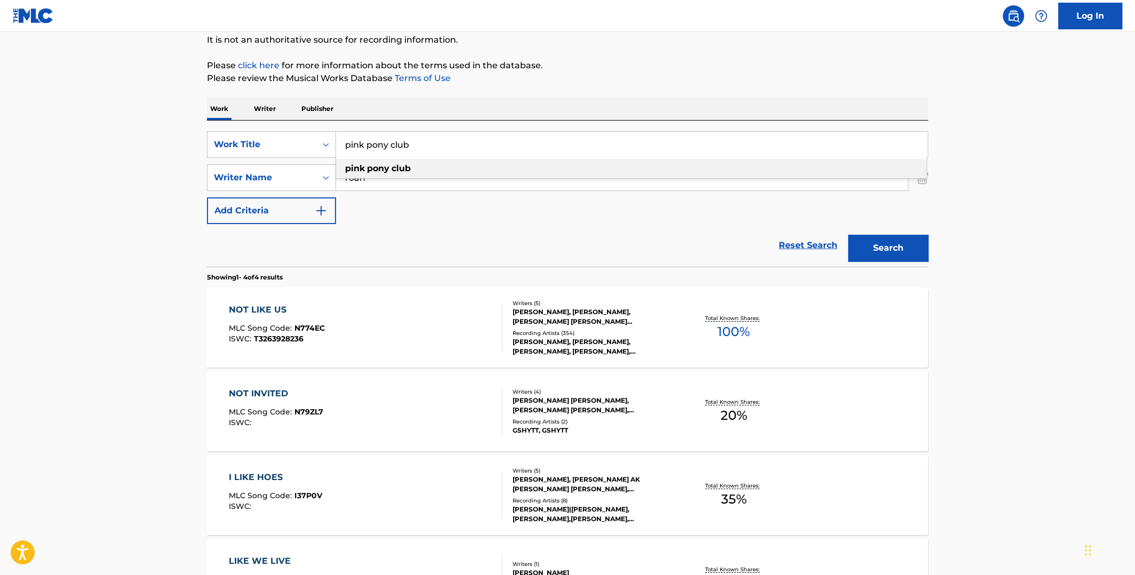
type input "pink pony club"
click at [461, 168] on div "pink pony club" at bounding box center [631, 168] width 590 height 19
click at [889, 249] on button "Search" at bounding box center [888, 248] width 80 height 27
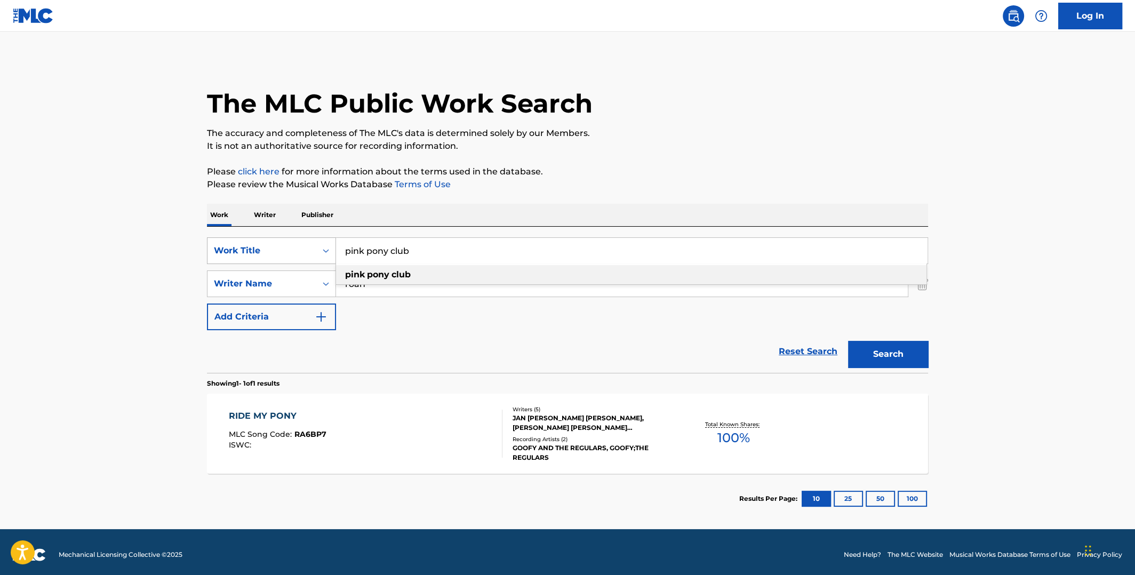
drag, startPoint x: 414, startPoint y: 252, endPoint x: 318, endPoint y: 252, distance: 96.5
click at [318, 252] on div "SearchWithCriteria6933c091-4308-4bf8-b7c5-baf83383999d Work Title pink pony clu…" at bounding box center [567, 250] width 721 height 27
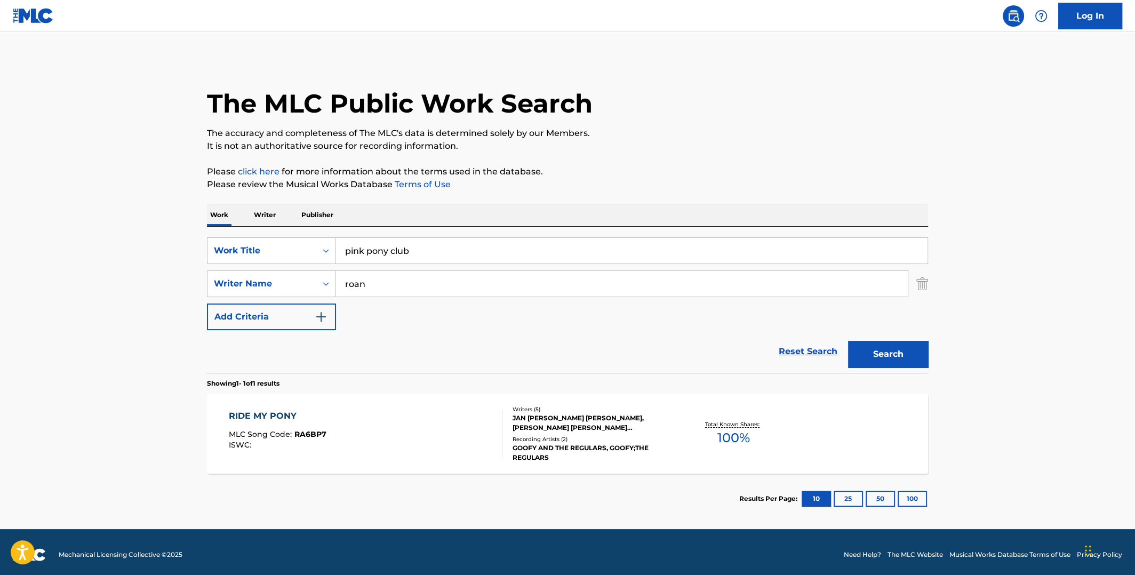
drag, startPoint x: 370, startPoint y: 309, endPoint x: 377, endPoint y: 288, distance: 22.4
click at [370, 309] on div "SearchWithCriteria6933c091-4308-4bf8-b7c5-baf83383999d Work Title pink pony clu…" at bounding box center [567, 283] width 721 height 93
drag, startPoint x: 376, startPoint y: 285, endPoint x: 326, endPoint y: 283, distance: 49.7
click at [328, 284] on div "SearchWithCriteriab30e8798-b22d-4b80-928b-792214e56d0d Writer Name roan" at bounding box center [567, 283] width 721 height 27
type input "nigro"
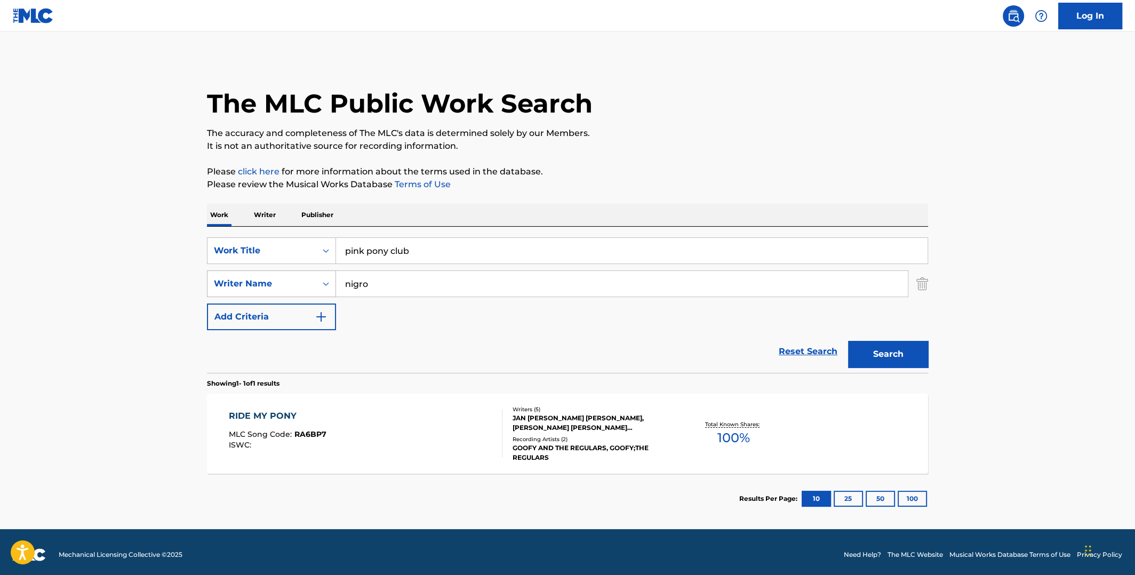
click at [848, 341] on button "Search" at bounding box center [888, 354] width 80 height 27
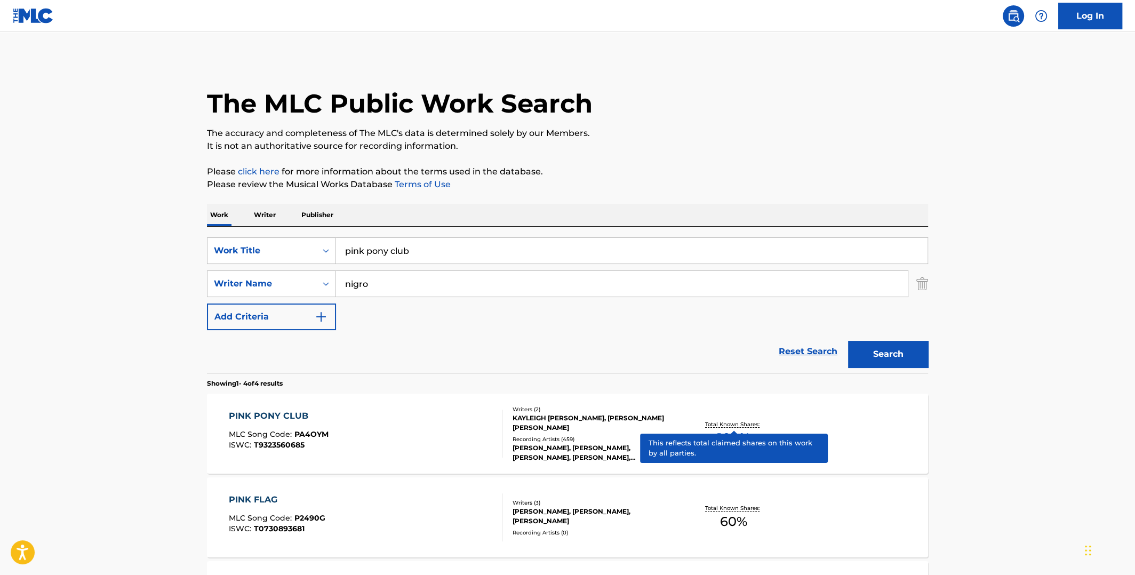
click at [737, 427] on p "Total Known Shares:" at bounding box center [733, 424] width 57 height 8
drag, startPoint x: 399, startPoint y: 289, endPoint x: 292, endPoint y: 284, distance: 106.8
click at [292, 284] on div "SearchWithCriteriab30e8798-b22d-4b80-928b-792214e56d0d Writer Name [PERSON_NAME]" at bounding box center [567, 283] width 721 height 27
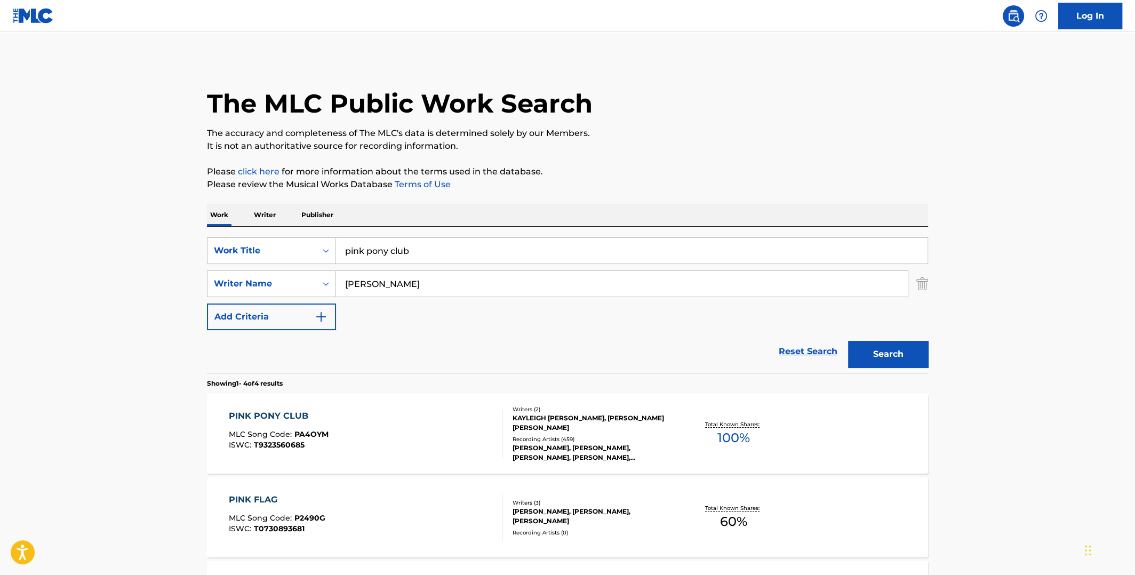
type input "[PERSON_NAME]"
drag, startPoint x: 449, startPoint y: 247, endPoint x: 250, endPoint y: 253, distance: 199.1
click at [250, 253] on div "SearchWithCriteria6933c091-4308-4bf8-b7c5-baf83383999d Work Title pink pony club" at bounding box center [567, 250] width 721 height 27
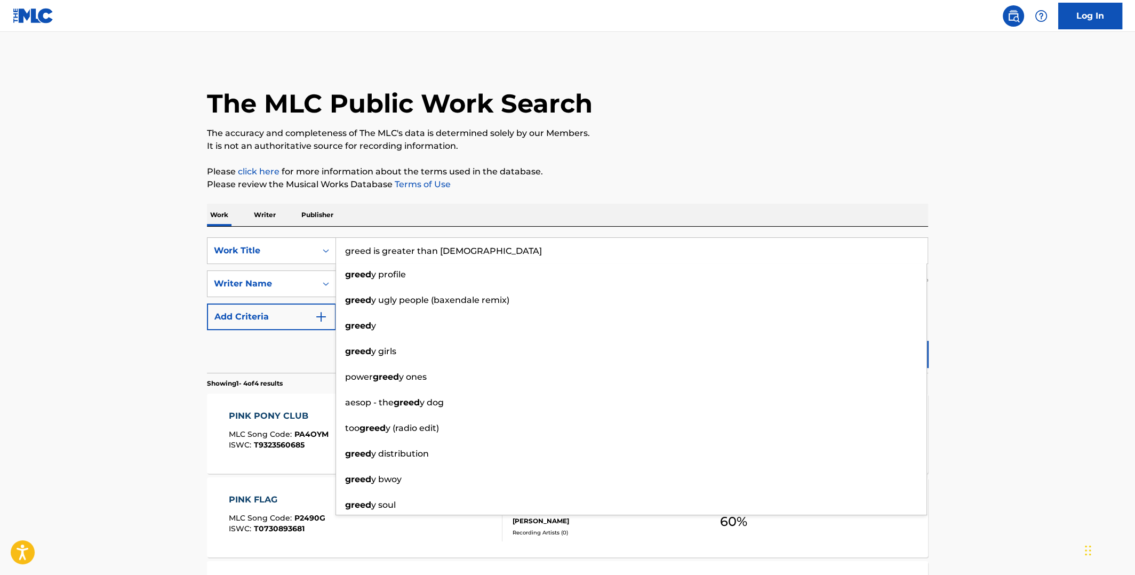
click at [772, 150] on p "It is not an authoritative source for recording information." at bounding box center [567, 146] width 721 height 13
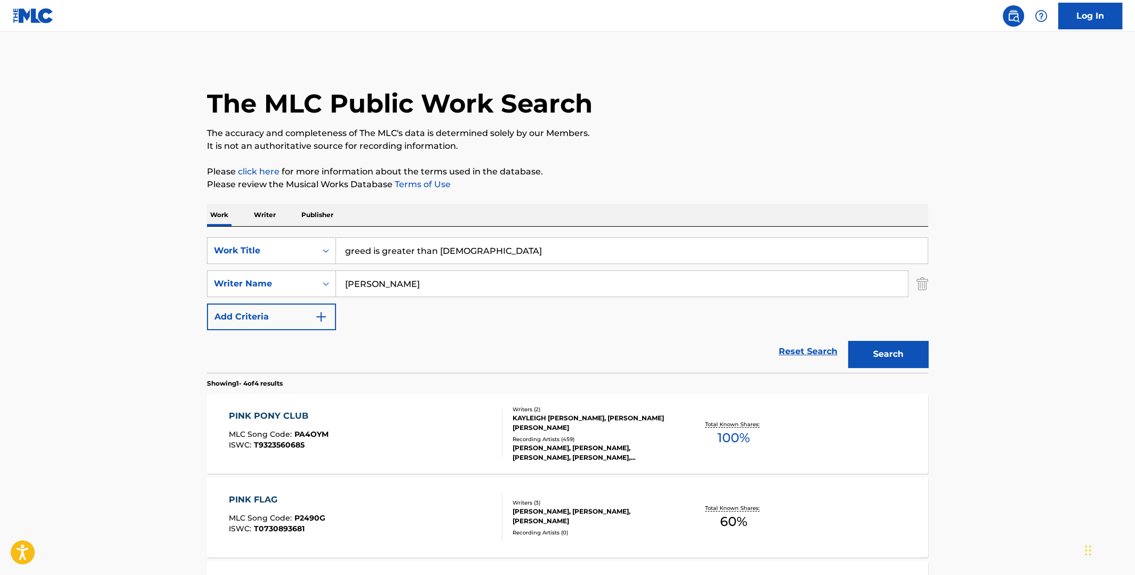
drag, startPoint x: 369, startPoint y: 250, endPoint x: 827, endPoint y: 302, distance: 460.6
click at [737, 295] on div "SearchWithCriteria6933c091-4308-4bf8-b7c5-baf83383999d Work Title greed is grea…" at bounding box center [567, 283] width 721 height 93
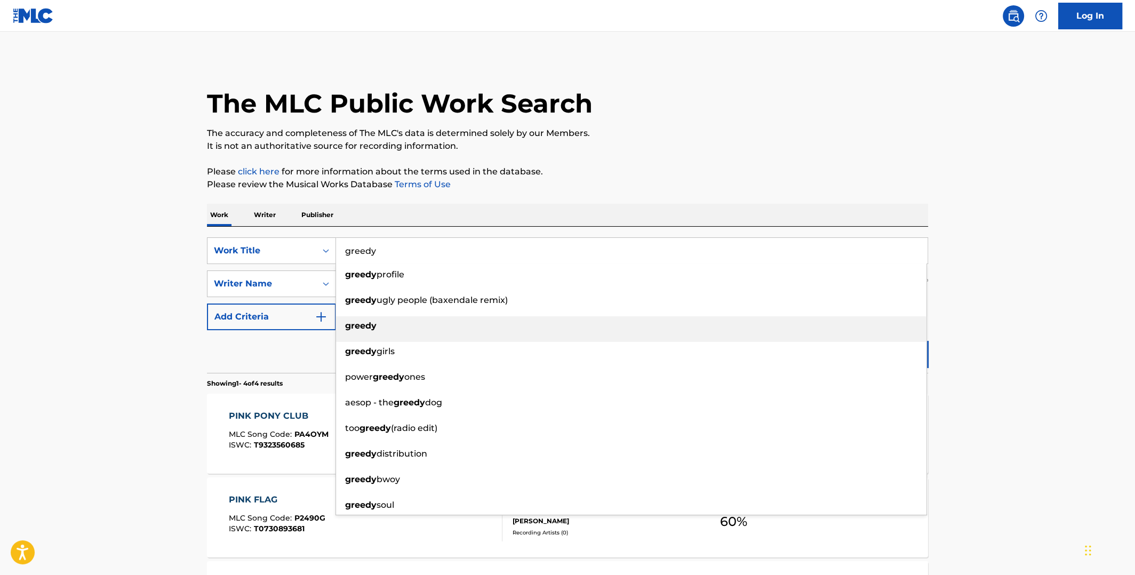
type input "greedy"
click at [660, 328] on div "greedy" at bounding box center [631, 325] width 590 height 19
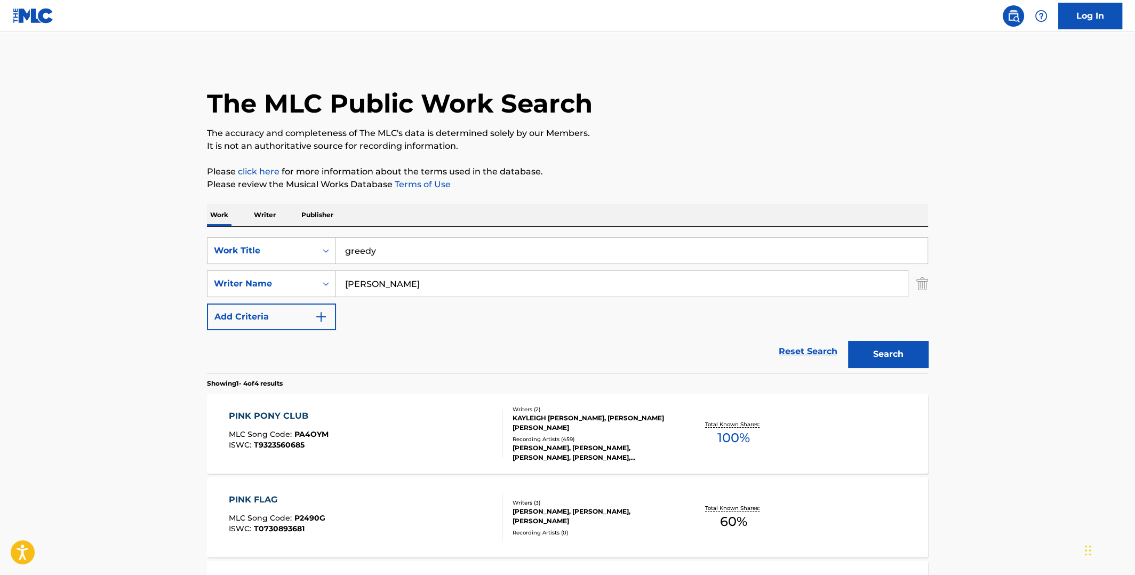
click at [891, 348] on button "Search" at bounding box center [888, 354] width 80 height 27
click at [746, 435] on span "100 %" at bounding box center [733, 437] width 33 height 19
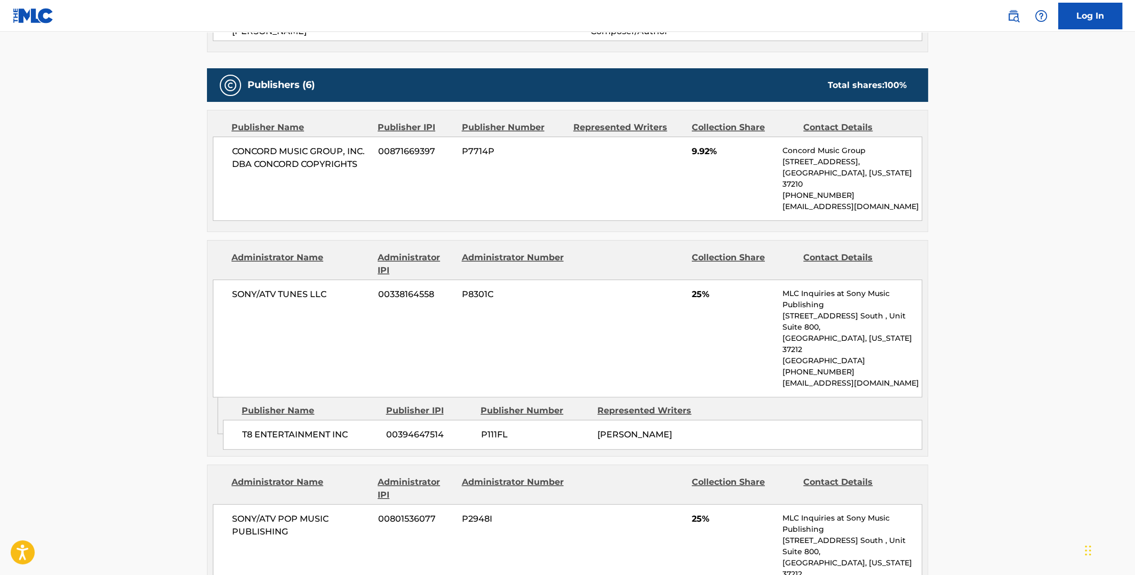
scroll to position [426, 0]
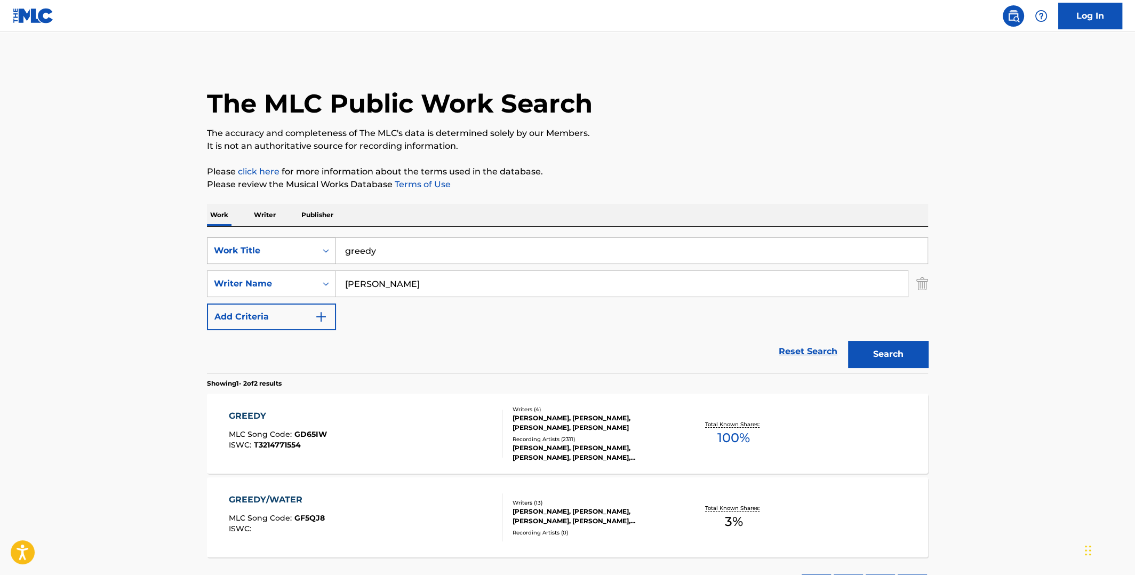
drag, startPoint x: 498, startPoint y: 241, endPoint x: 302, endPoint y: 237, distance: 195.3
click at [303, 246] on div "SearchWithCriteria6933c091-4308-4bf8-b7c5-baf83383999d Work Title greedy" at bounding box center [567, 250] width 721 height 27
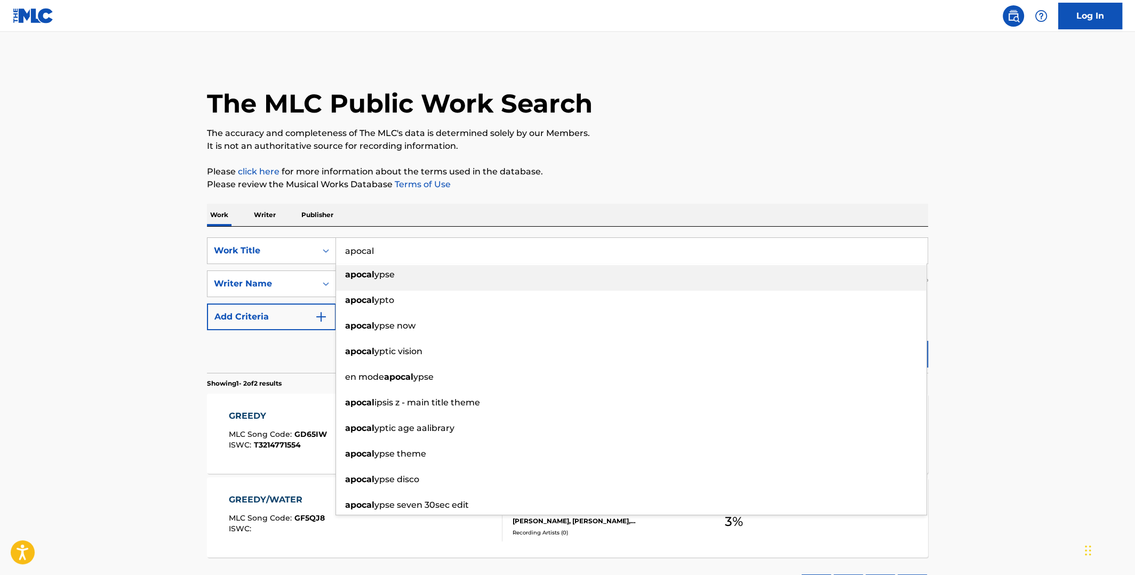
click at [382, 284] on div "apocal ypse" at bounding box center [631, 274] width 590 height 19
type input "apocalypse"
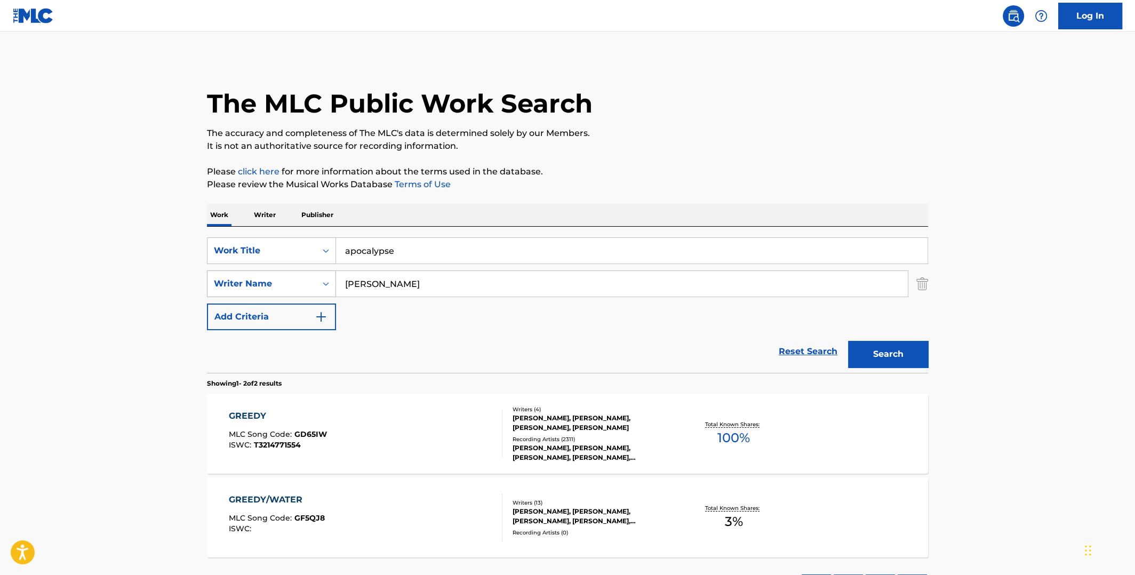
drag, startPoint x: 384, startPoint y: 286, endPoint x: 314, endPoint y: 284, distance: 69.4
click at [315, 285] on div "SearchWithCriteriab30e8798-b22d-4b80-928b-792214e56d0d Writer Name [PERSON_NAME]" at bounding box center [567, 283] width 721 height 27
click at [848, 341] on button "Search" at bounding box center [888, 354] width 80 height 27
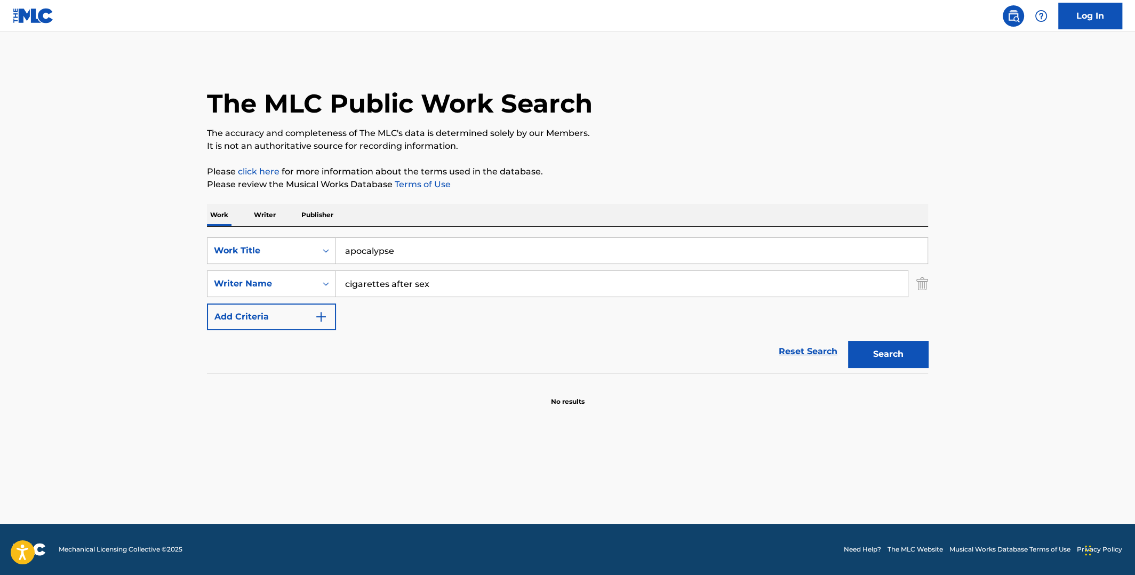
drag, startPoint x: 434, startPoint y: 285, endPoint x: 336, endPoint y: 283, distance: 98.2
click at [336, 283] on input "cigarettes after sex" at bounding box center [622, 284] width 572 height 26
click at [848, 341] on button "Search" at bounding box center [888, 354] width 80 height 27
click at [346, 283] on input "[PERSON_NAME]" at bounding box center [622, 284] width 572 height 26
click at [848, 341] on button "Search" at bounding box center [888, 354] width 80 height 27
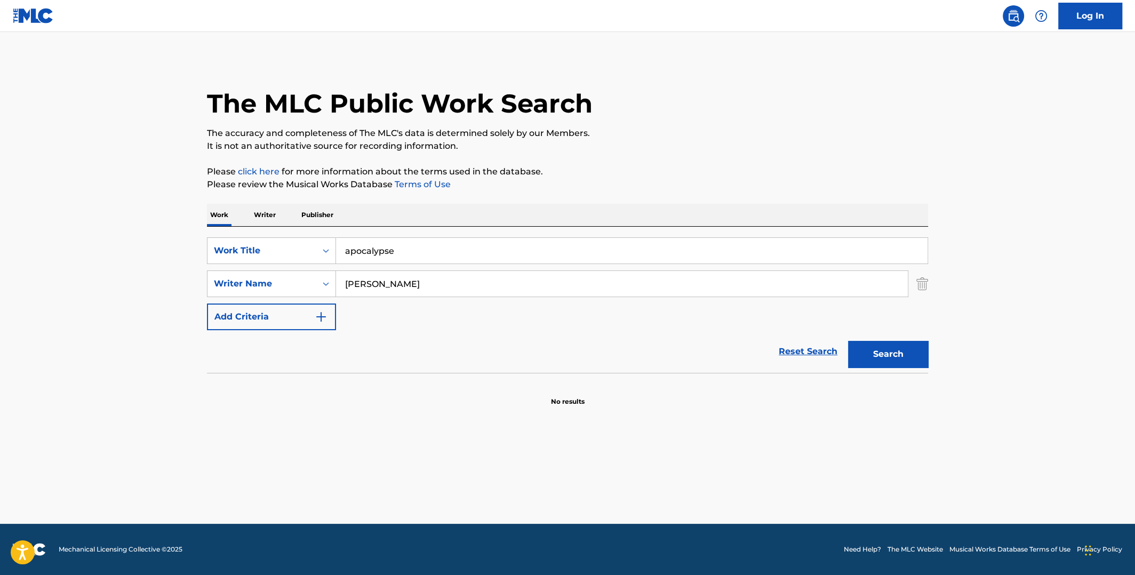
click at [444, 284] on input "[PERSON_NAME]" at bounding box center [622, 284] width 572 height 26
click at [848, 341] on button "Search" at bounding box center [888, 354] width 80 height 27
drag, startPoint x: 435, startPoint y: 286, endPoint x: 348, endPoint y: 284, distance: 87.0
click at [349, 284] on input "[PERSON_NAME]" at bounding box center [622, 284] width 572 height 26
type input "g"
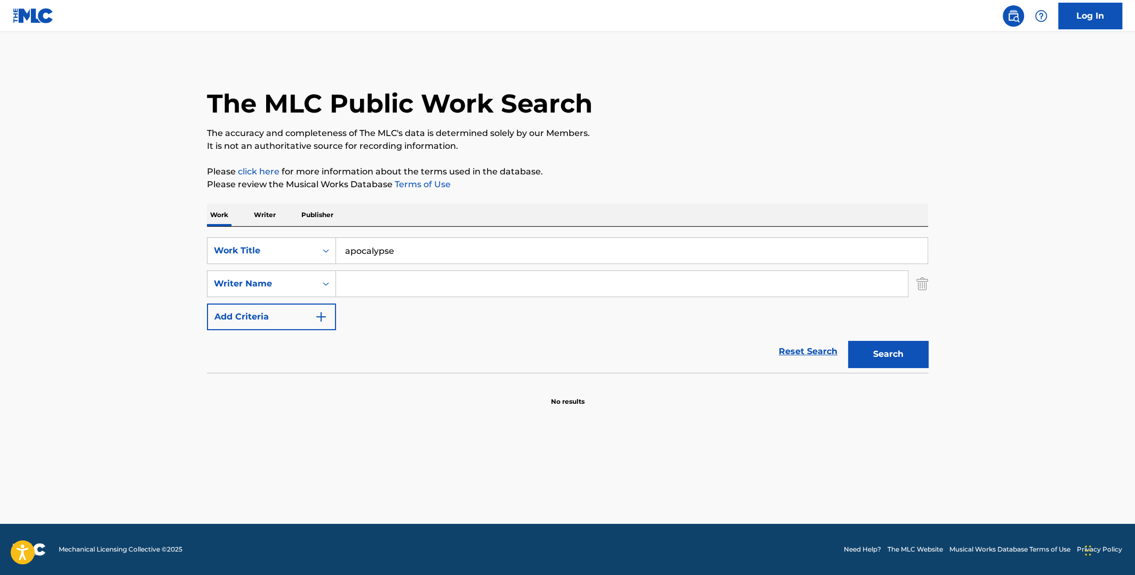
paste input "[PERSON_NAME]"
type input "[PERSON_NAME]"
click at [848, 341] on button "Search" at bounding box center [888, 354] width 80 height 27
